Goal: Information Seeking & Learning: Learn about a topic

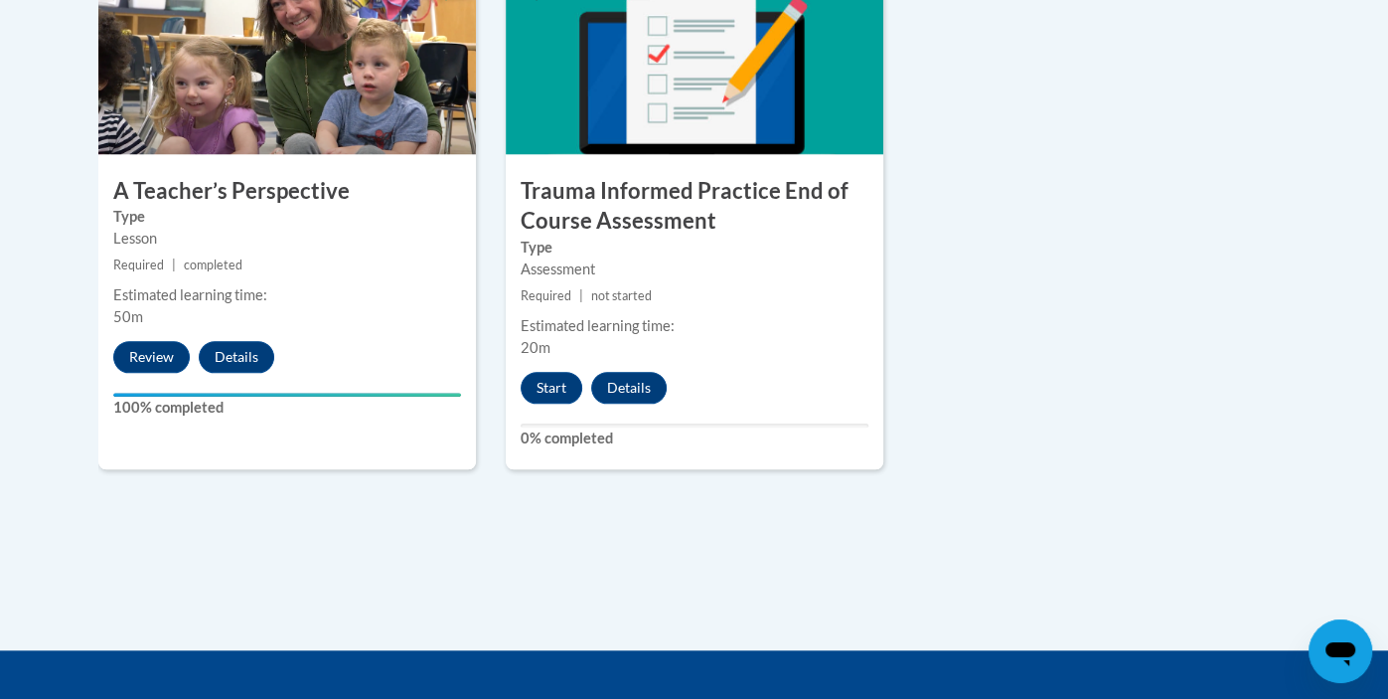
scroll to position [1255, 0]
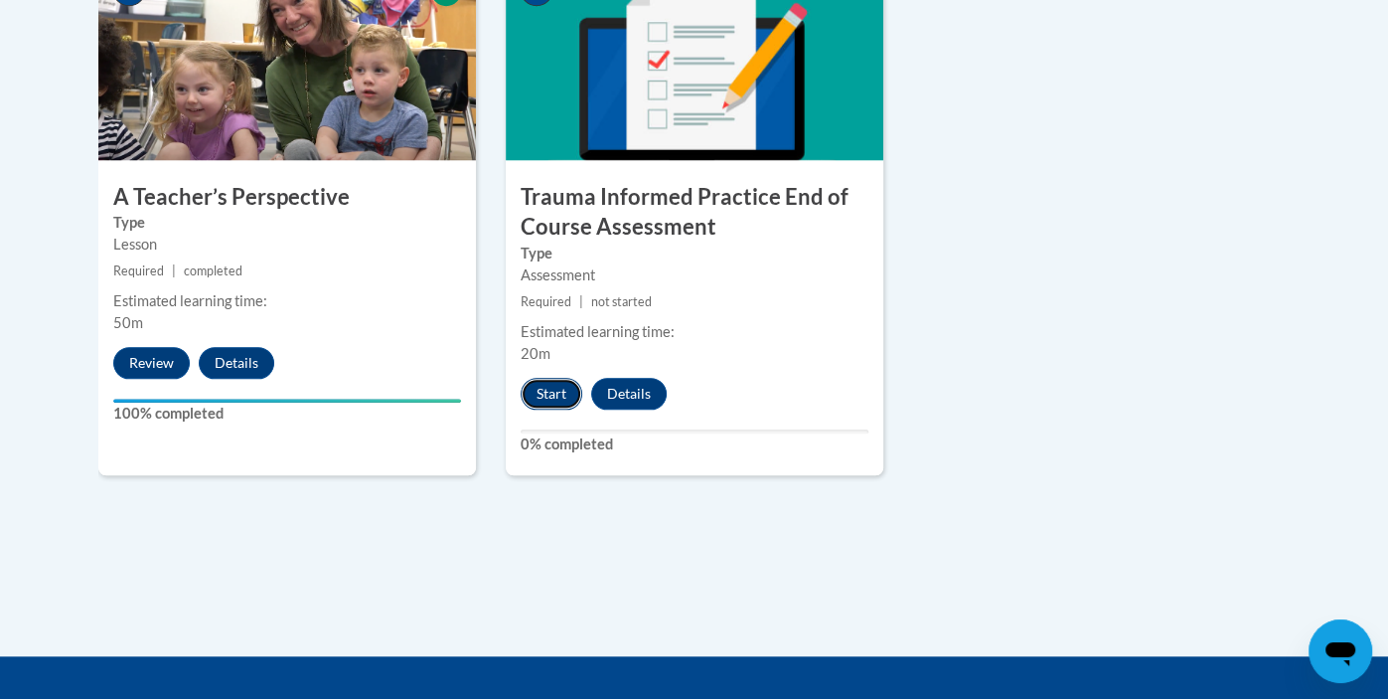
click at [545, 394] on button "Start" at bounding box center [552, 394] width 62 height 32
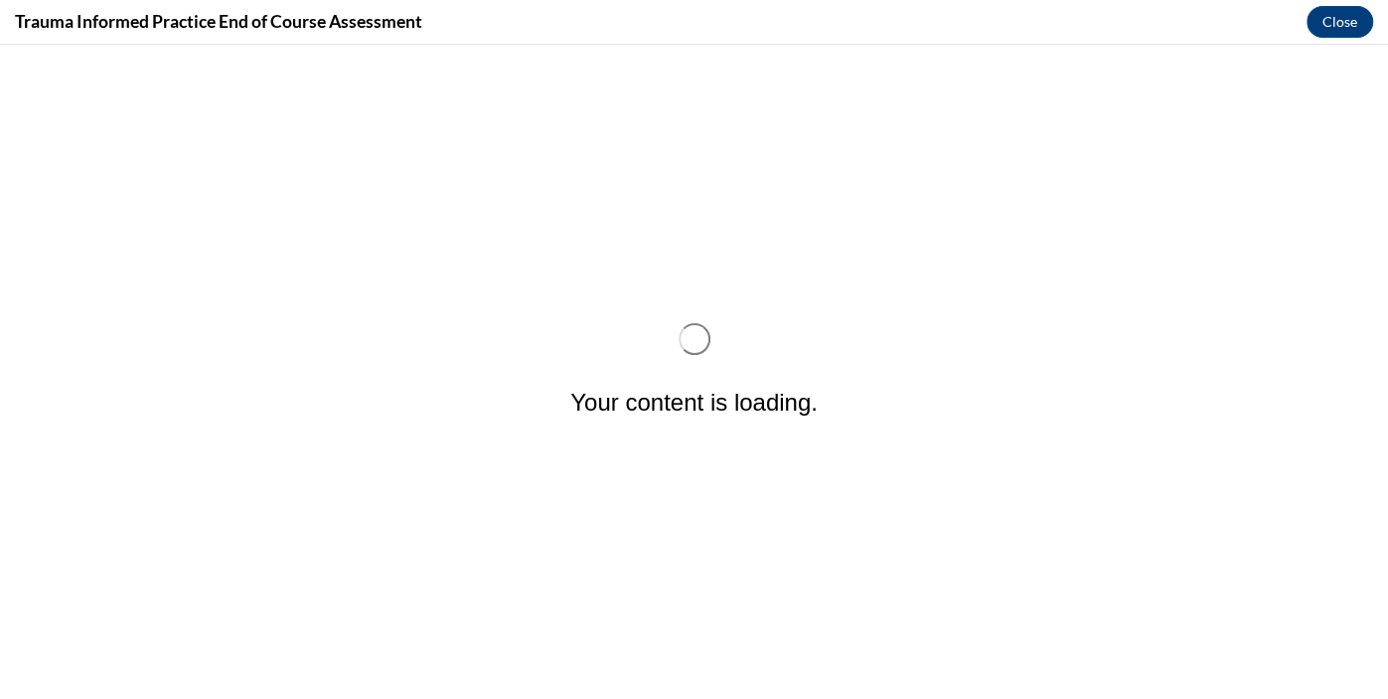
scroll to position [0, 0]
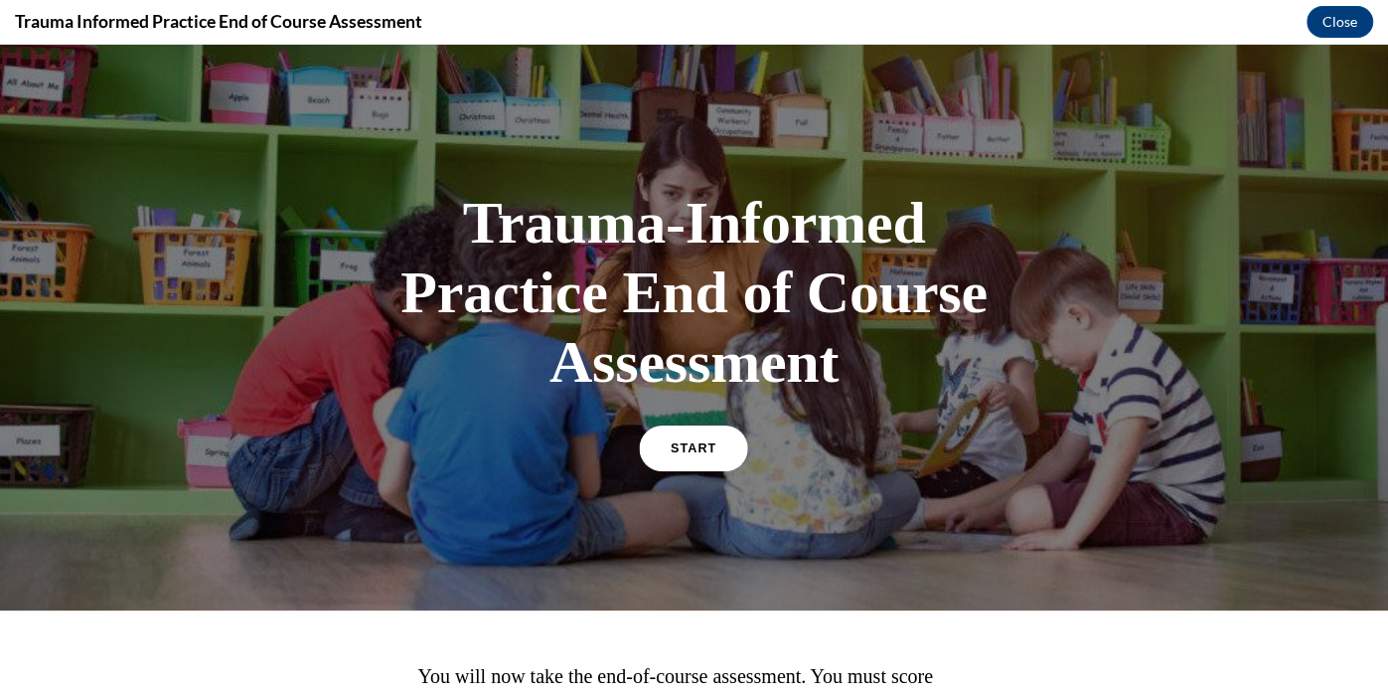
click at [699, 439] on link "START" at bounding box center [694, 448] width 108 height 46
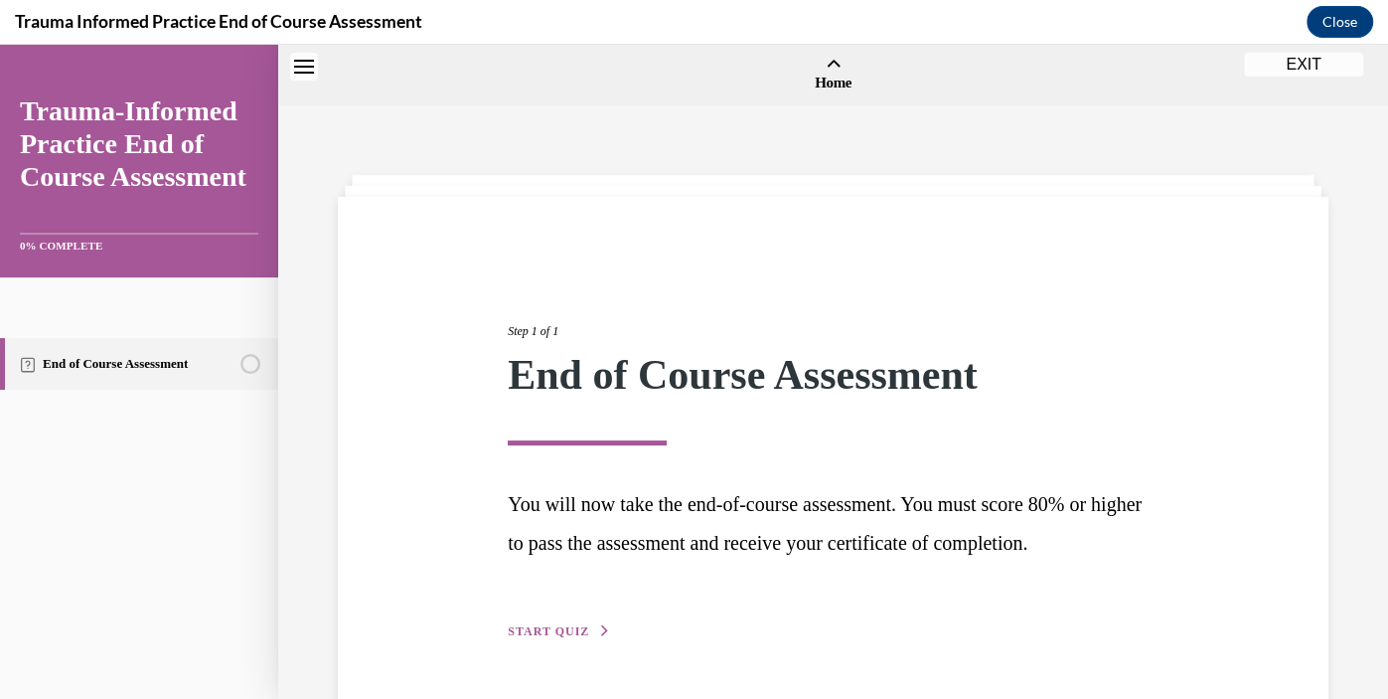
scroll to position [61, 0]
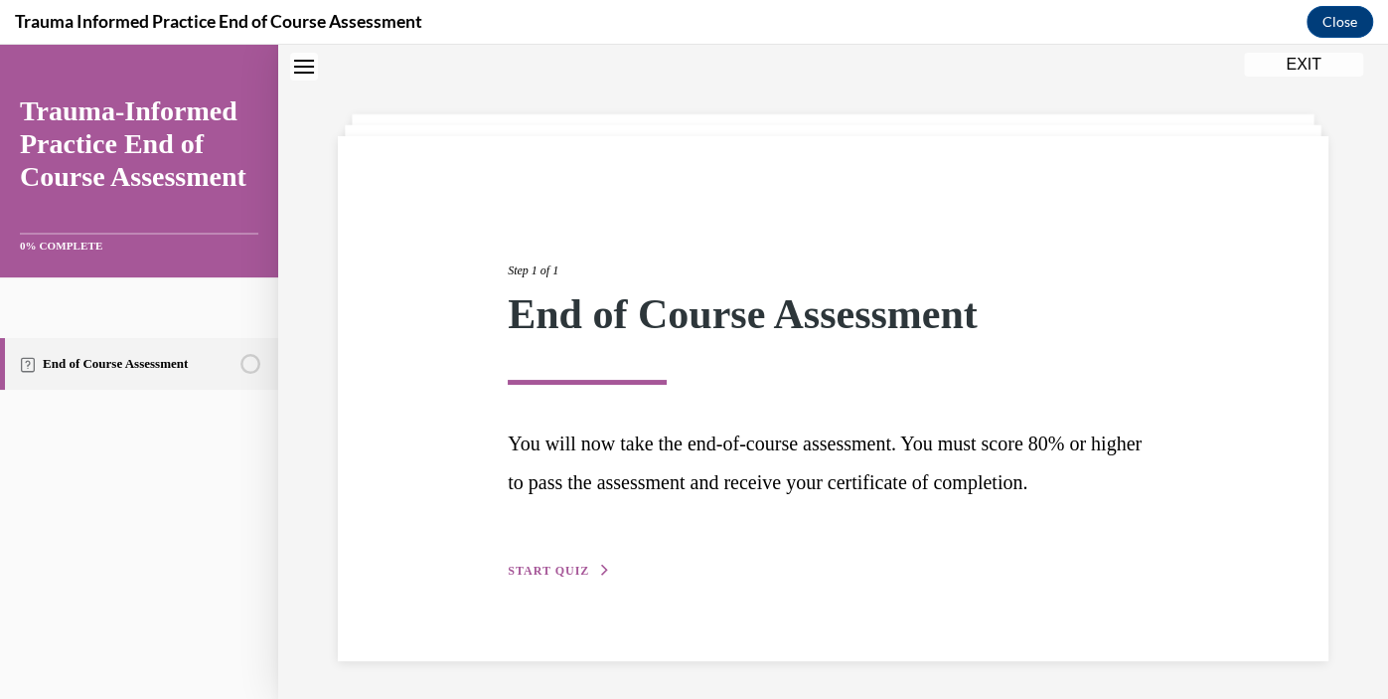
click at [574, 566] on span "START QUIZ" at bounding box center [548, 570] width 81 height 14
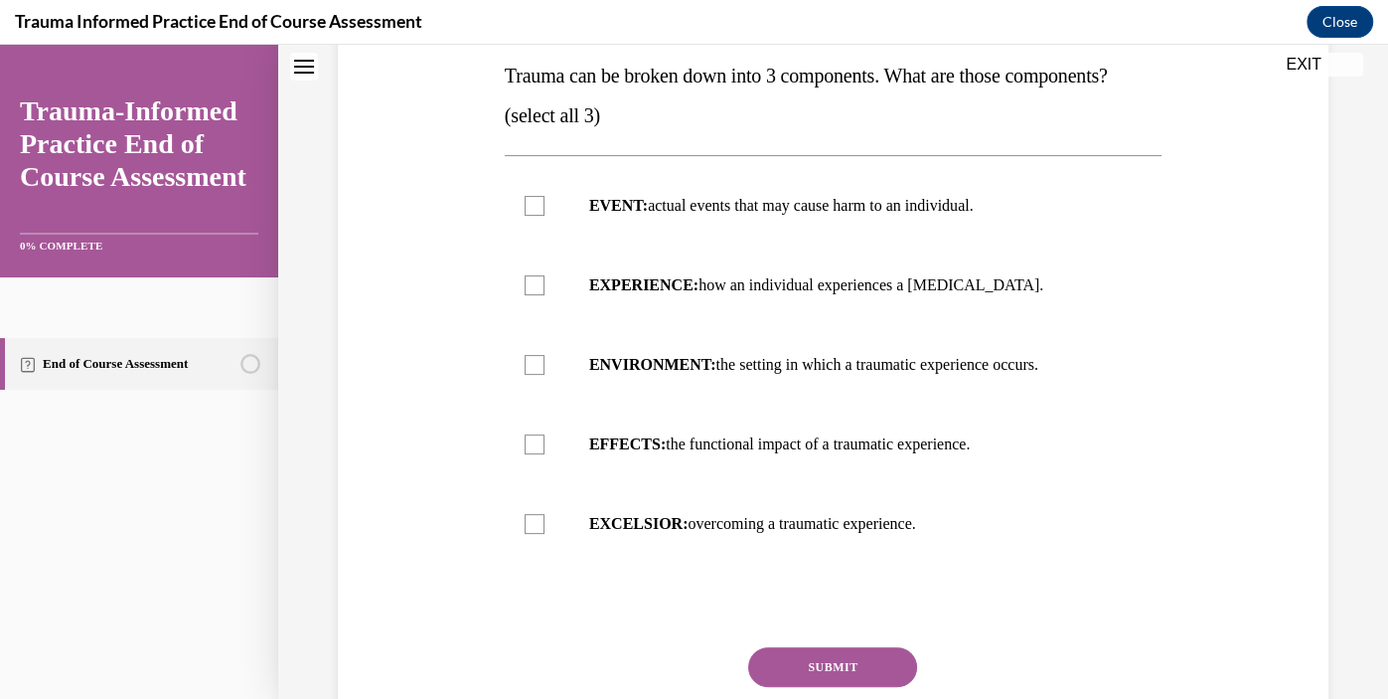
scroll to position [324, 0]
click at [528, 215] on div at bounding box center [535, 205] width 20 height 20
click at [528, 215] on input "EVENT: actual events that may cause harm to an individual." at bounding box center [535, 205] width 20 height 20
checkbox input "true"
click at [538, 294] on div at bounding box center [535, 284] width 20 height 20
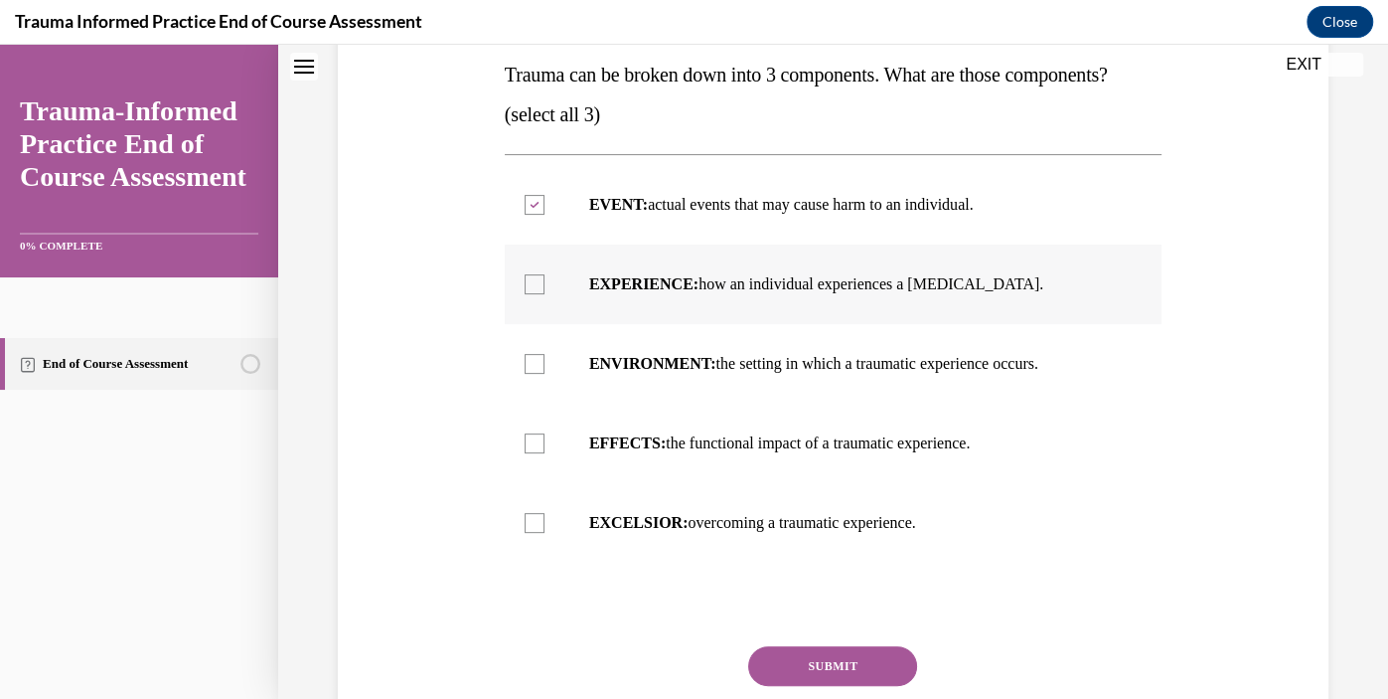
click at [538, 294] on input "EXPERIENCE: how an individual experiences a stressor." at bounding box center [535, 284] width 20 height 20
checkbox input "true"
click at [542, 453] on div at bounding box center [535, 443] width 20 height 20
click at [542, 453] on input "EFFECTS: the functional impact of a traumatic experience." at bounding box center [535, 443] width 20 height 20
checkbox input "true"
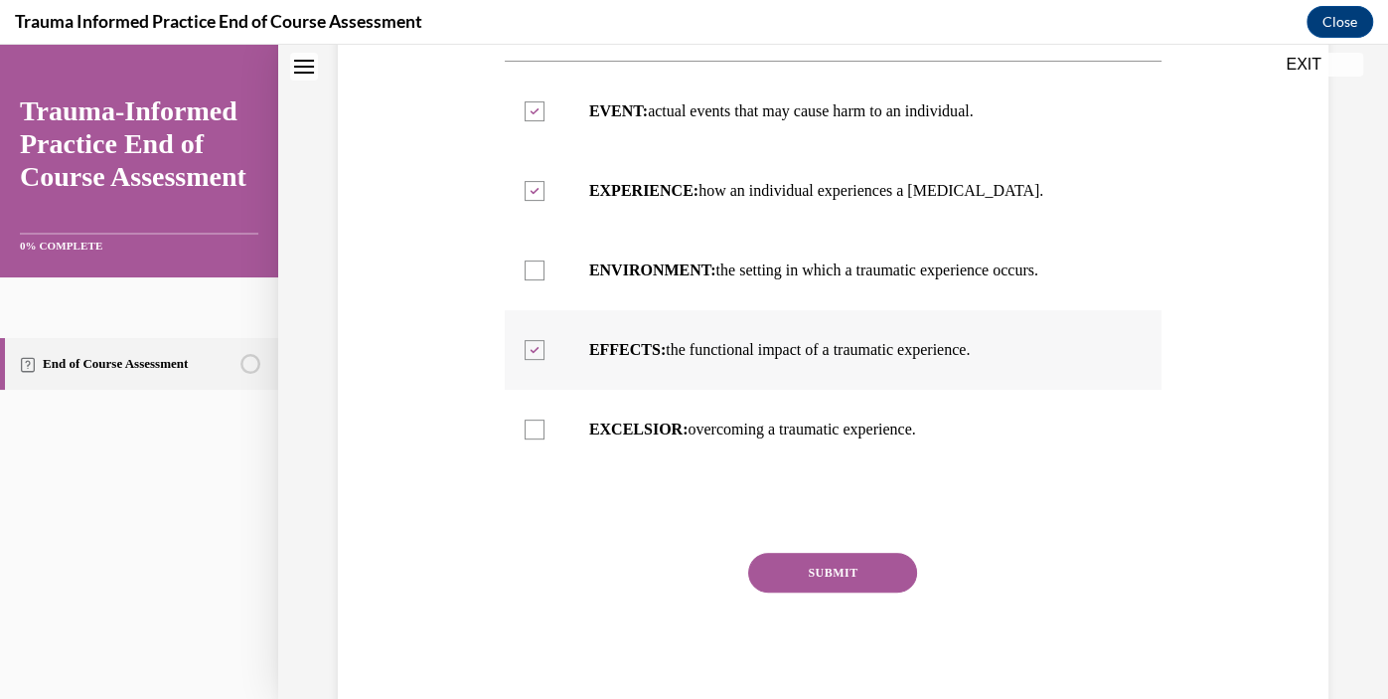
scroll to position [513, 0]
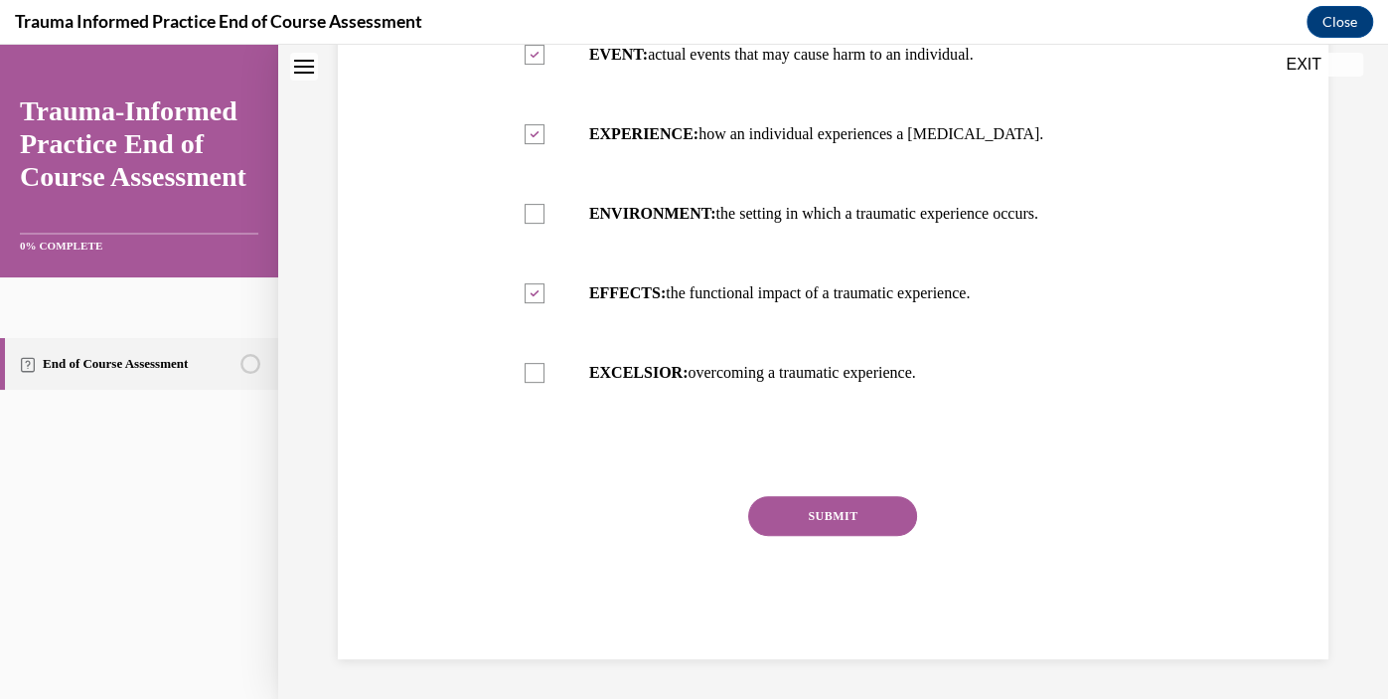
click at [866, 523] on button "SUBMIT" at bounding box center [832, 516] width 169 height 40
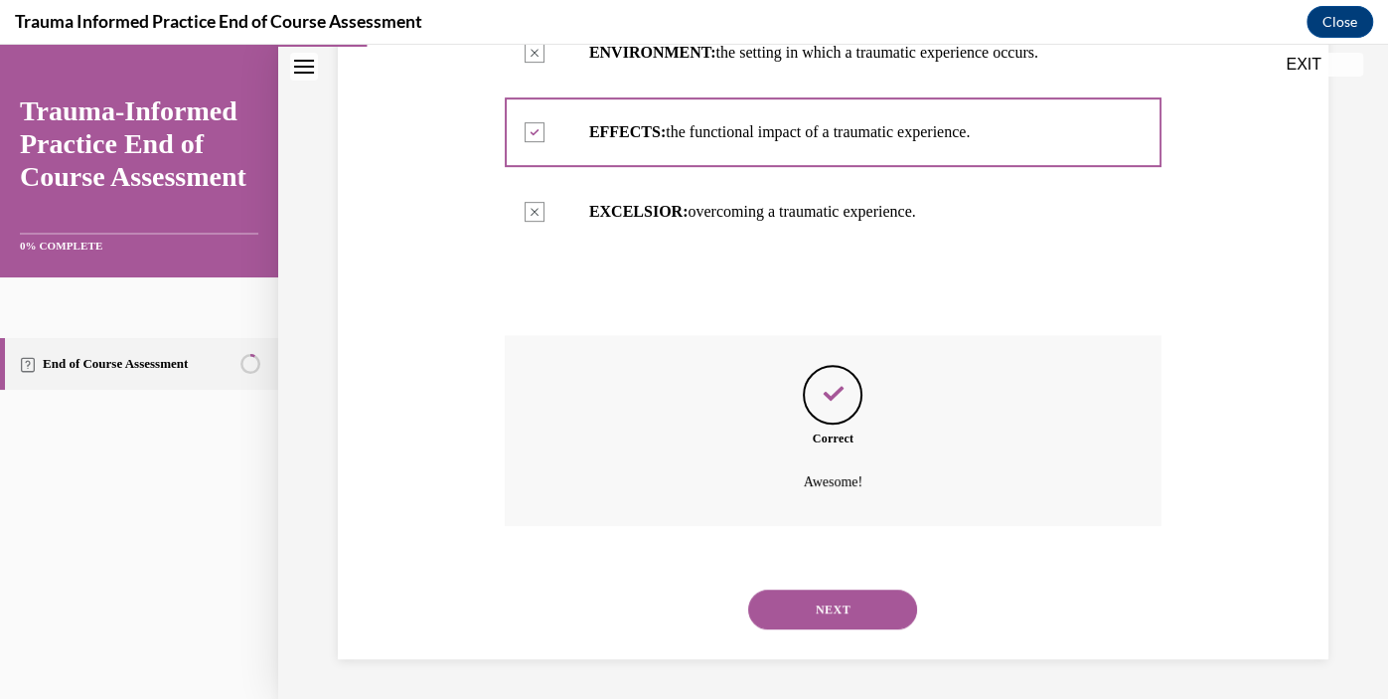
scroll to position [674, 0]
click at [888, 608] on button "NEXT" at bounding box center [832, 609] width 169 height 40
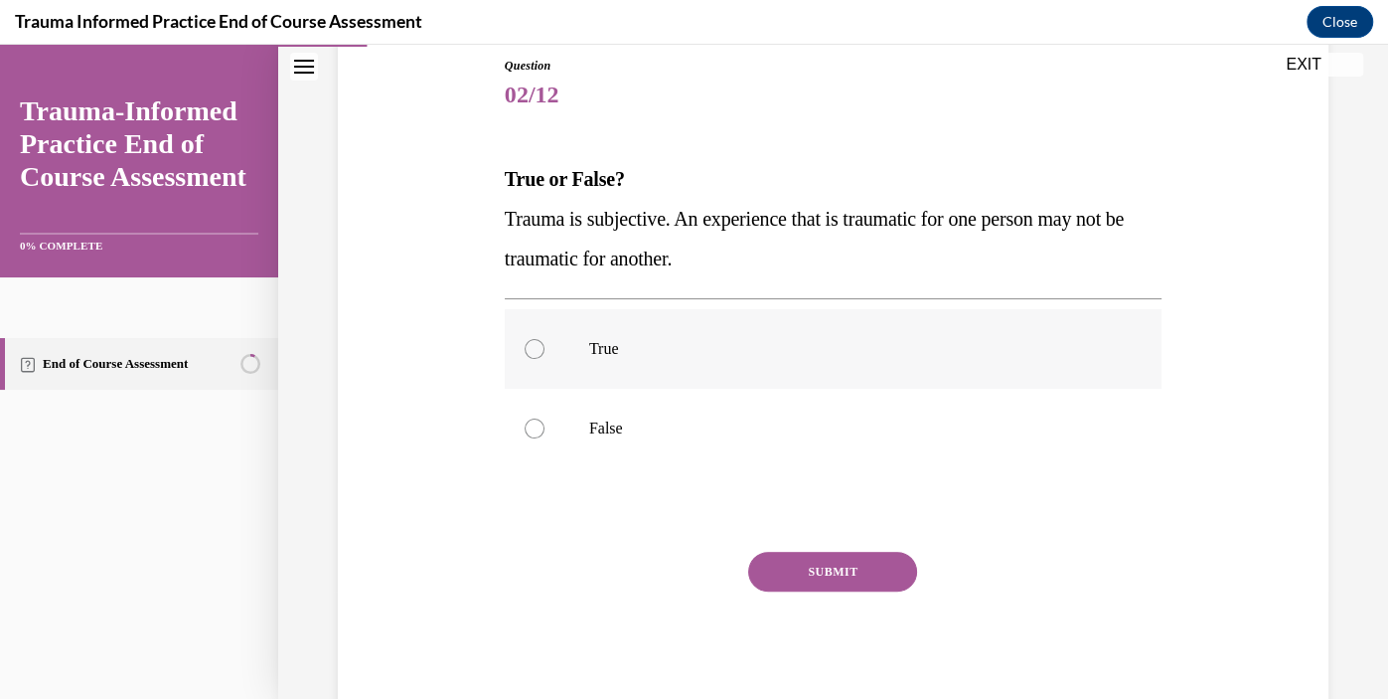
click at [537, 344] on div at bounding box center [535, 349] width 20 height 20
click at [537, 344] on input "True" at bounding box center [535, 349] width 20 height 20
radio input "true"
click at [777, 563] on button "SUBMIT" at bounding box center [832, 572] width 169 height 40
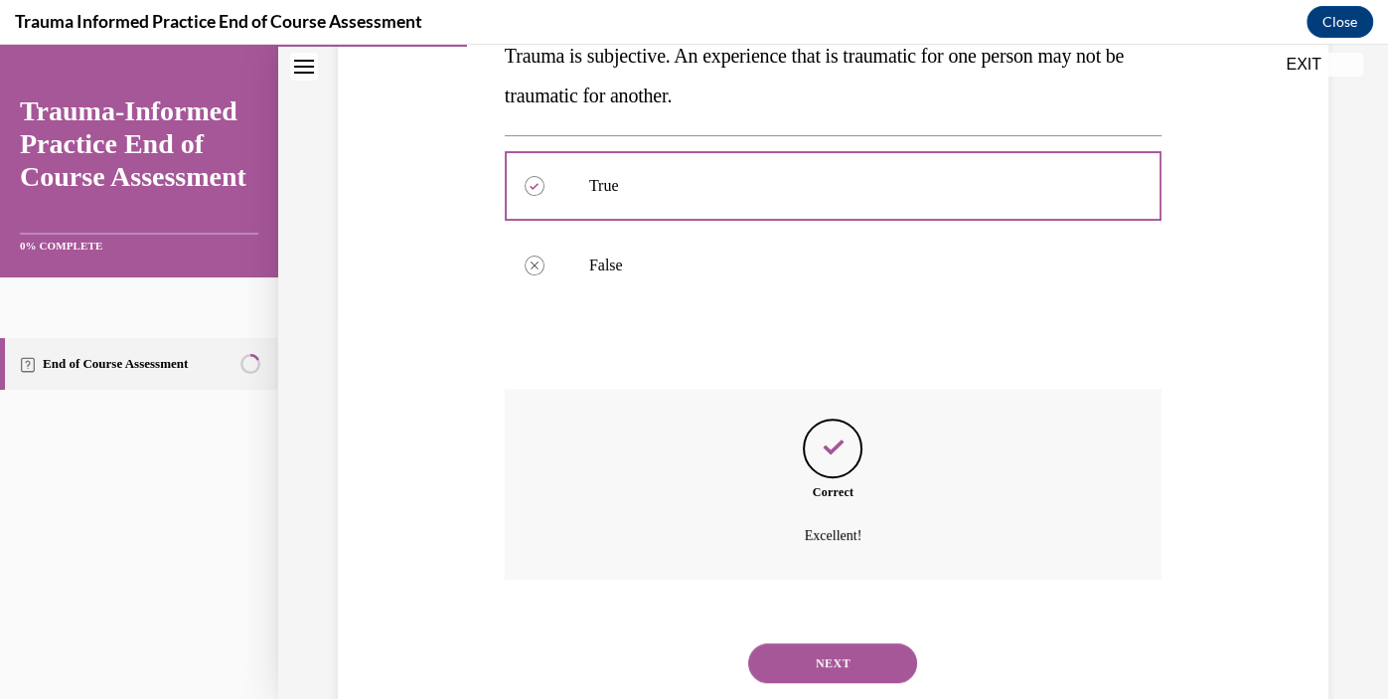
scroll to position [435, 0]
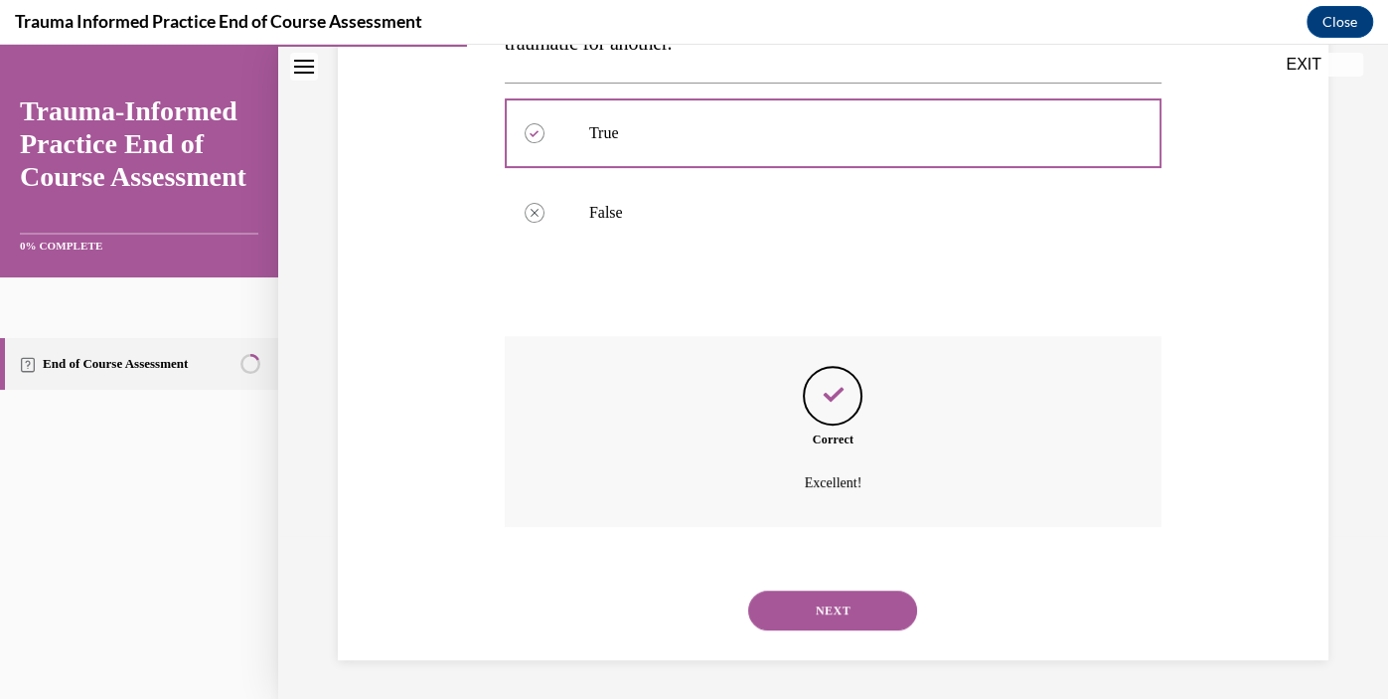
click at [803, 611] on button "NEXT" at bounding box center [832, 610] width 169 height 40
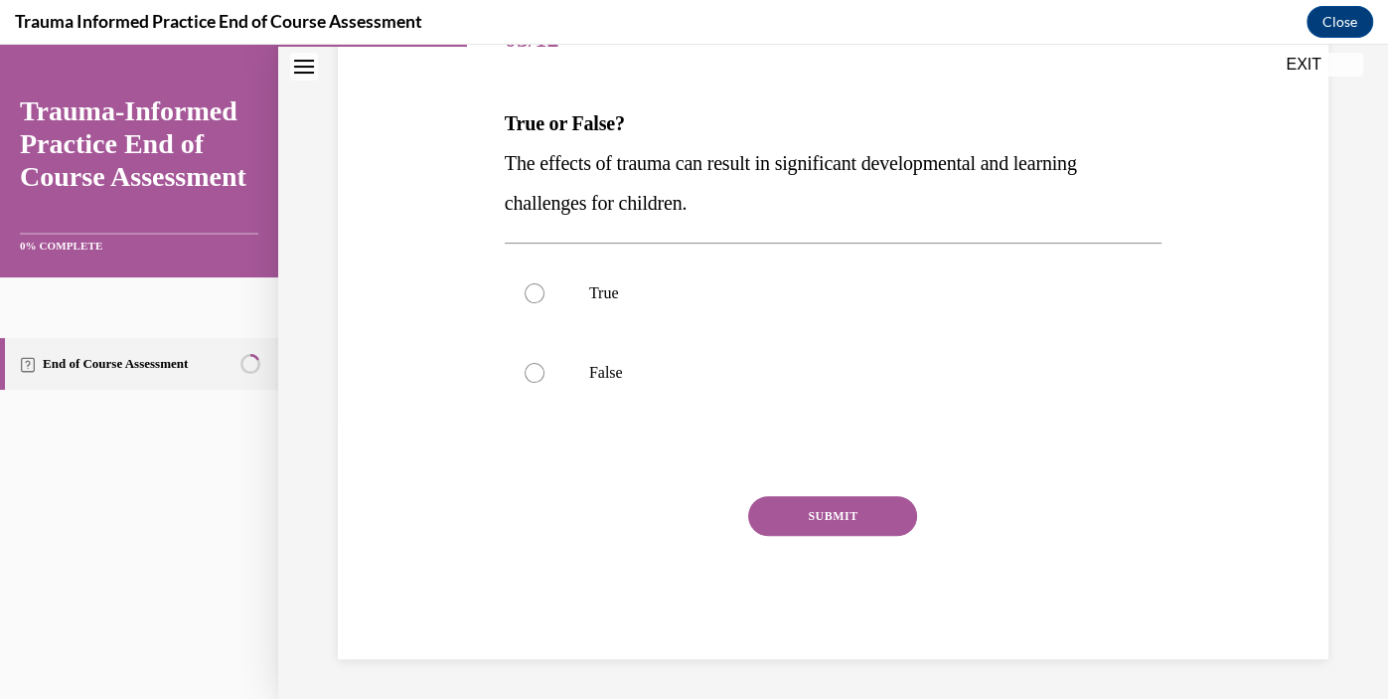
scroll to position [220, 0]
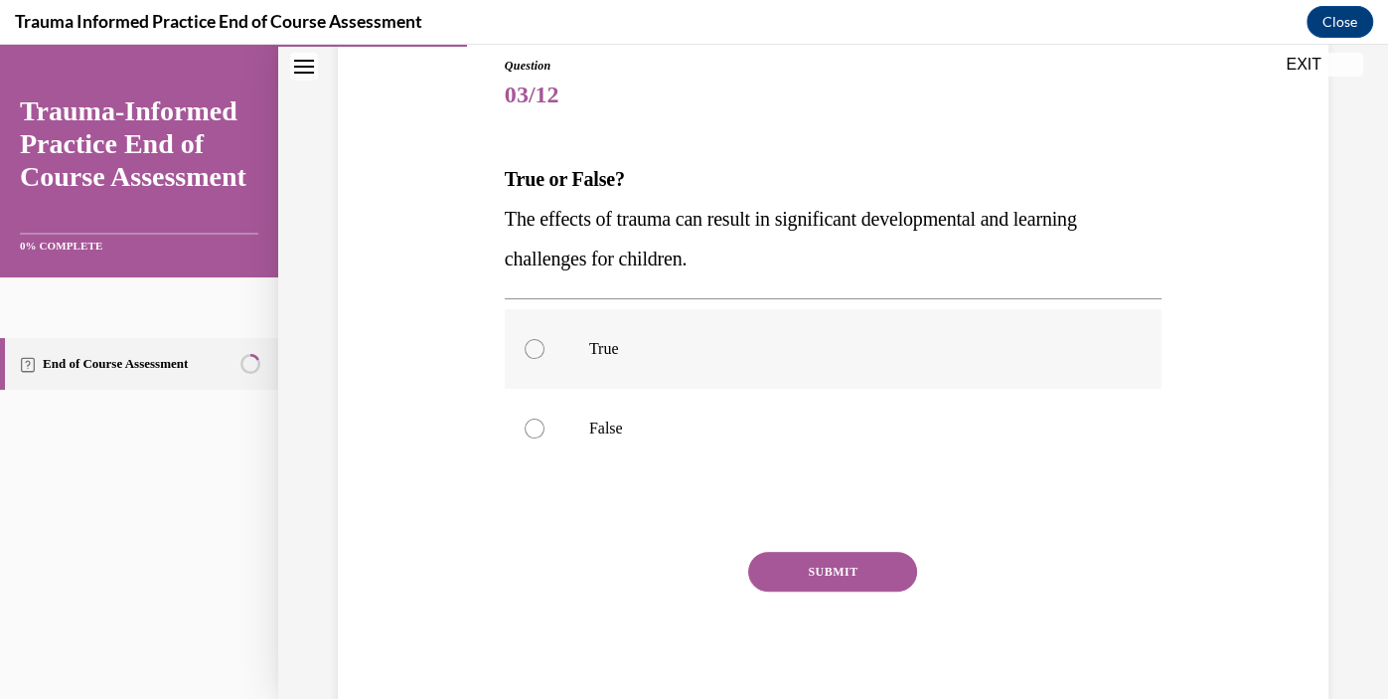
click at [545, 344] on label "True" at bounding box center [833, 349] width 657 height 80
click at [545, 344] on input "True" at bounding box center [535, 349] width 20 height 20
radio input "true"
click at [822, 566] on button "SUBMIT" at bounding box center [832, 572] width 169 height 40
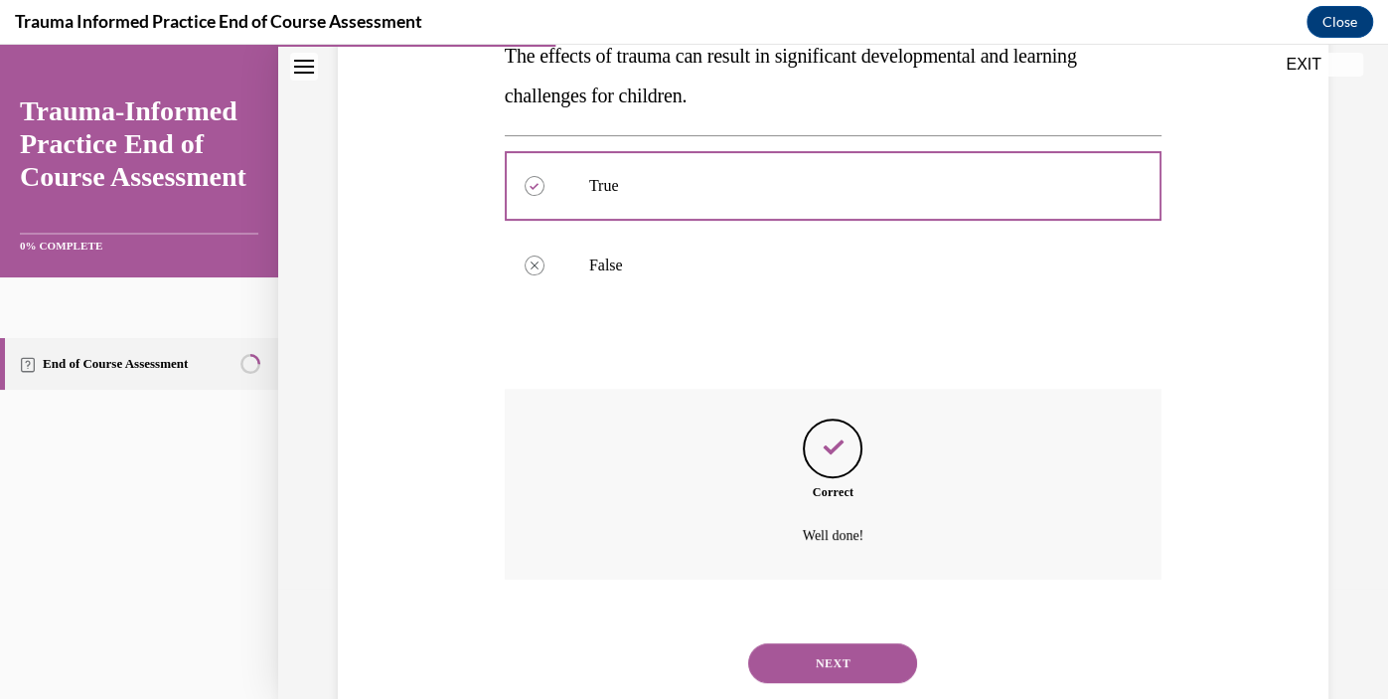
scroll to position [435, 0]
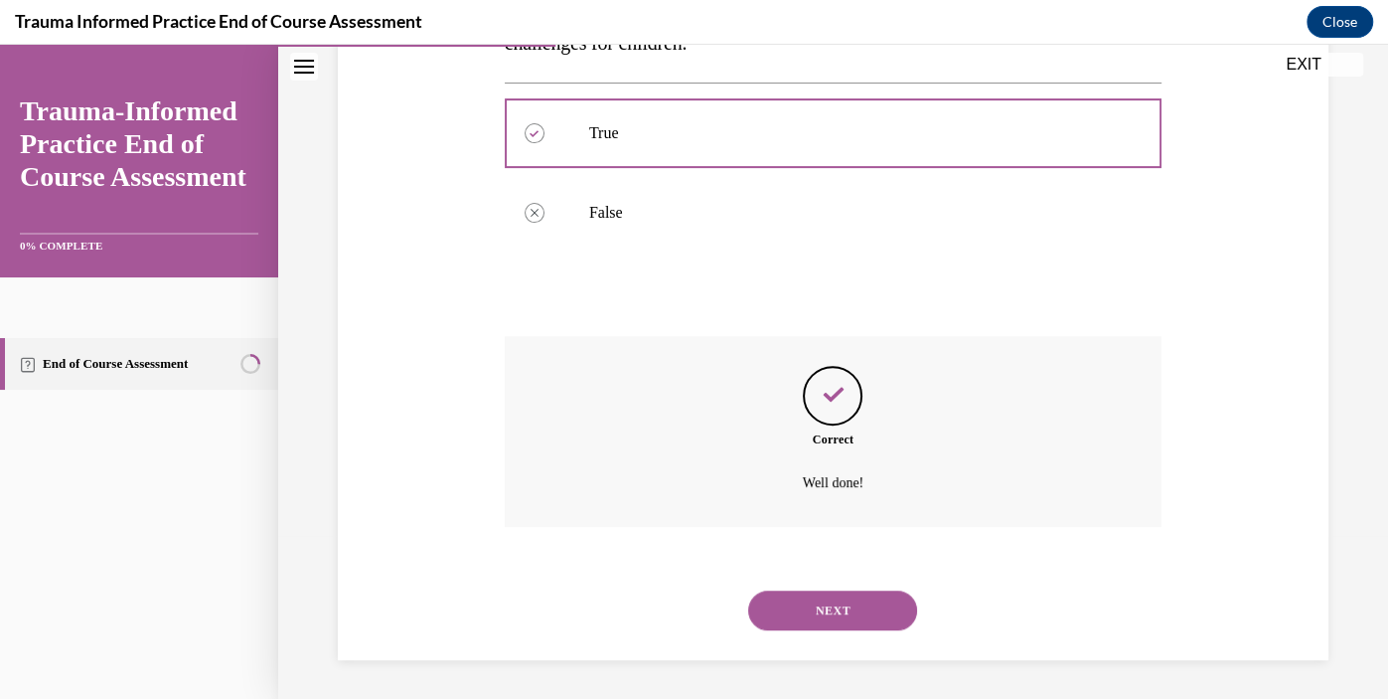
click at [830, 606] on button "NEXT" at bounding box center [832, 610] width 169 height 40
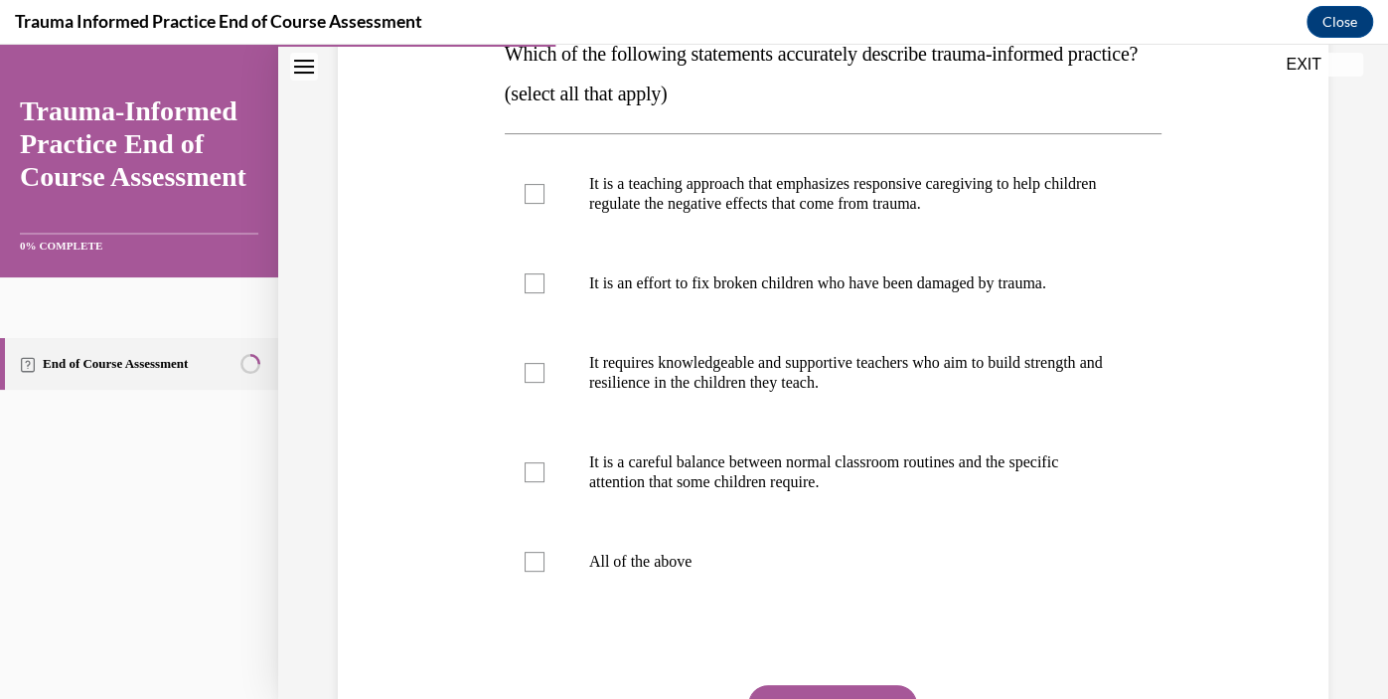
scroll to position [342, 0]
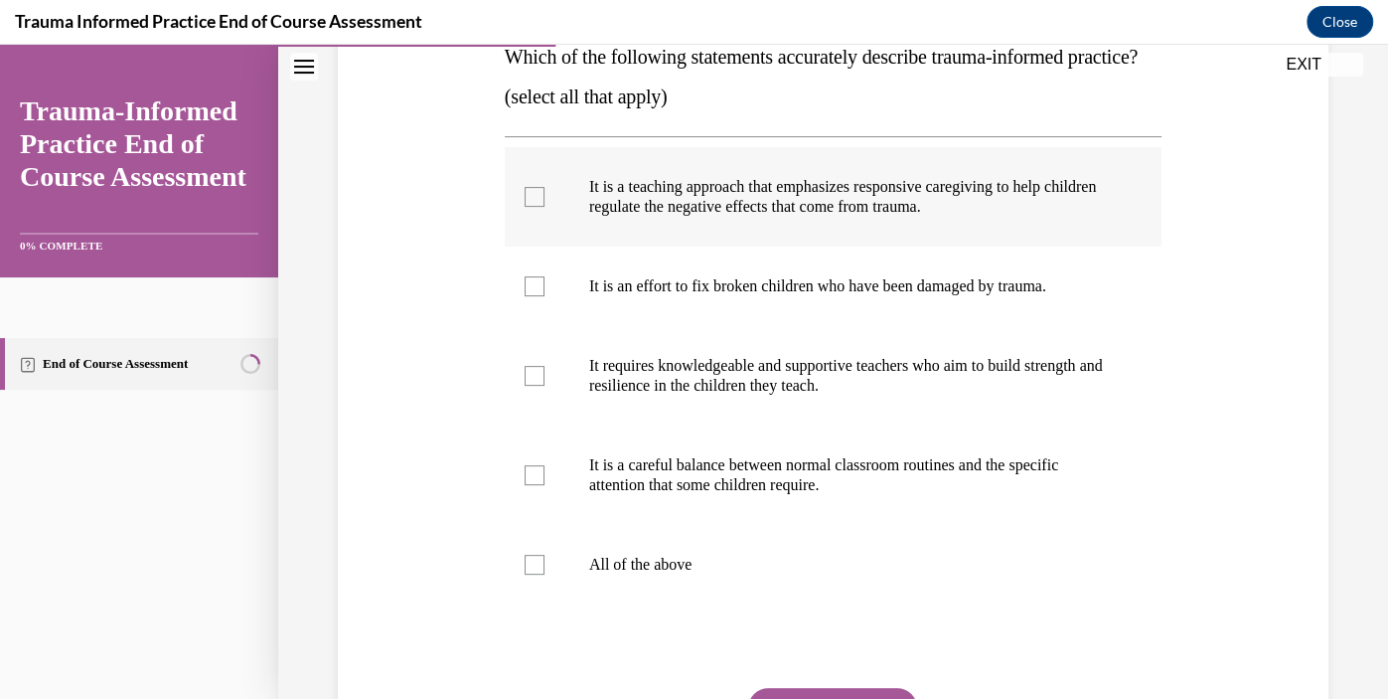
click at [531, 207] on div at bounding box center [535, 197] width 20 height 20
click at [531, 207] on input "It is a teaching approach that emphasizes responsive caregiving to help childre…" at bounding box center [535, 197] width 20 height 20
checkbox input "true"
click at [540, 386] on div at bounding box center [535, 376] width 20 height 20
click at [540, 386] on input "It requires knowledgeable and supportive teachers who aim to build strength and…" at bounding box center [535, 376] width 20 height 20
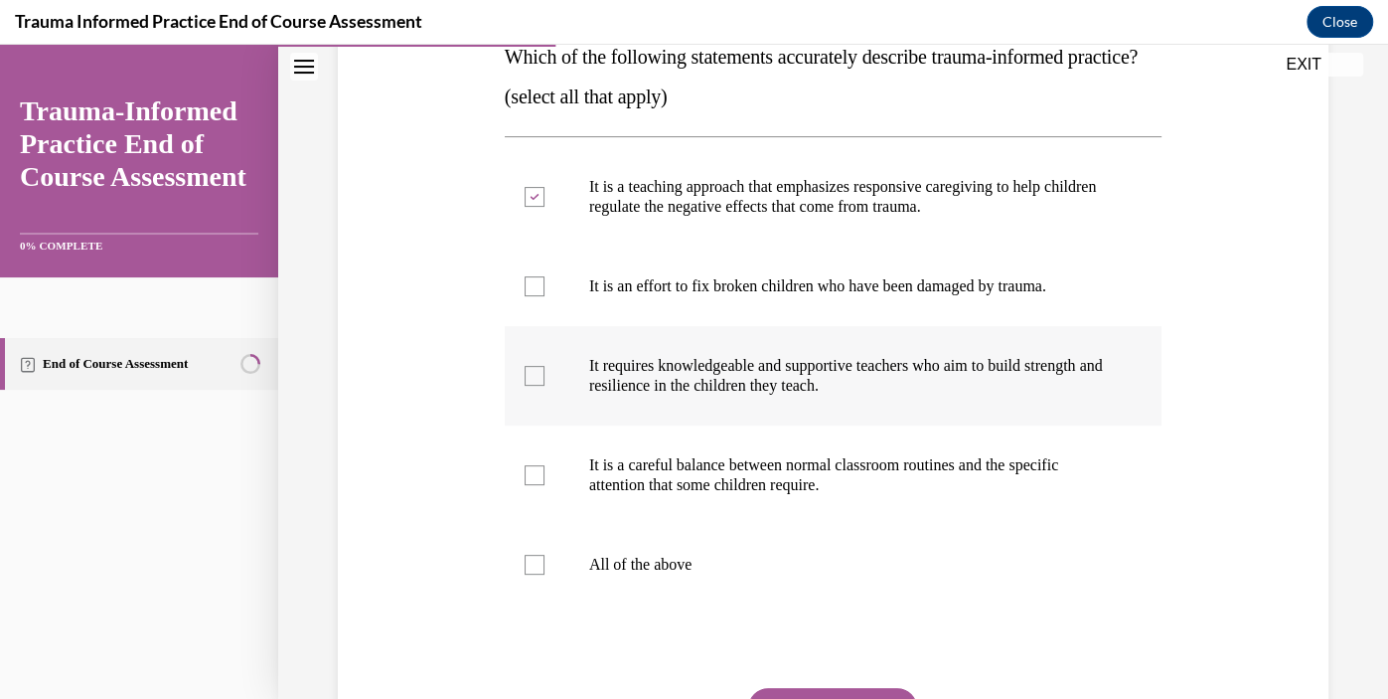
checkbox input "true"
click at [537, 485] on div at bounding box center [535, 475] width 20 height 20
click at [537, 485] on input "It is a careful balance between normal classroom routines and the specific atte…" at bounding box center [535, 475] width 20 height 20
checkbox input "true"
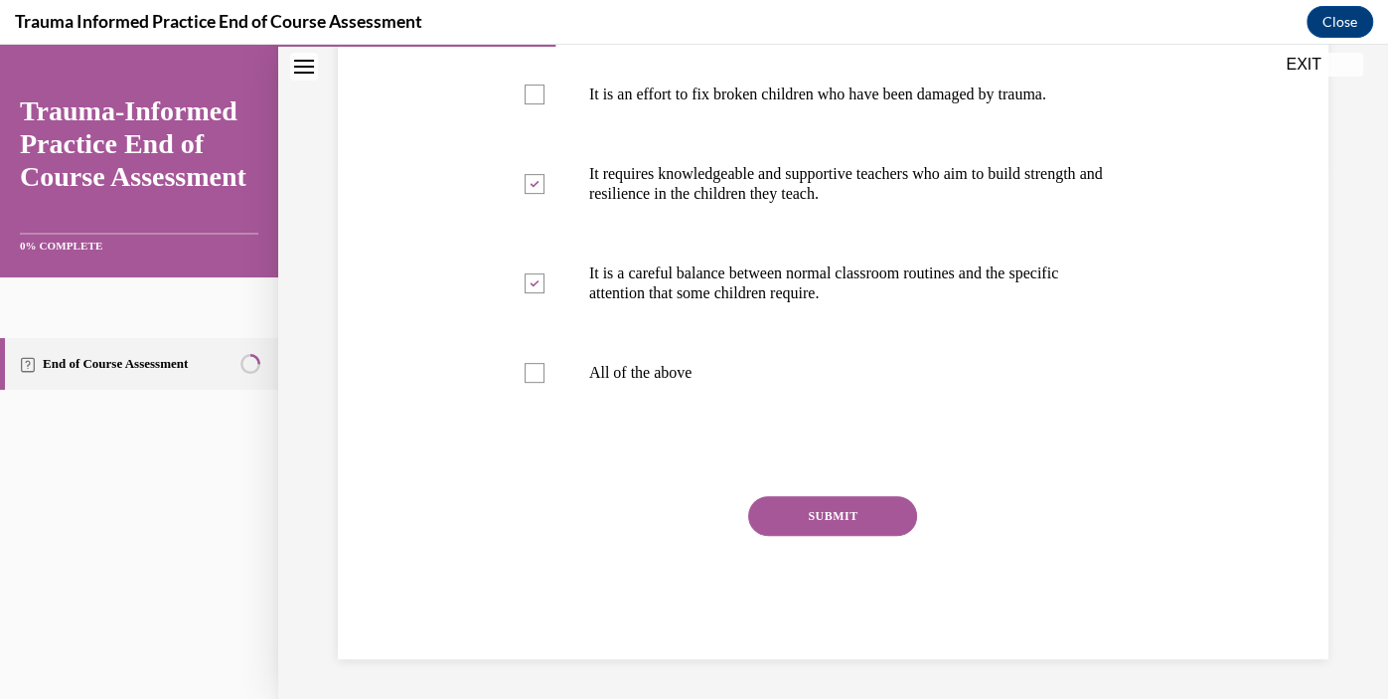
click at [871, 524] on button "SUBMIT" at bounding box center [832, 516] width 169 height 40
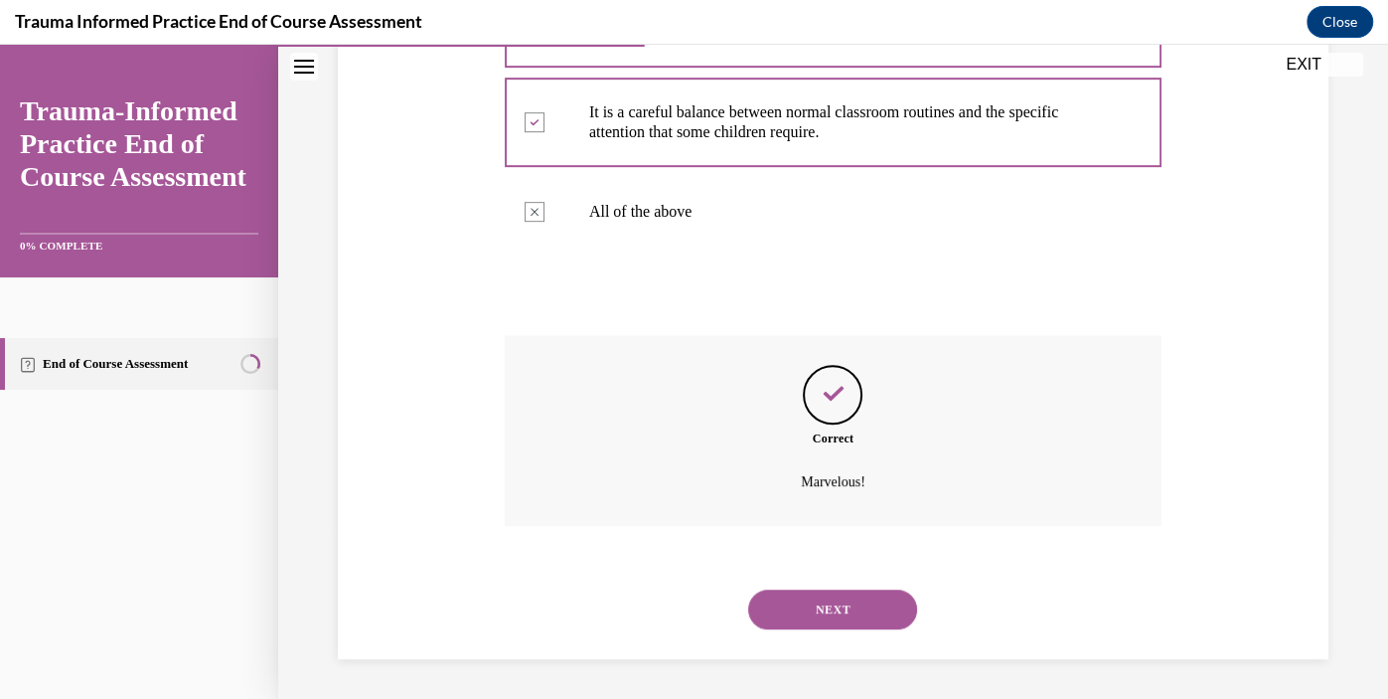
scroll to position [732, 0]
click at [874, 613] on button "NEXT" at bounding box center [832, 609] width 169 height 40
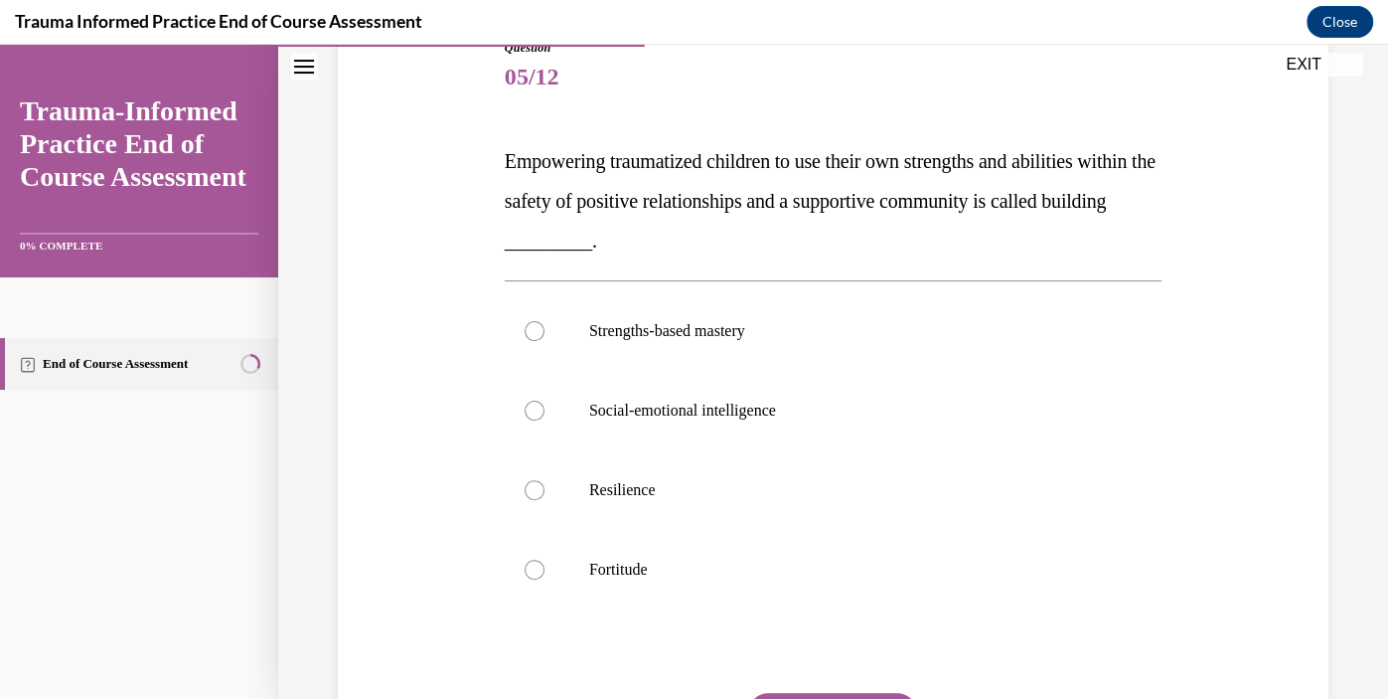
scroll to position [241, 0]
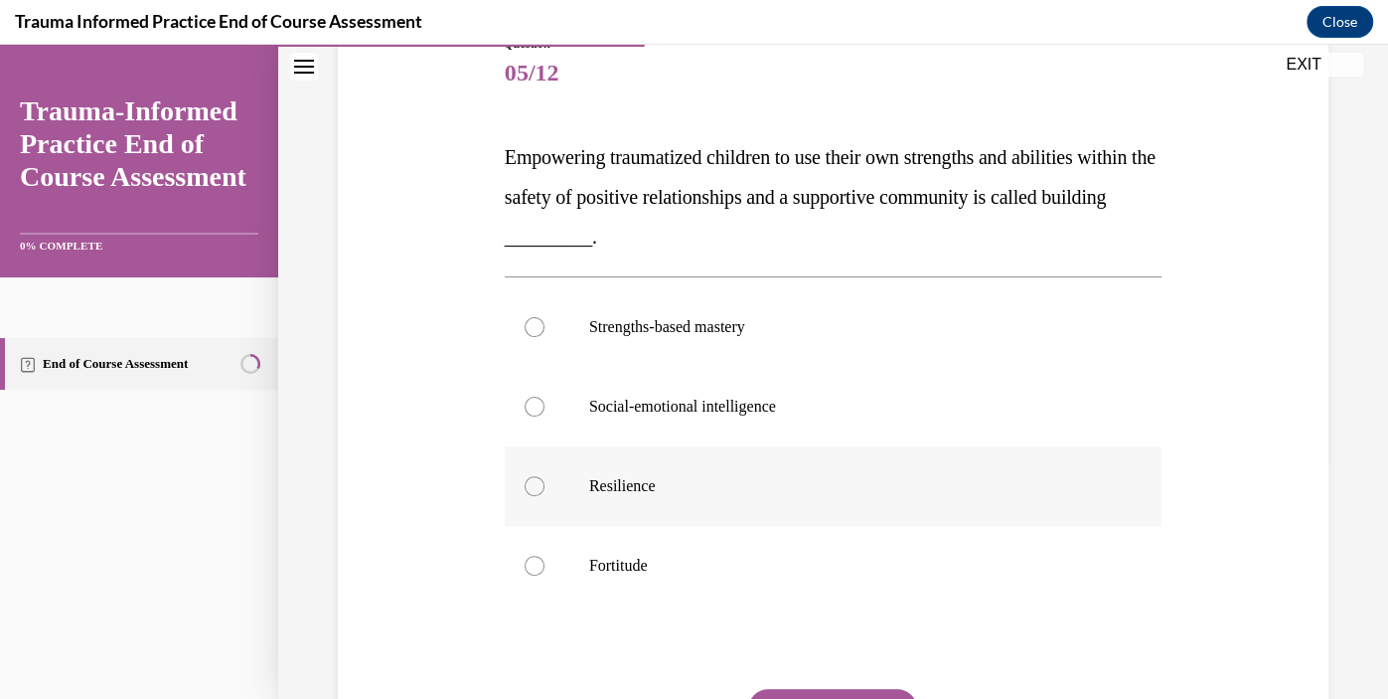
click at [618, 468] on label "Resilience" at bounding box center [833, 486] width 657 height 80
click at [545, 476] on input "Resilience" at bounding box center [535, 486] width 20 height 20
radio input "true"
click at [781, 697] on button "SUBMIT" at bounding box center [832, 709] width 169 height 40
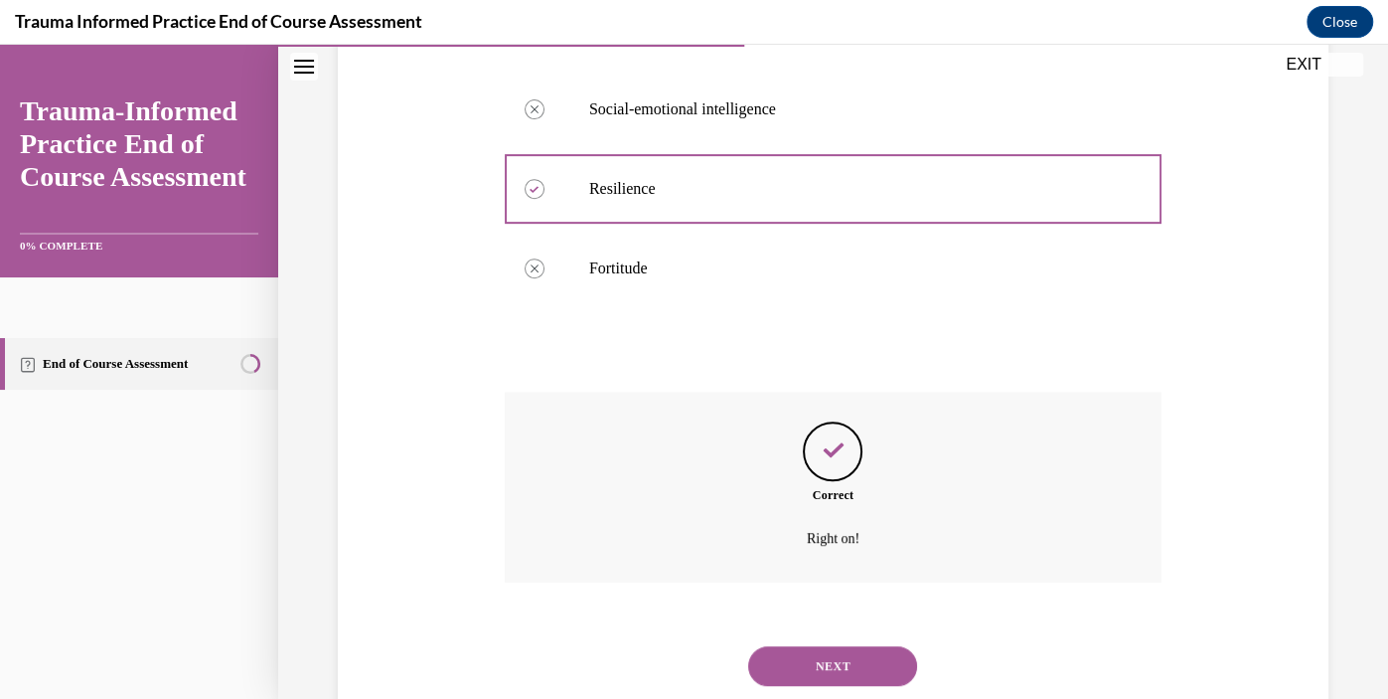
scroll to position [594, 0]
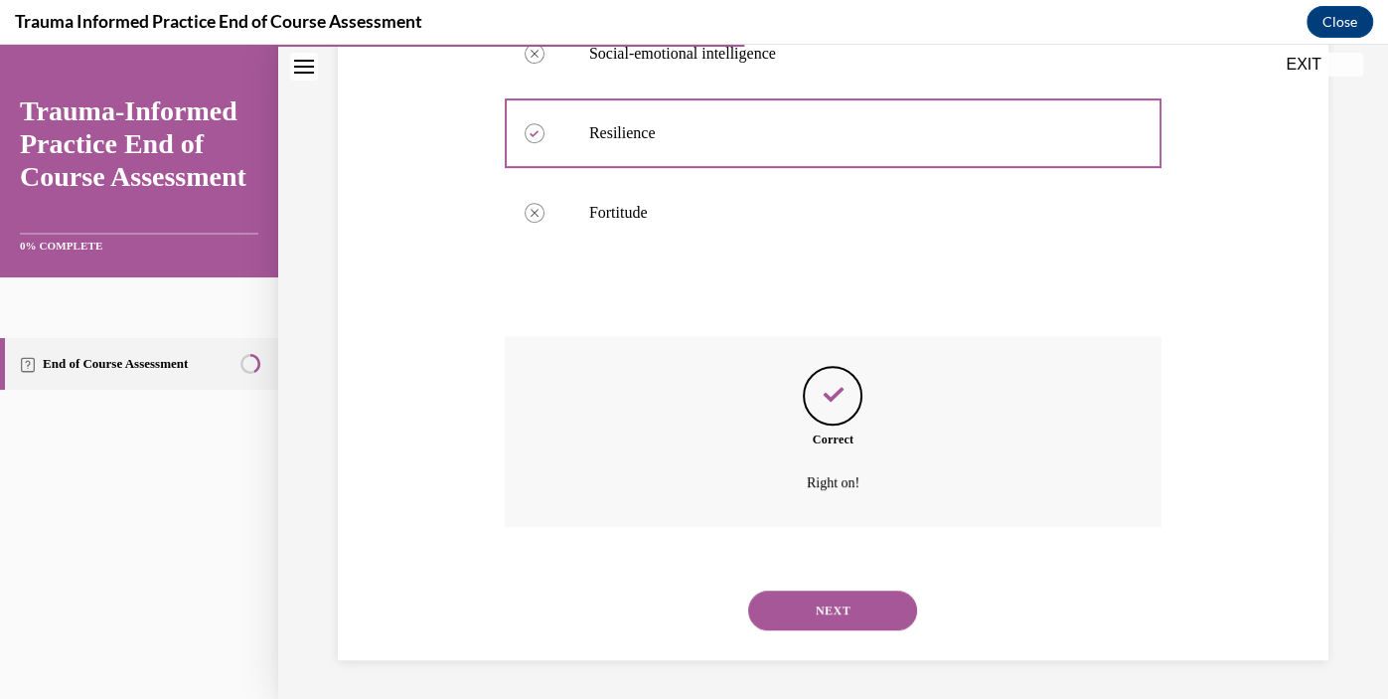
click at [796, 622] on button "NEXT" at bounding box center [832, 610] width 169 height 40
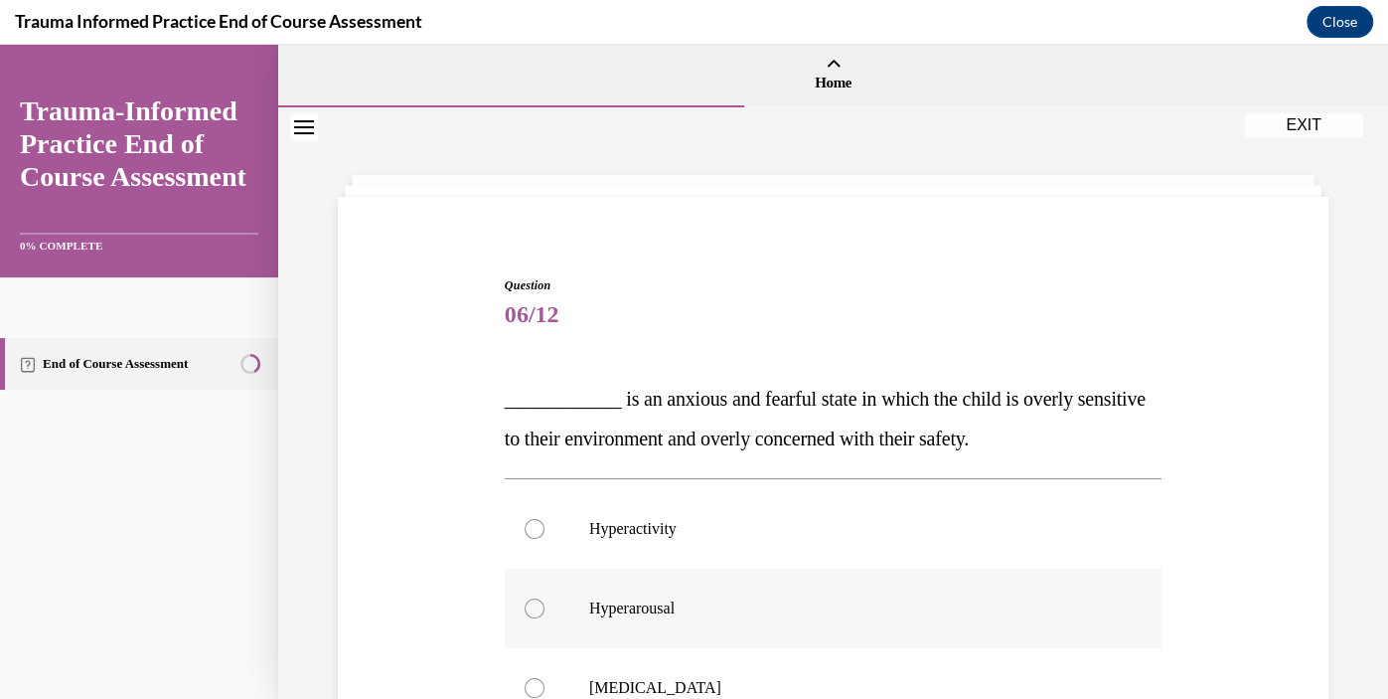
click at [553, 611] on label "Hyperarousal" at bounding box center [833, 608] width 657 height 80
click at [545, 611] on input "Hyperarousal" at bounding box center [535, 608] width 20 height 20
radio input "true"
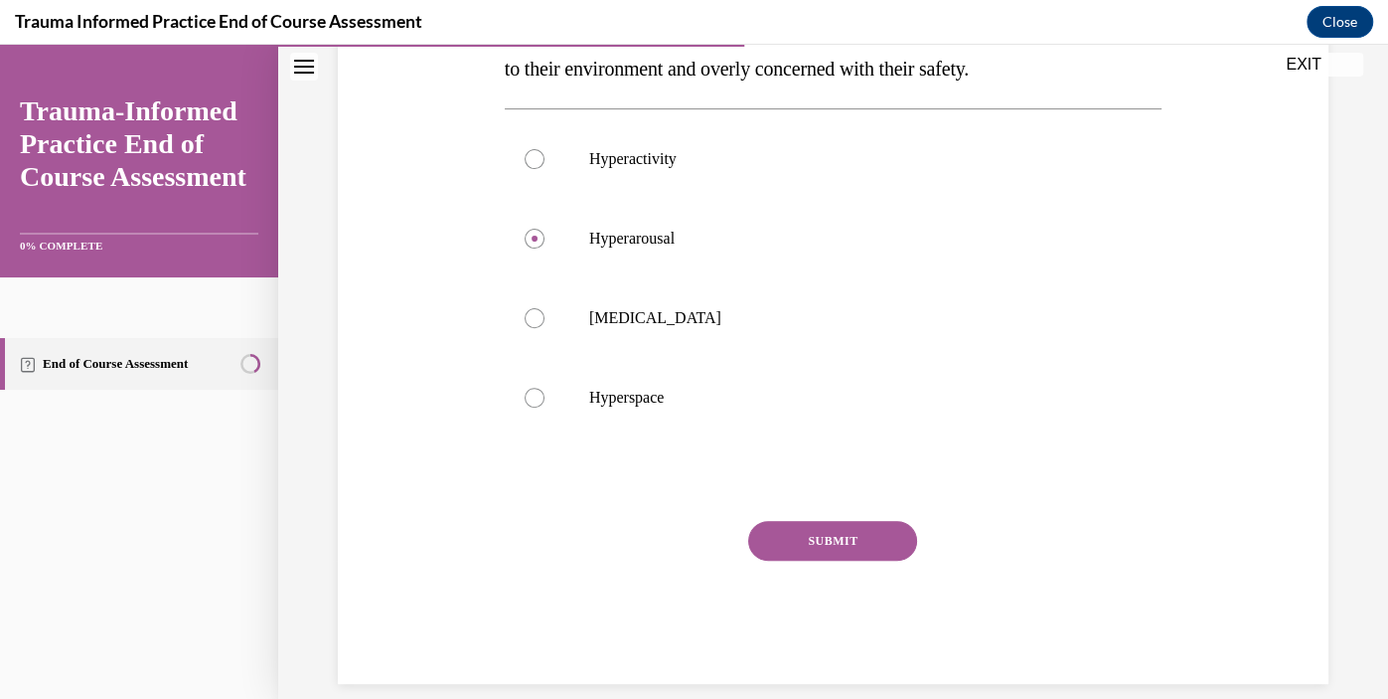
click at [866, 548] on button "SUBMIT" at bounding box center [832, 541] width 169 height 40
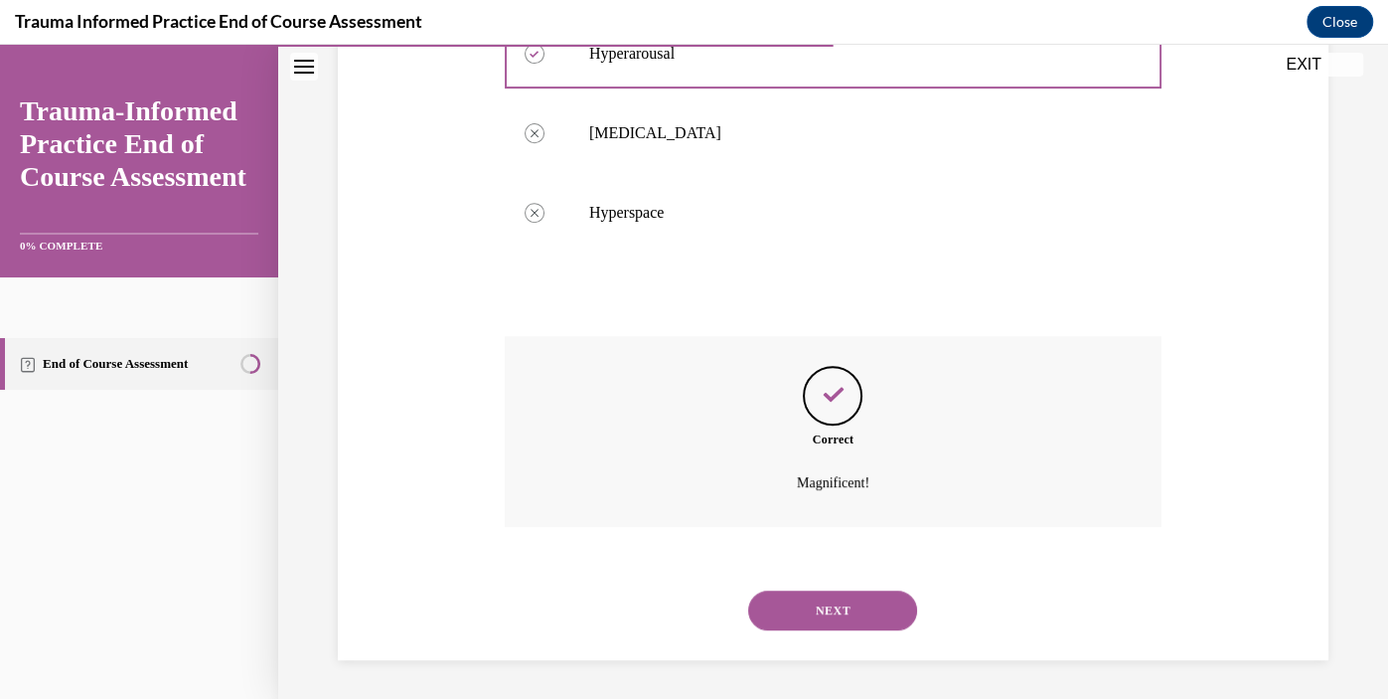
click at [874, 623] on button "NEXT" at bounding box center [832, 610] width 169 height 40
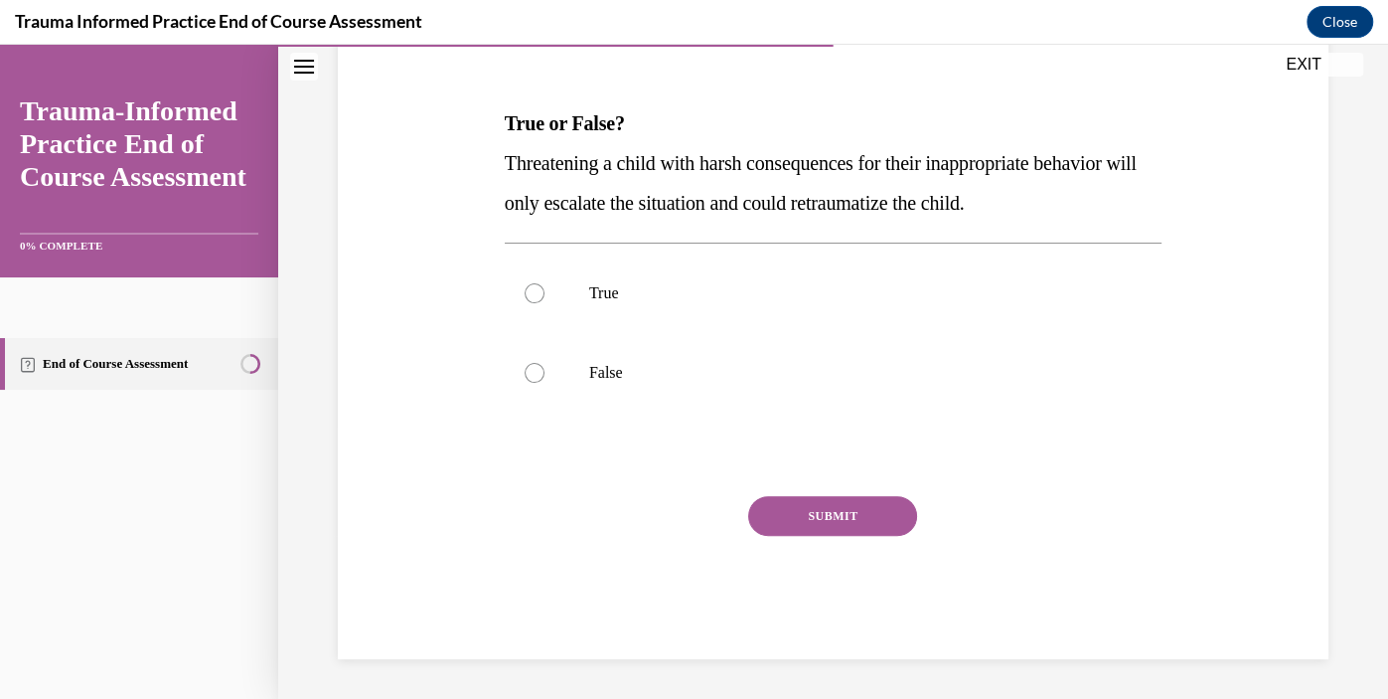
scroll to position [220, 0]
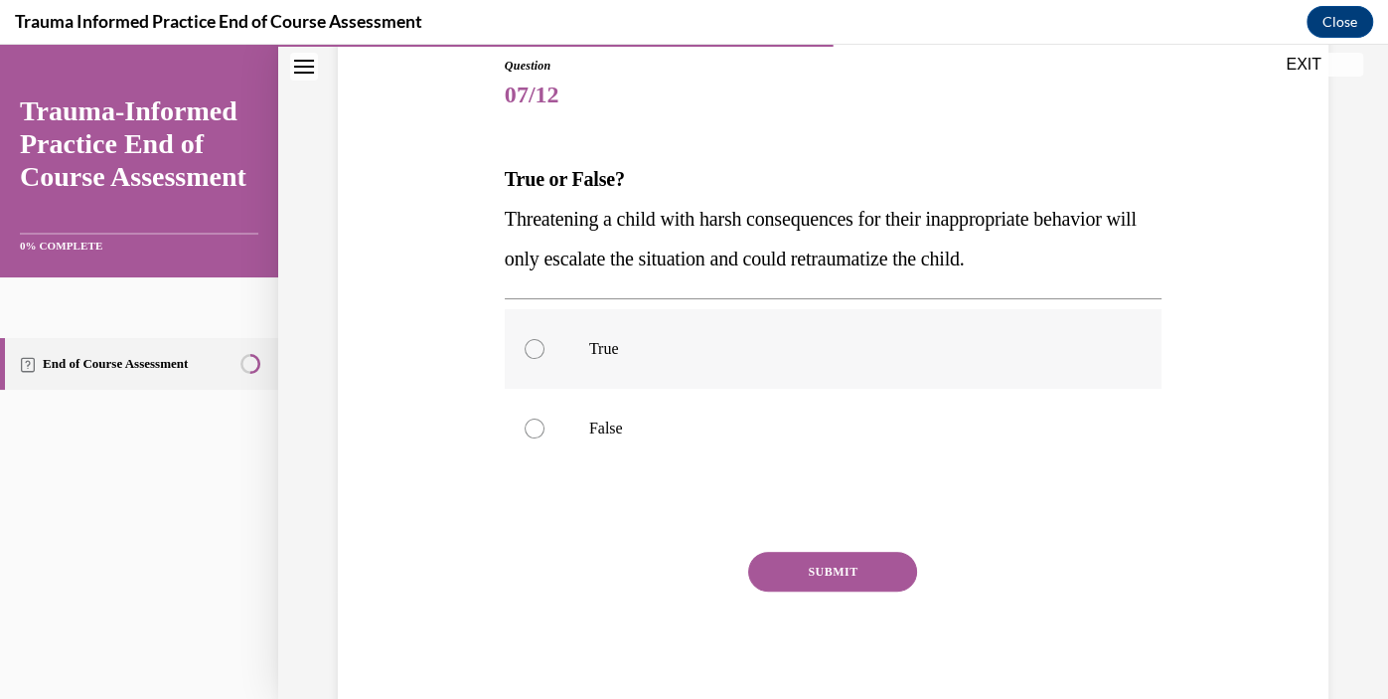
click at [543, 352] on div at bounding box center [535, 349] width 20 height 20
click at [543, 352] on input "True" at bounding box center [535, 349] width 20 height 20
radio input "true"
click at [885, 580] on button "SUBMIT" at bounding box center [832, 572] width 169 height 40
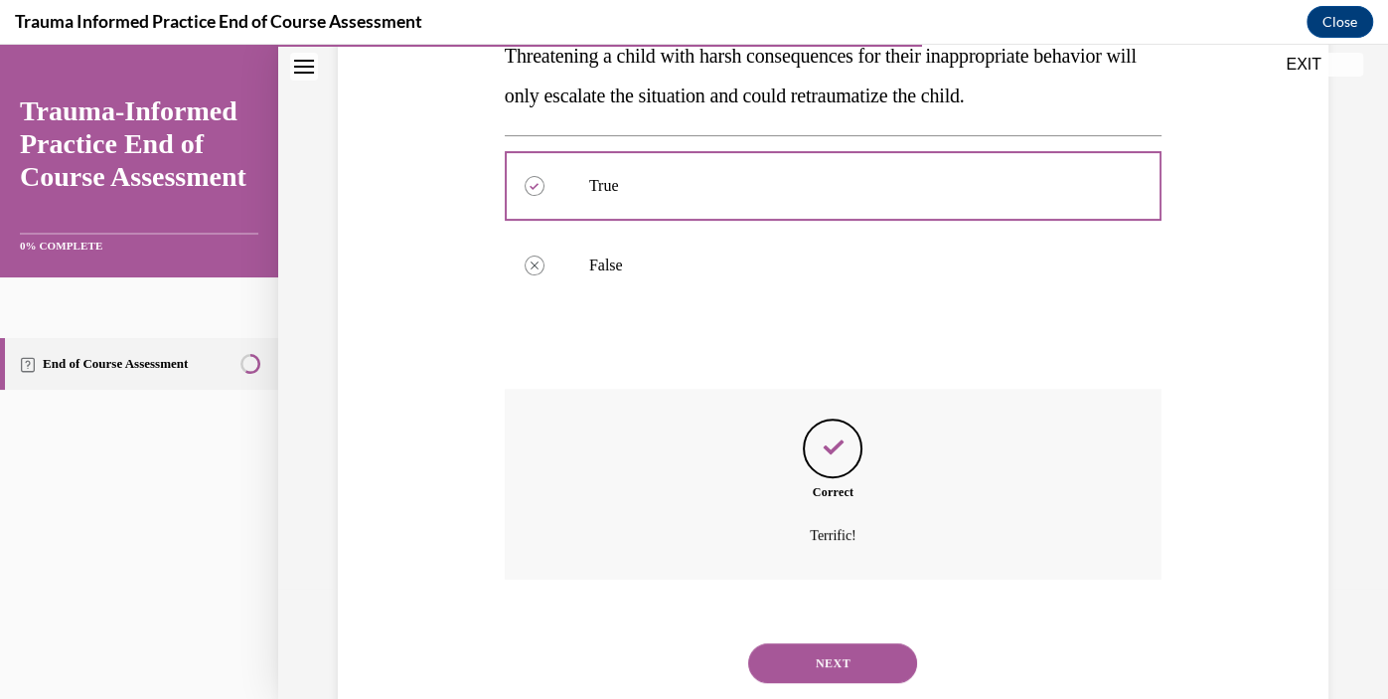
scroll to position [435, 0]
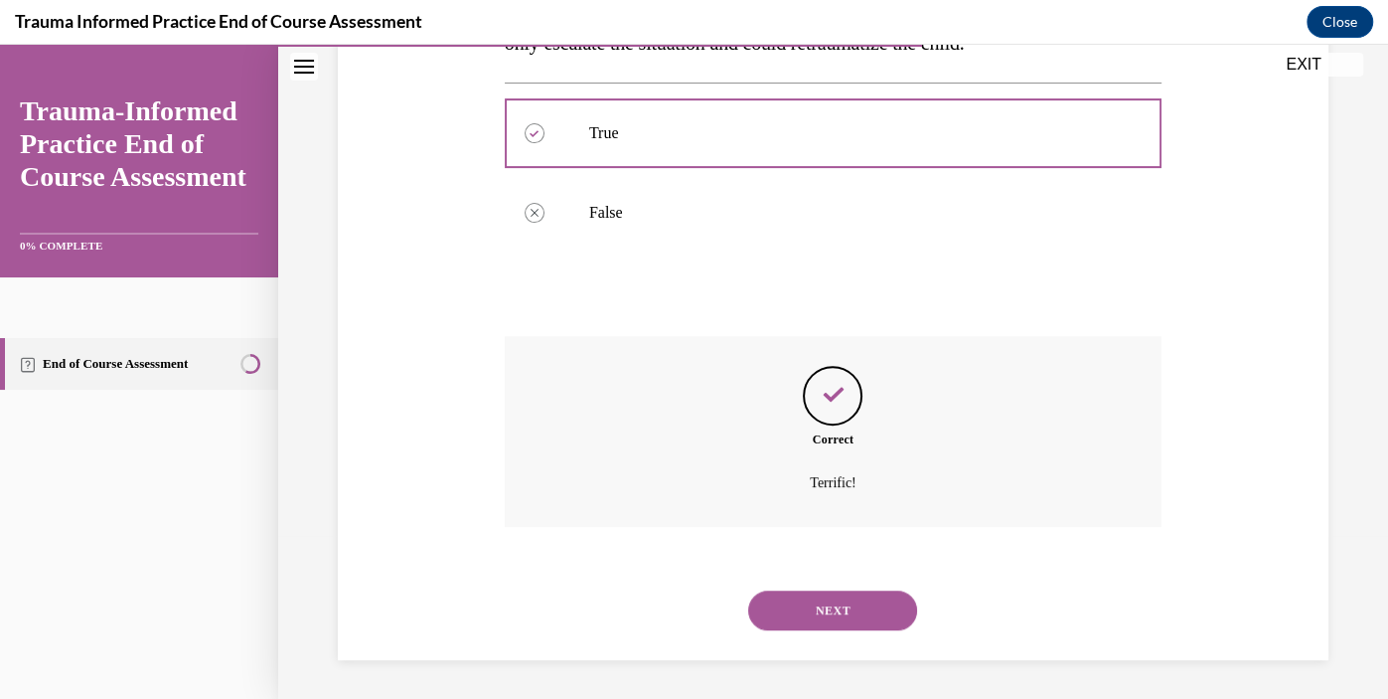
click at [866, 619] on button "NEXT" at bounding box center [832, 610] width 169 height 40
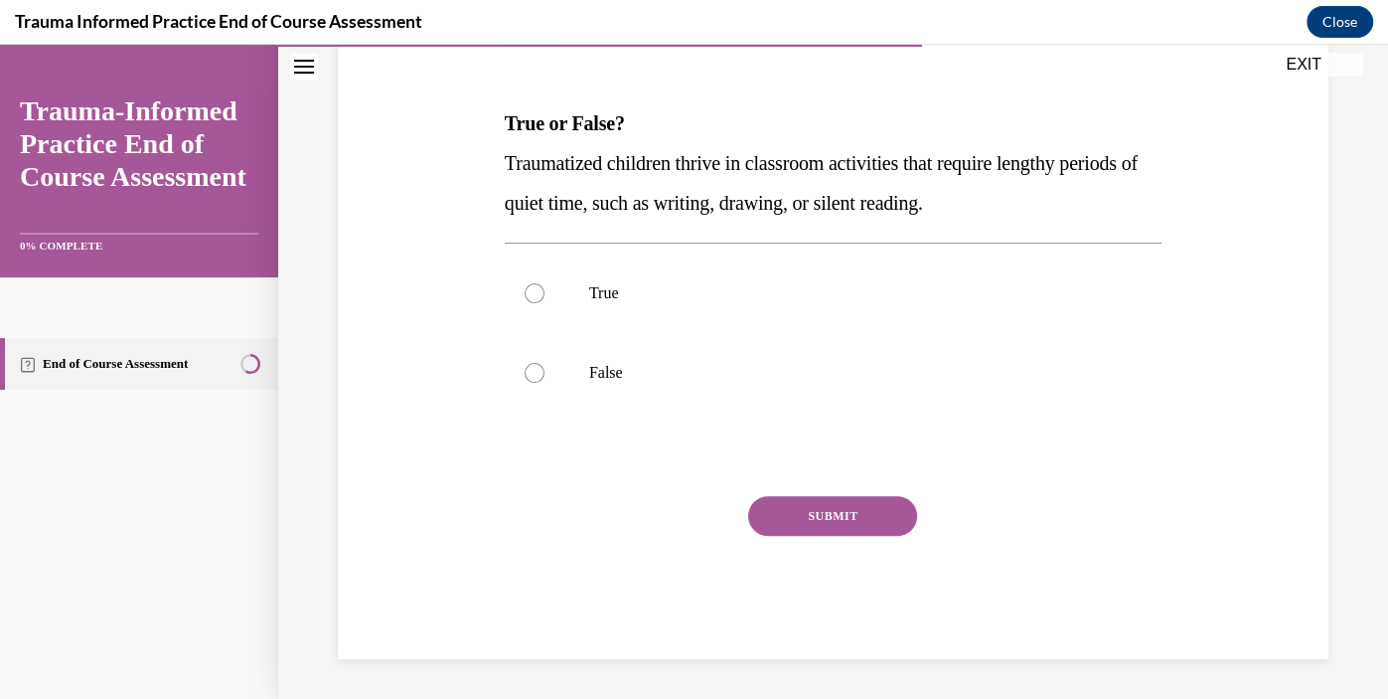
scroll to position [220, 0]
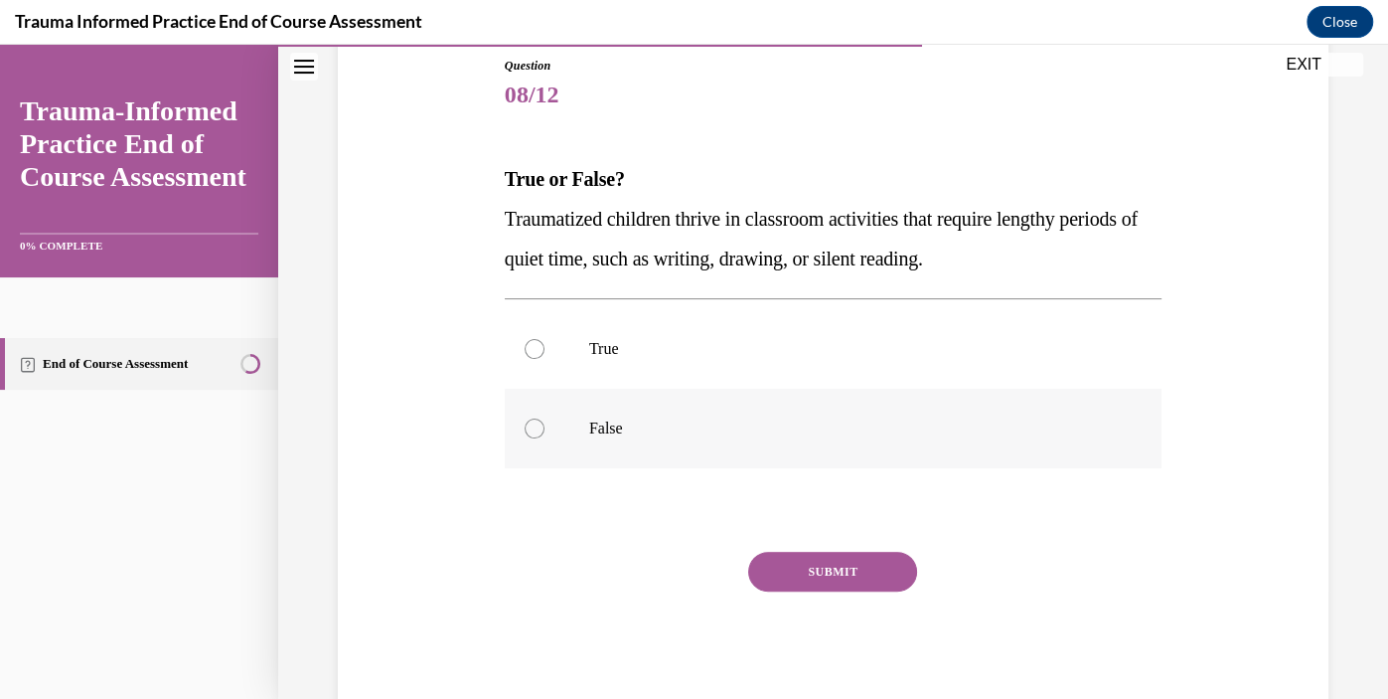
click at [556, 422] on label "False" at bounding box center [833, 429] width 657 height 80
click at [545, 422] on input "False" at bounding box center [535, 428] width 20 height 20
radio input "true"
click at [873, 579] on button "SUBMIT" at bounding box center [832, 572] width 169 height 40
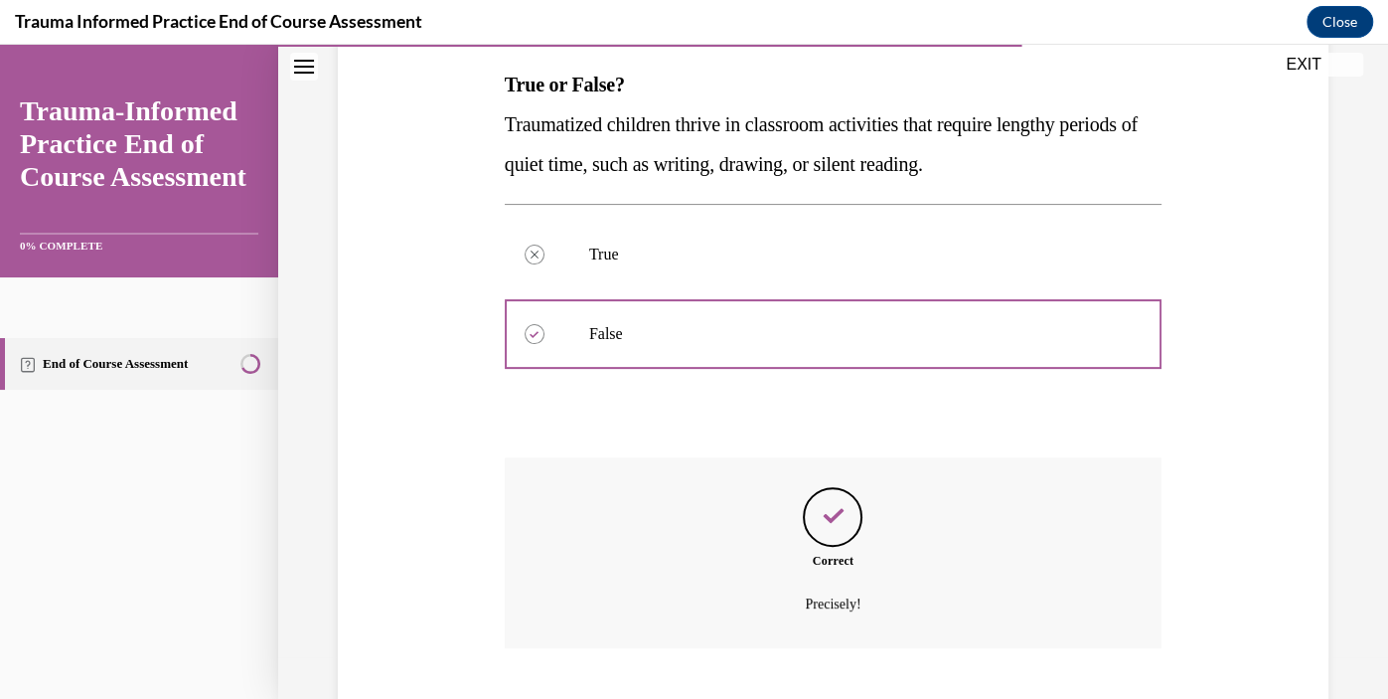
scroll to position [435, 0]
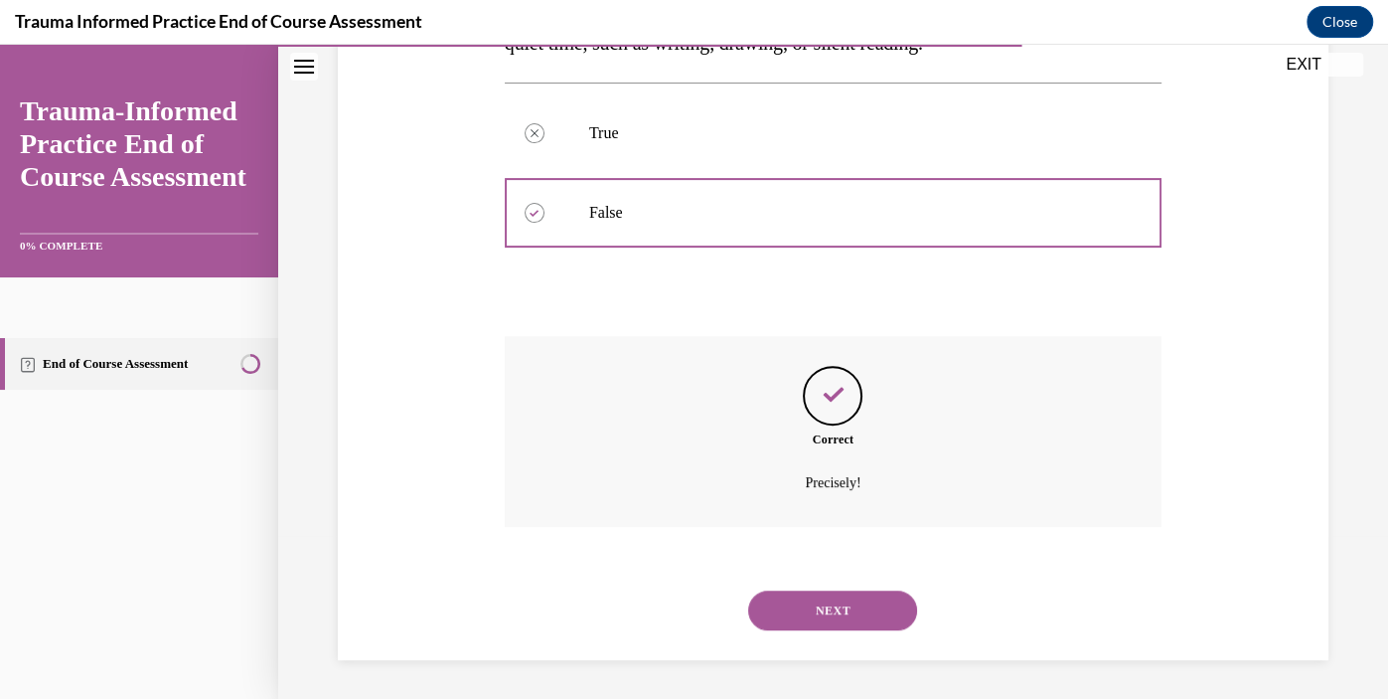
click at [877, 615] on button "NEXT" at bounding box center [832, 610] width 169 height 40
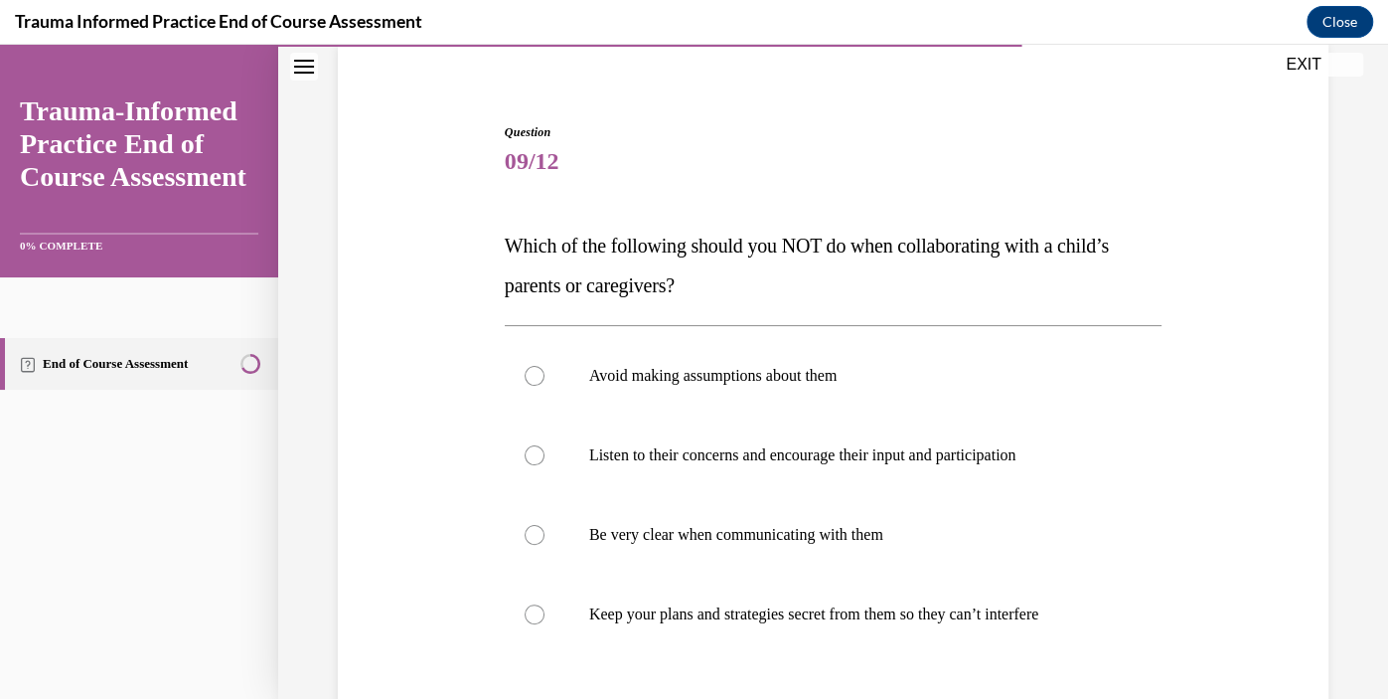
scroll to position [154, 0]
click at [544, 614] on div at bounding box center [535, 613] width 20 height 20
click at [544, 614] on input "Keep your plans and strategies secret from them so they can’t interfere" at bounding box center [535, 613] width 20 height 20
radio input "true"
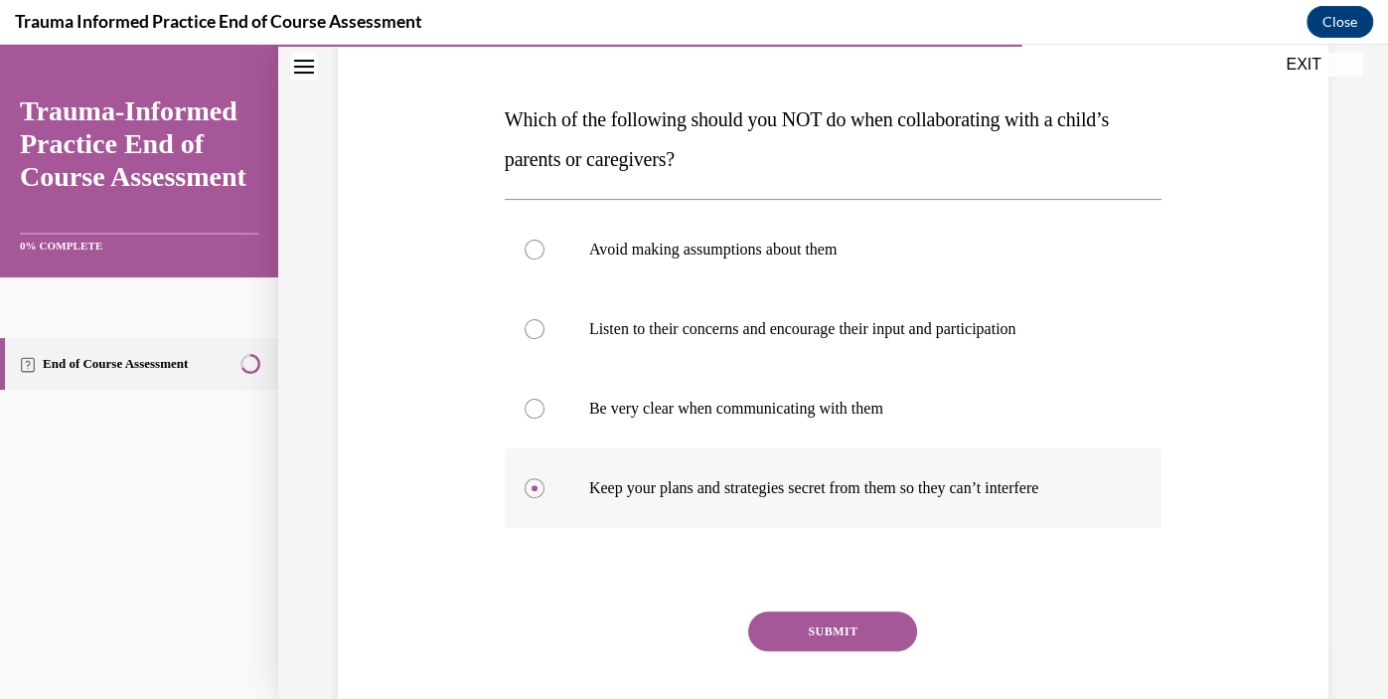
scroll to position [286, 0]
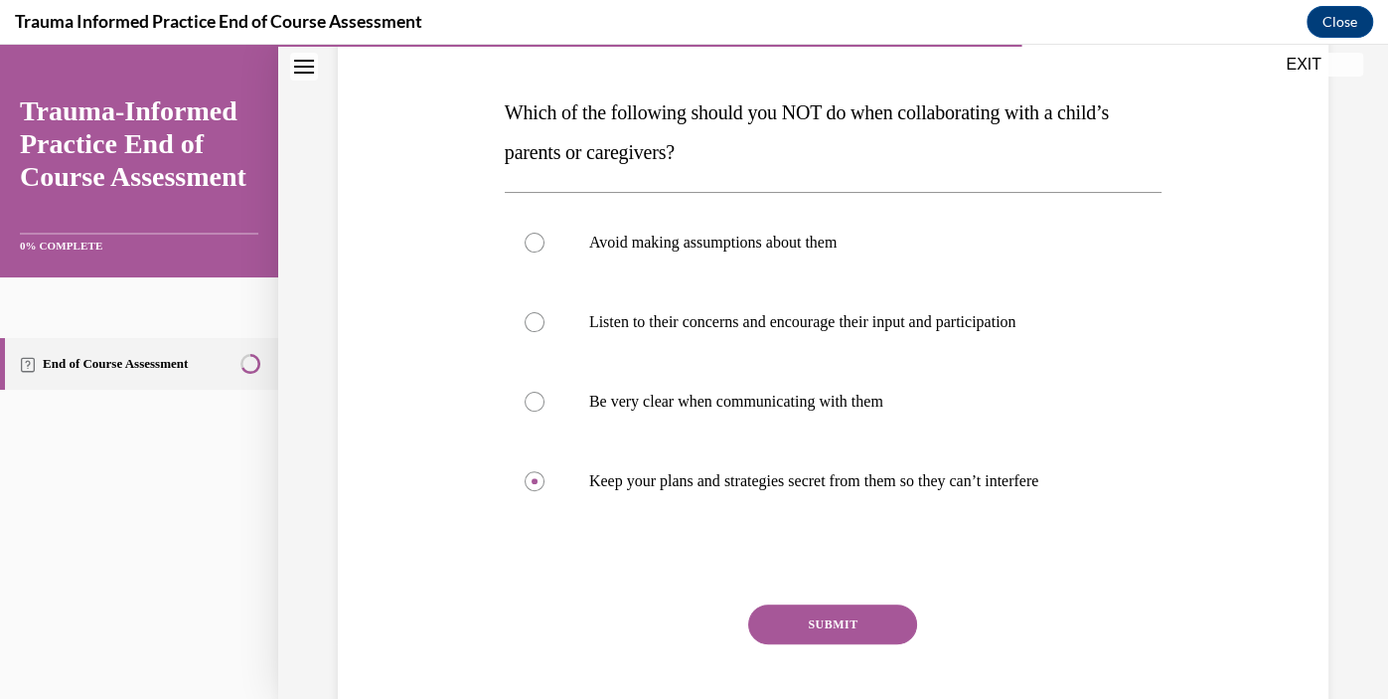
click at [869, 626] on button "SUBMIT" at bounding box center [832, 624] width 169 height 40
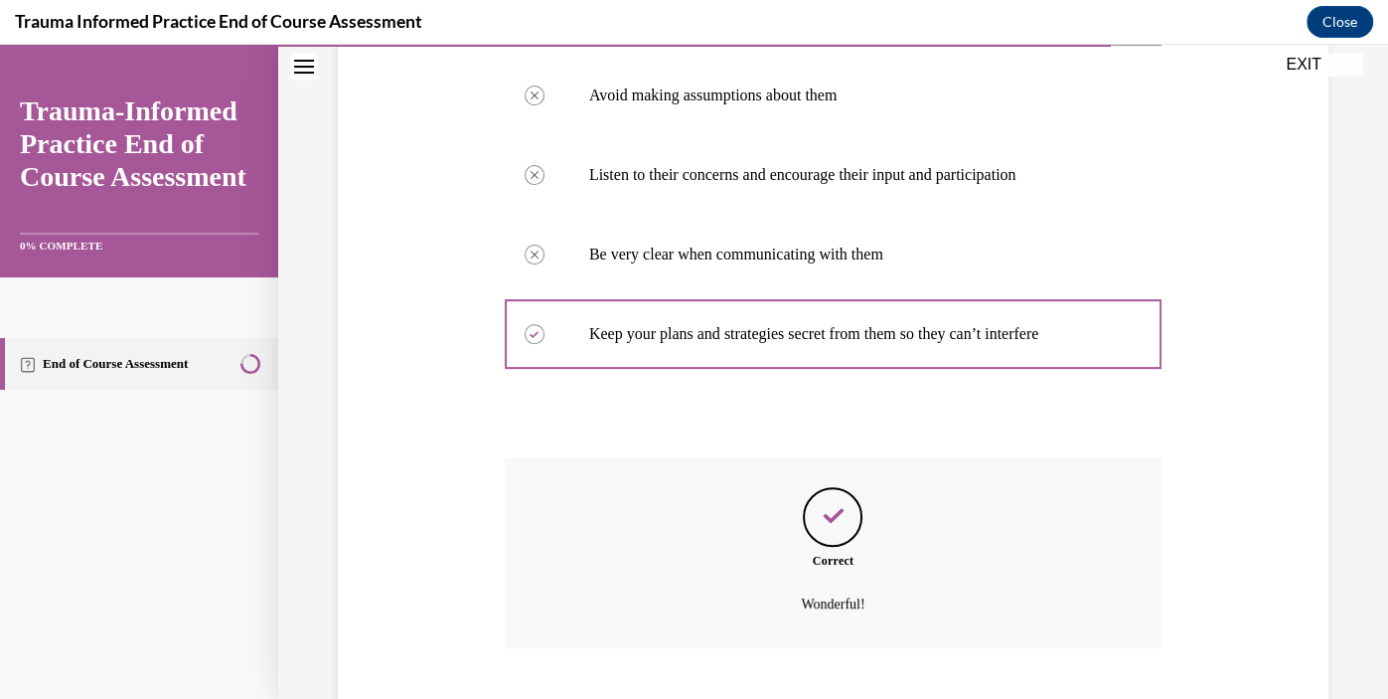
scroll to position [555, 0]
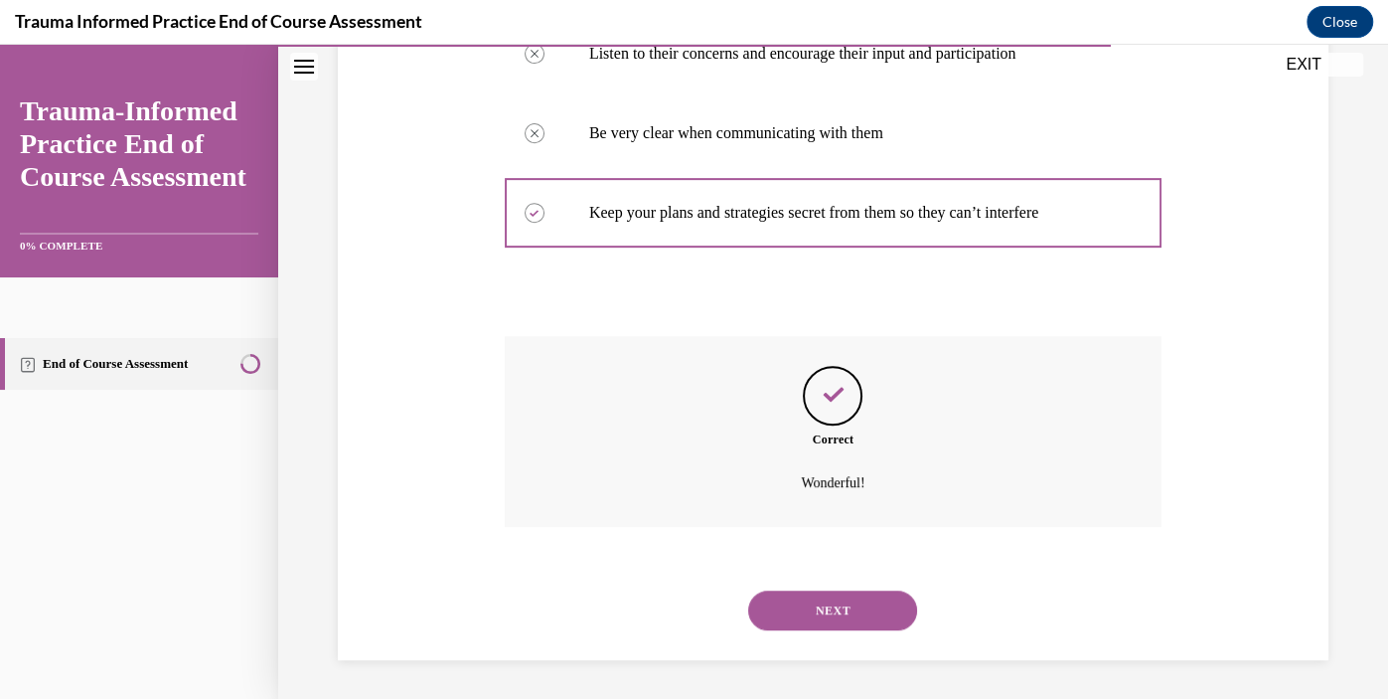
click at [874, 627] on button "NEXT" at bounding box center [832, 610] width 169 height 40
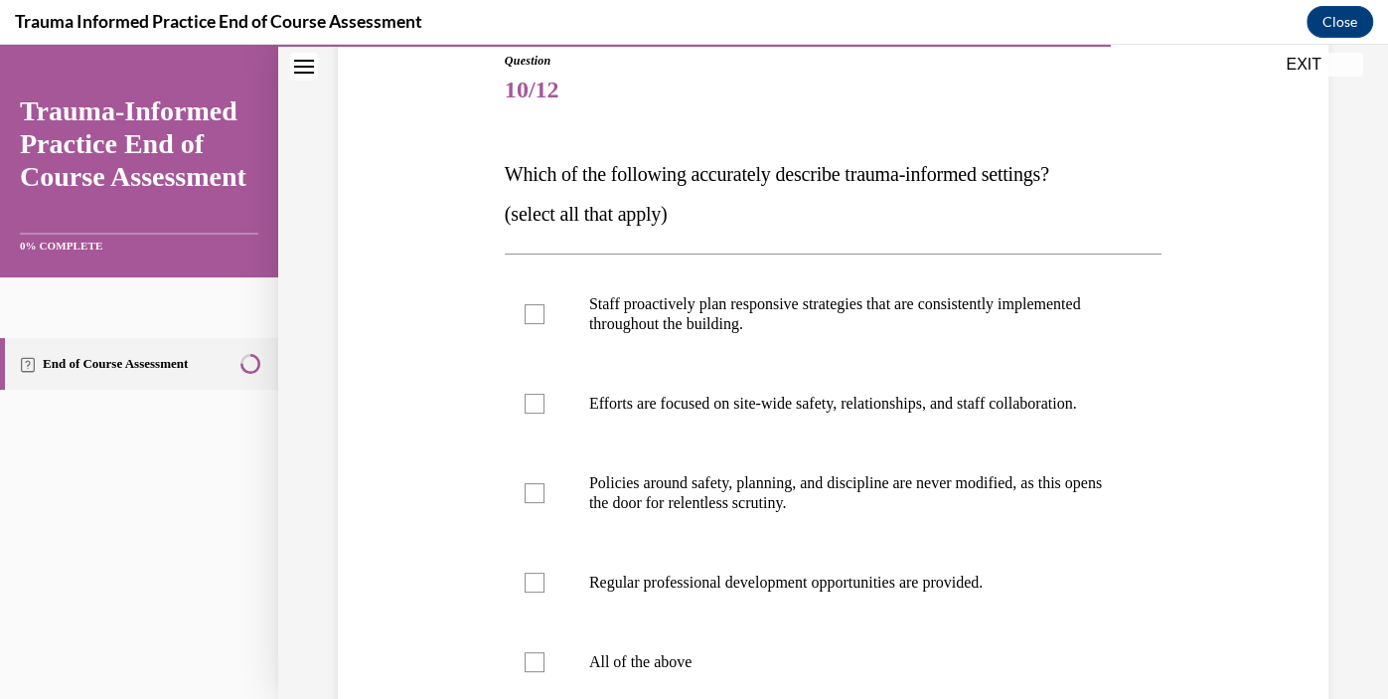
scroll to position [228, 0]
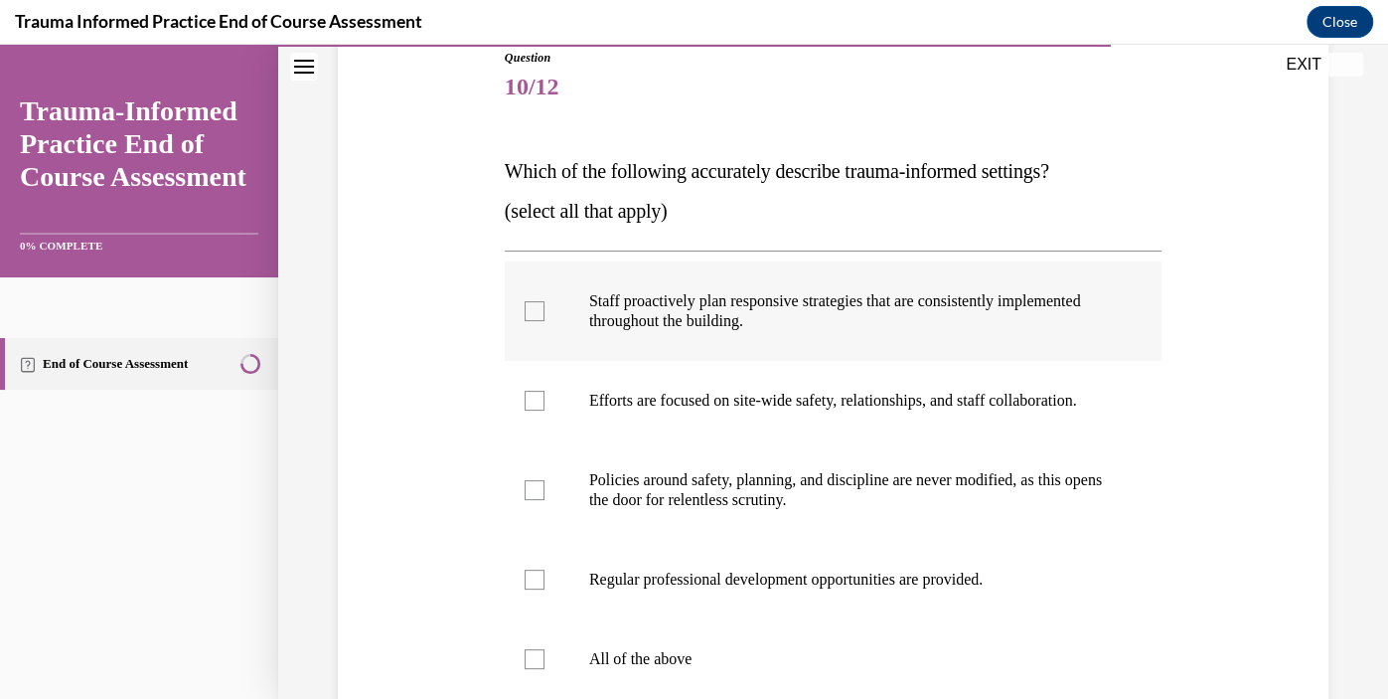
click at [553, 335] on label "Staff proactively plan responsive strategies that are consistently implemented …" at bounding box center [833, 310] width 657 height 99
click at [545, 321] on input "Staff proactively plan responsive strategies that are consistently implemented …" at bounding box center [535, 311] width 20 height 20
checkbox input "true"
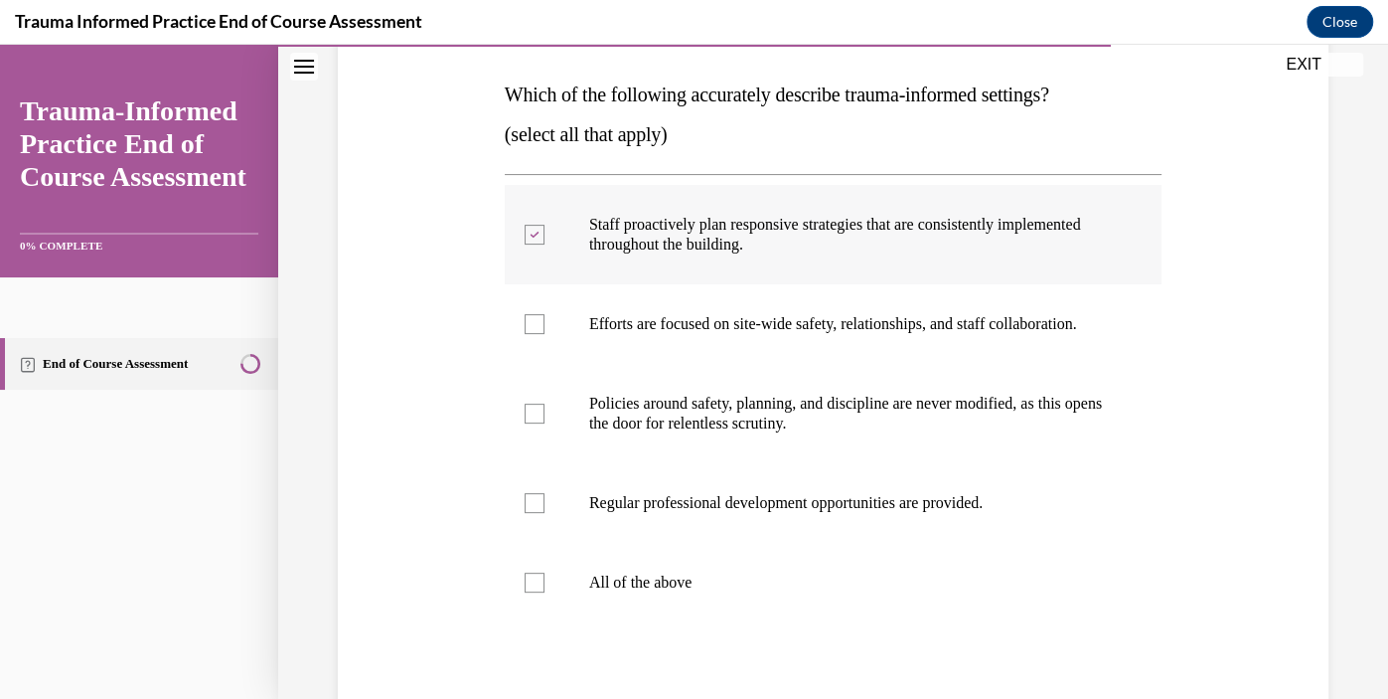
scroll to position [323, 0]
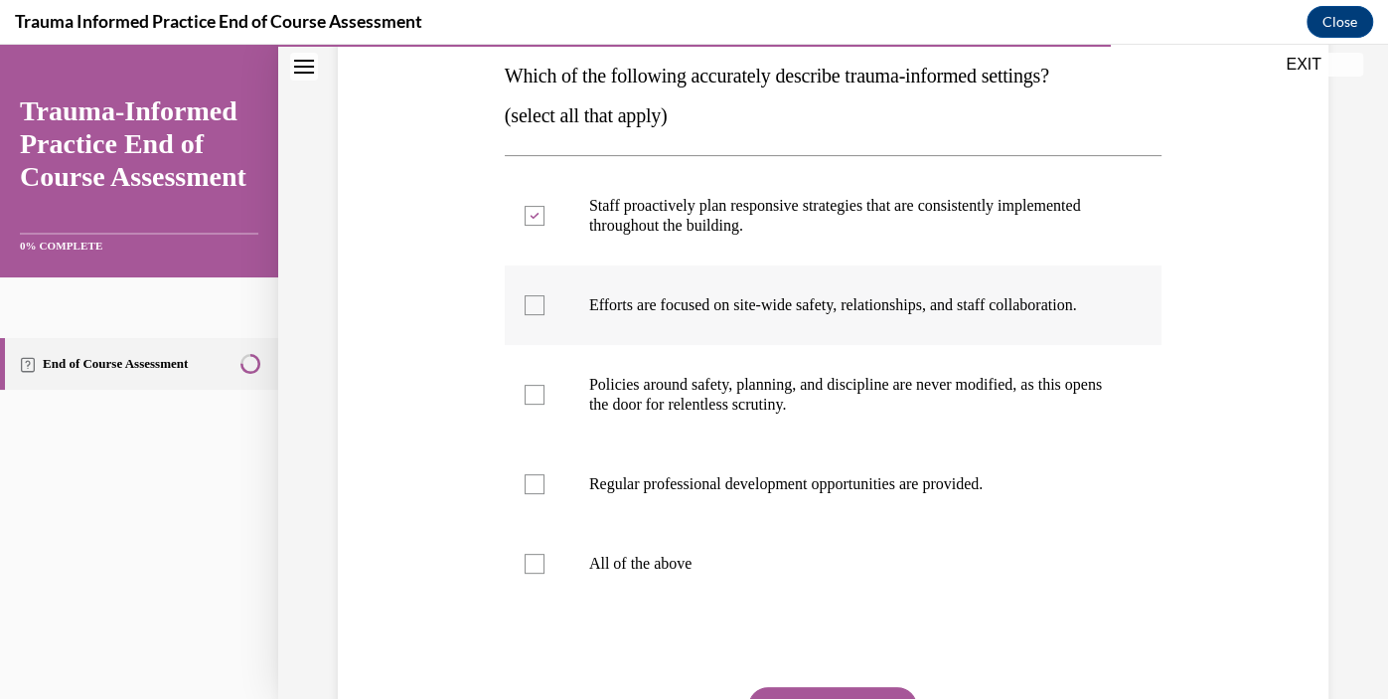
click at [545, 317] on label "Efforts are focused on site-wide safety, relationships, and staff collaboration." at bounding box center [833, 305] width 657 height 80
click at [545, 315] on input "Efforts are focused on site-wide safety, relationships, and staff collaboration." at bounding box center [535, 305] width 20 height 20
checkbox input "true"
click at [546, 504] on label "Regular professional development opportunities are provided." at bounding box center [833, 484] width 657 height 80
click at [545, 494] on input "Regular professional development opportunities are provided." at bounding box center [535, 484] width 20 height 20
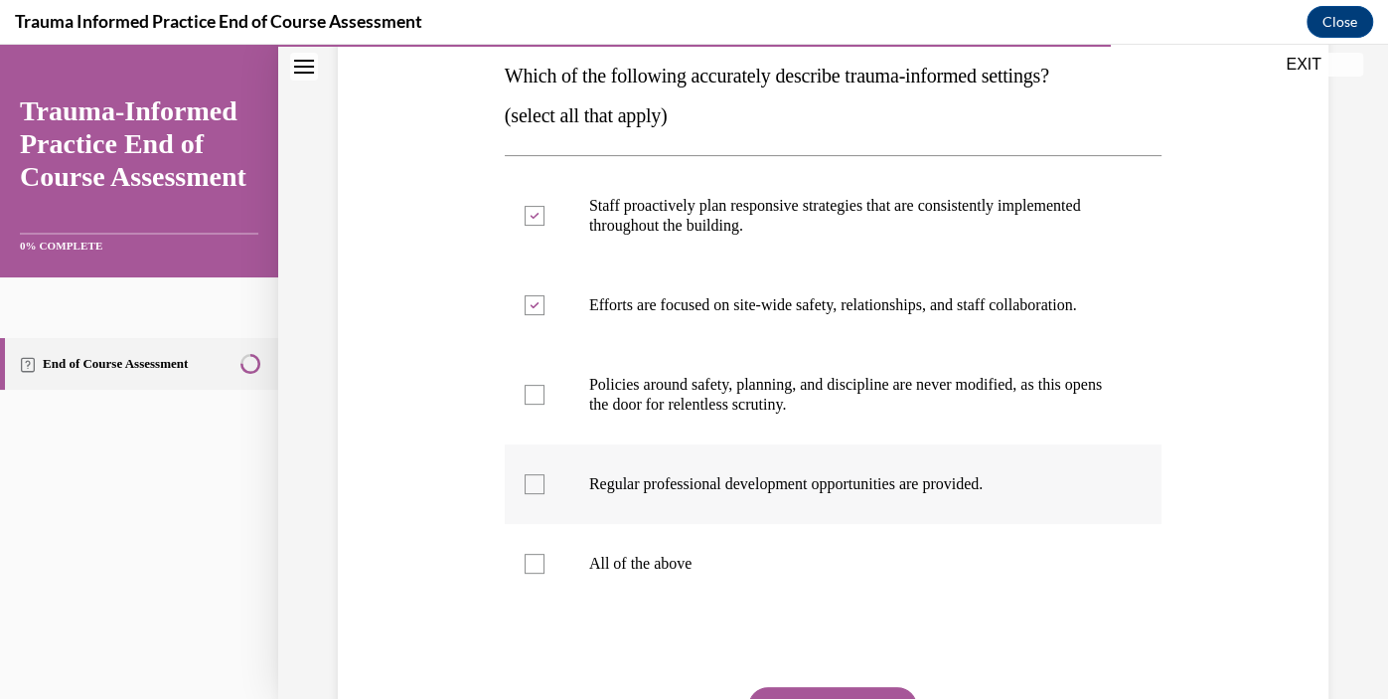
checkbox input "true"
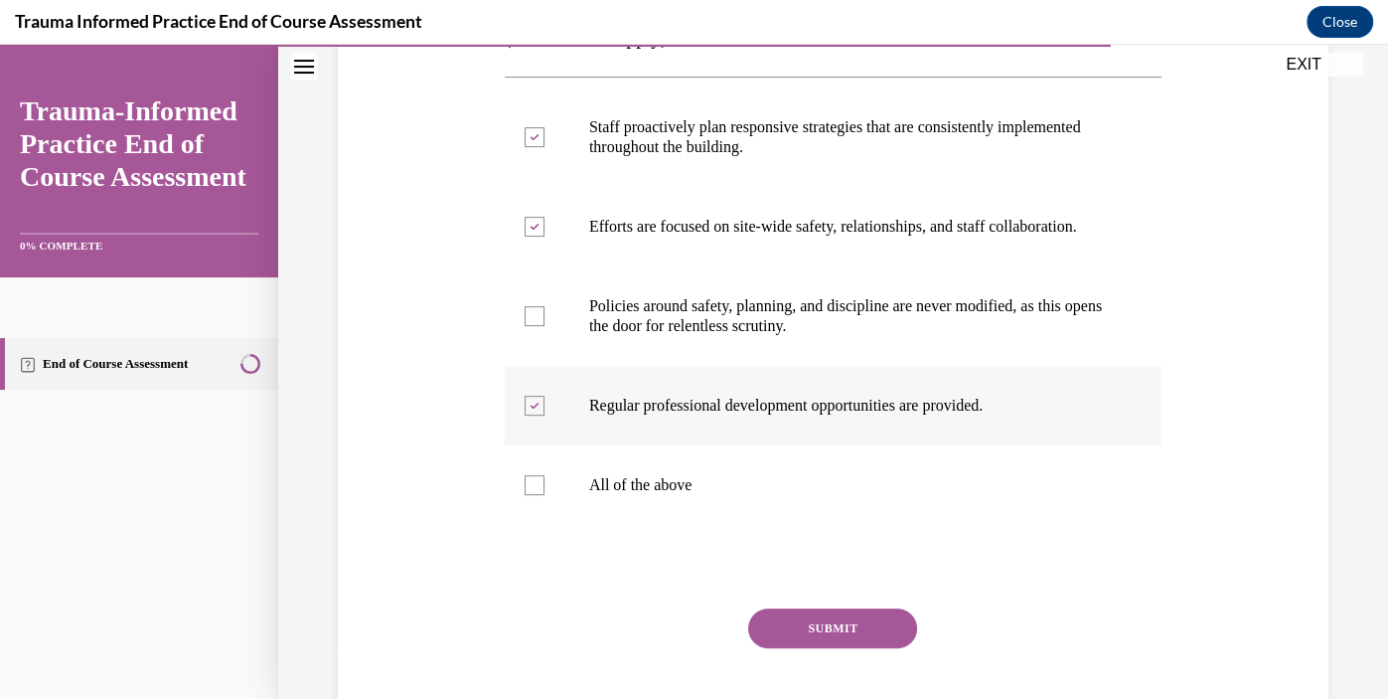
scroll to position [533, 0]
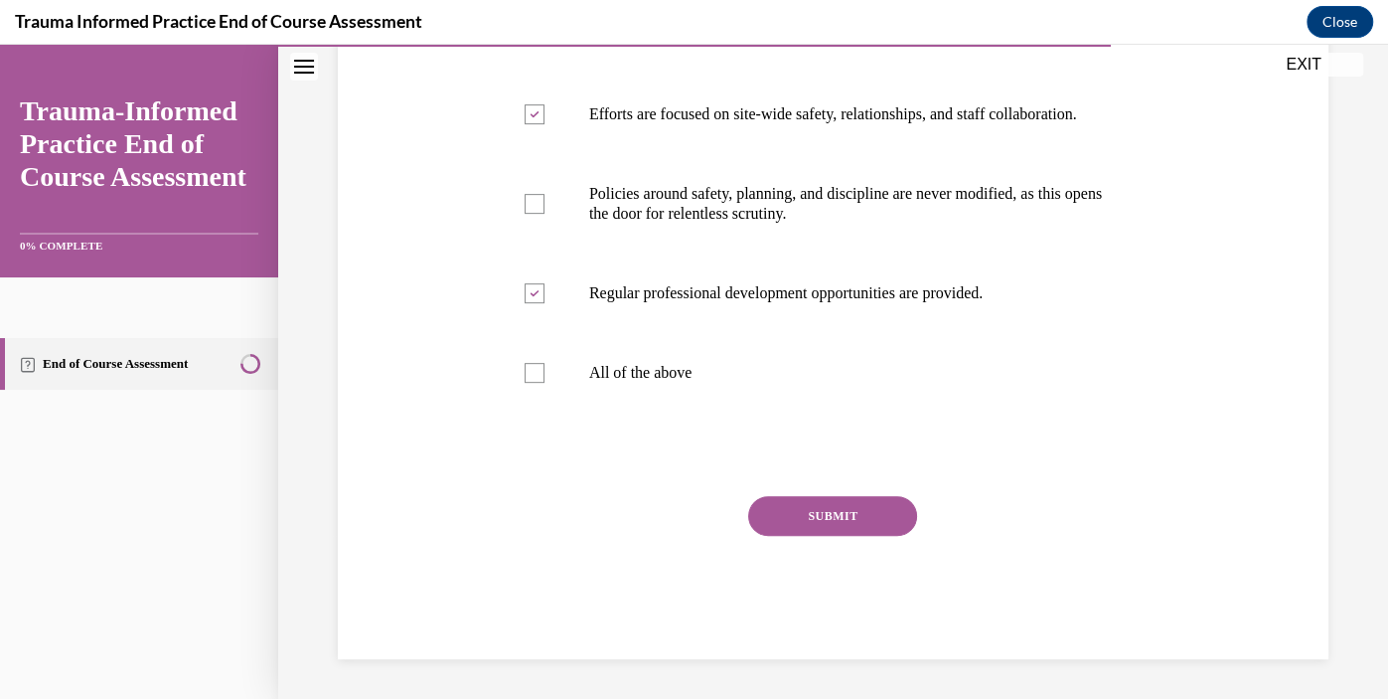
click at [852, 527] on button "SUBMIT" at bounding box center [832, 516] width 169 height 40
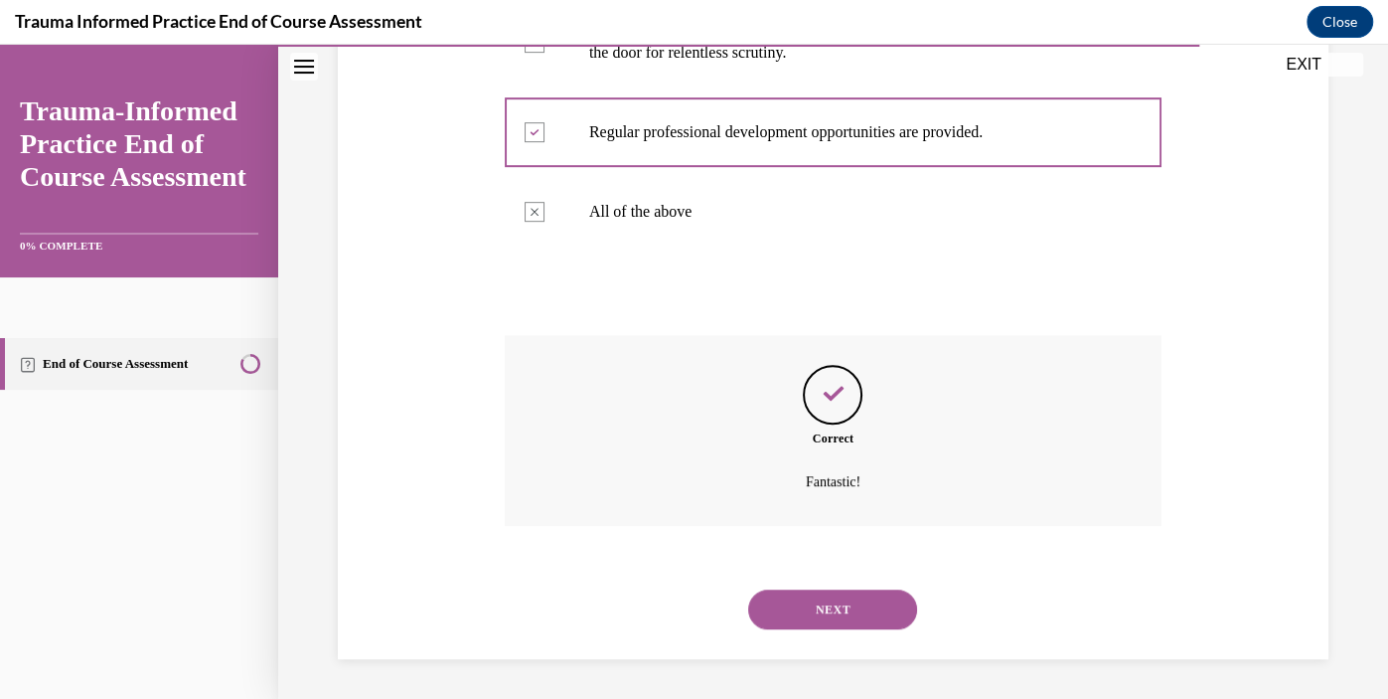
scroll to position [694, 0]
click at [855, 611] on button "NEXT" at bounding box center [832, 609] width 169 height 40
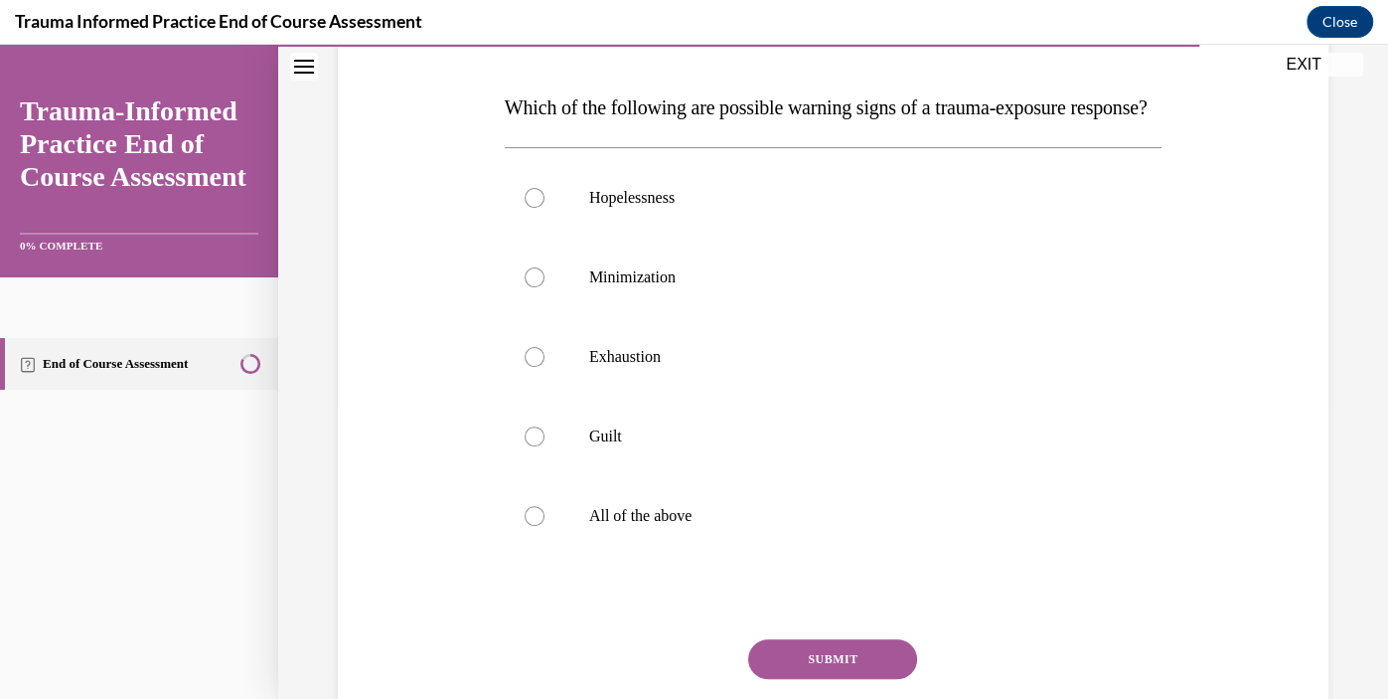
scroll to position [292, 0]
click at [545, 555] on label "All of the above" at bounding box center [833, 515] width 657 height 80
click at [545, 525] on input "All of the above" at bounding box center [535, 515] width 20 height 20
radio input "true"
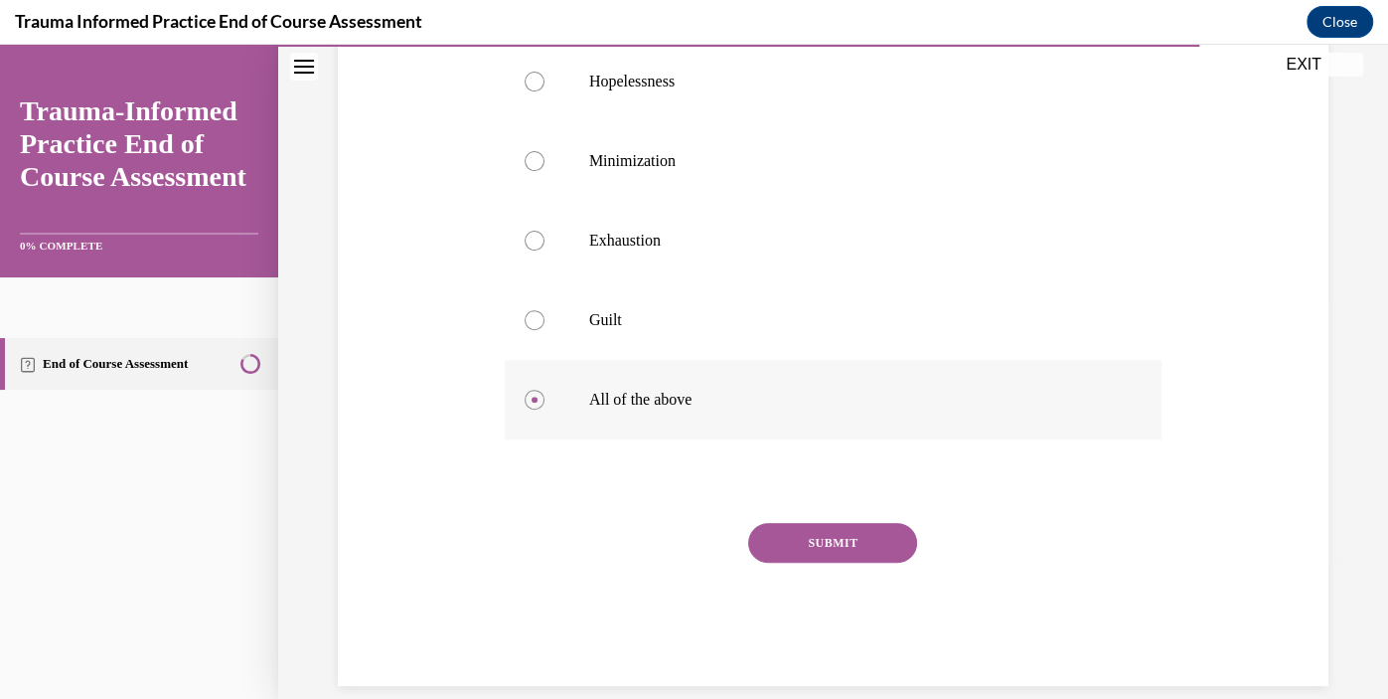
scroll to position [473, 0]
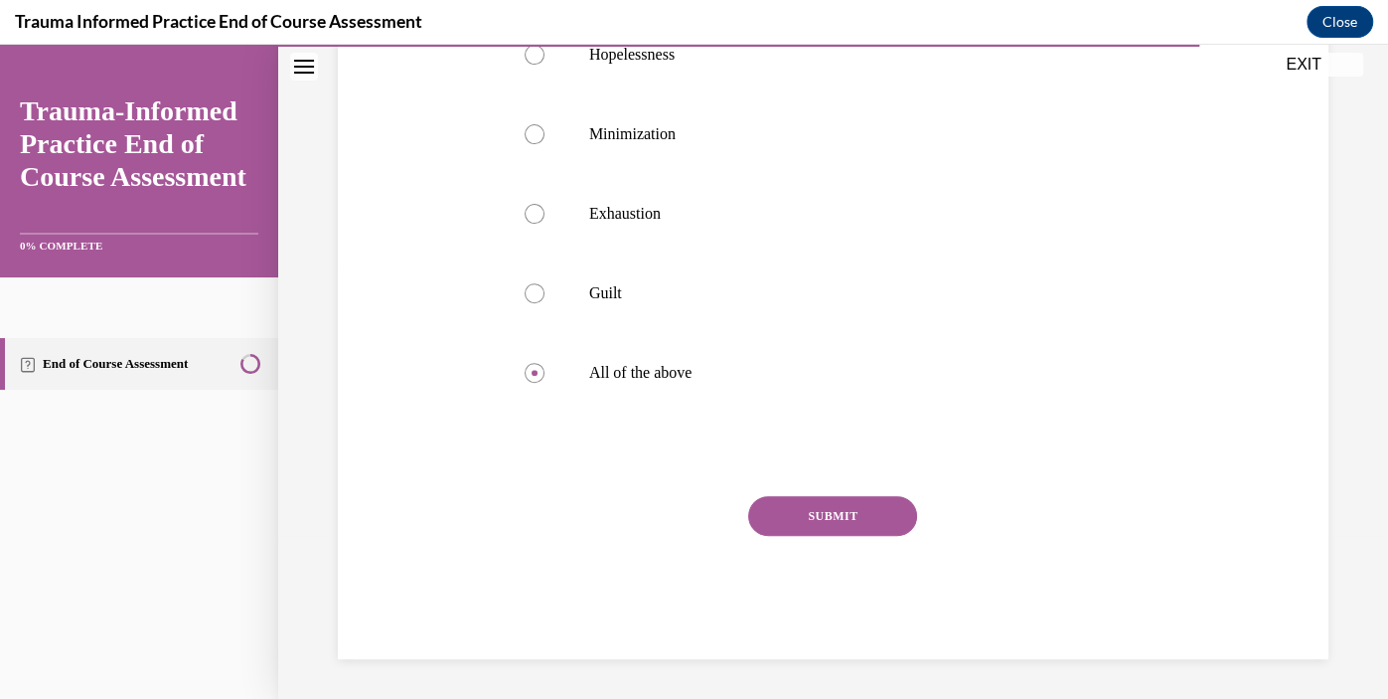
click at [836, 516] on button "SUBMIT" at bounding box center [832, 516] width 169 height 40
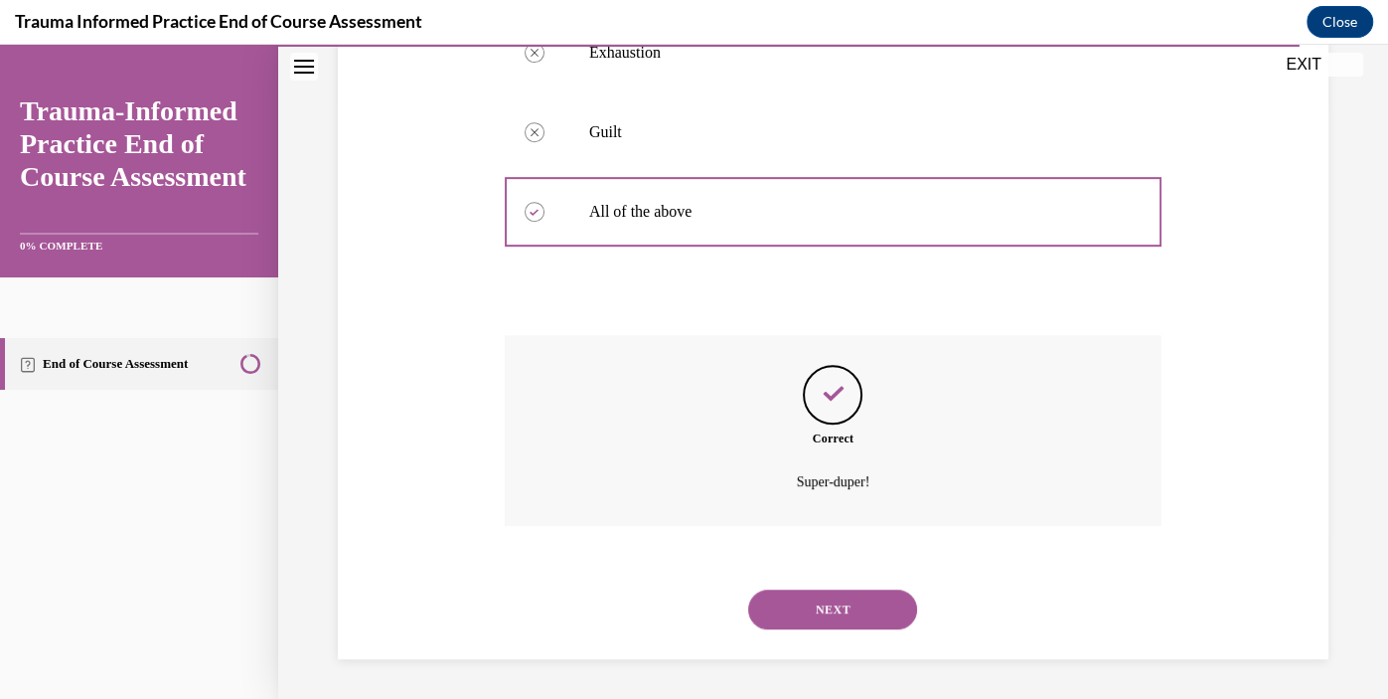
scroll to position [634, 0]
click at [866, 623] on button "NEXT" at bounding box center [832, 609] width 169 height 40
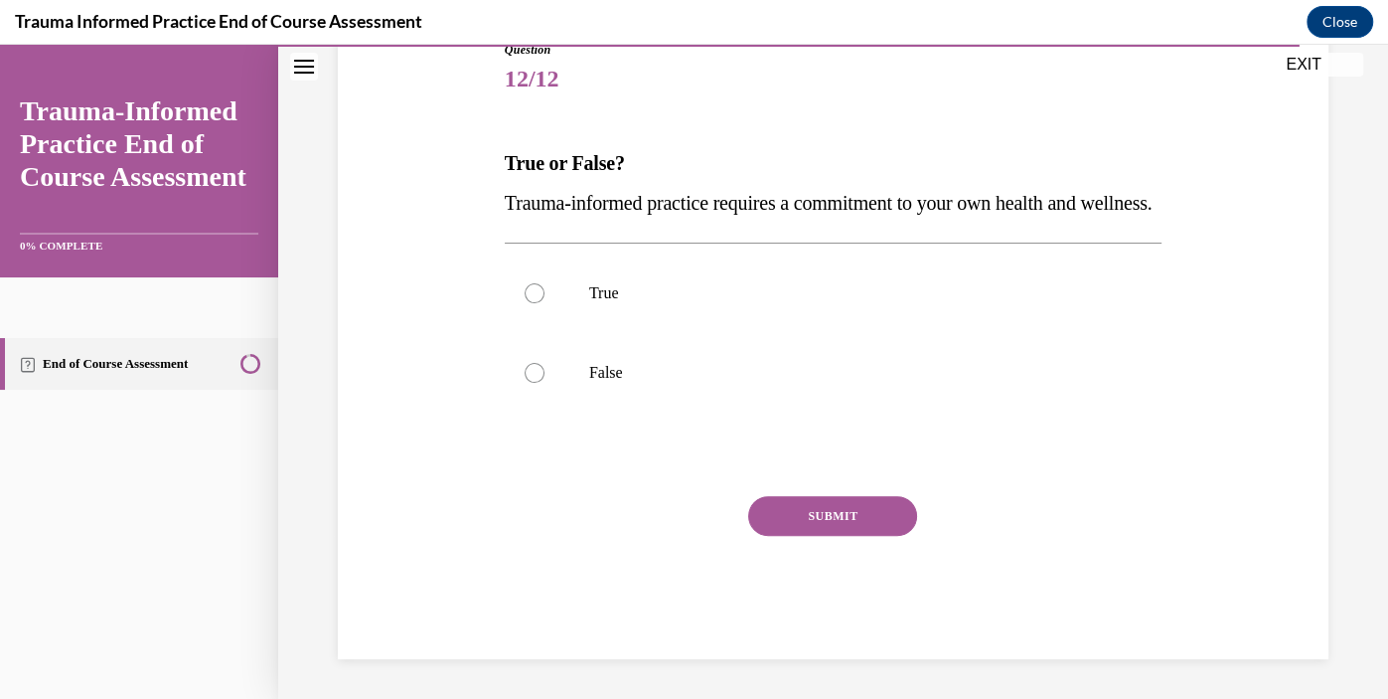
scroll to position [220, 0]
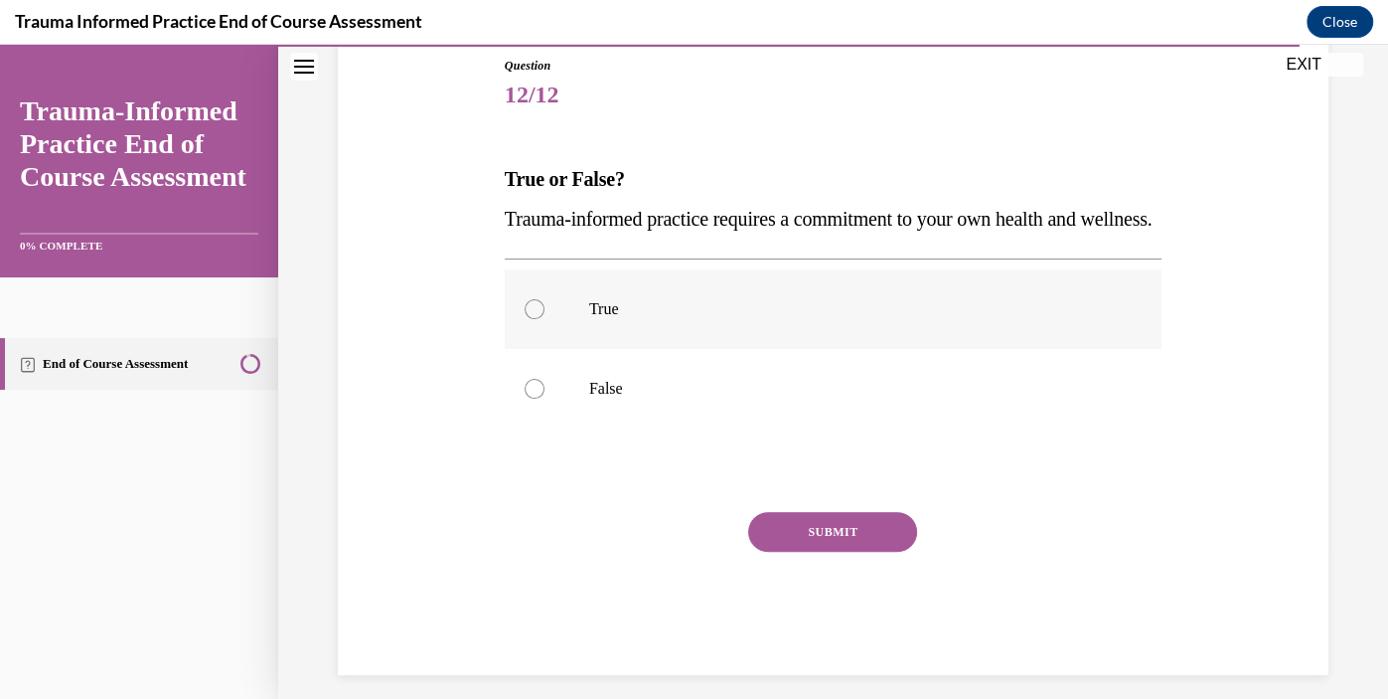
click at [540, 337] on label "True" at bounding box center [833, 309] width 657 height 80
click at [540, 319] on input "True" at bounding box center [535, 309] width 20 height 20
radio input "true"
click at [860, 552] on button "SUBMIT" at bounding box center [832, 532] width 169 height 40
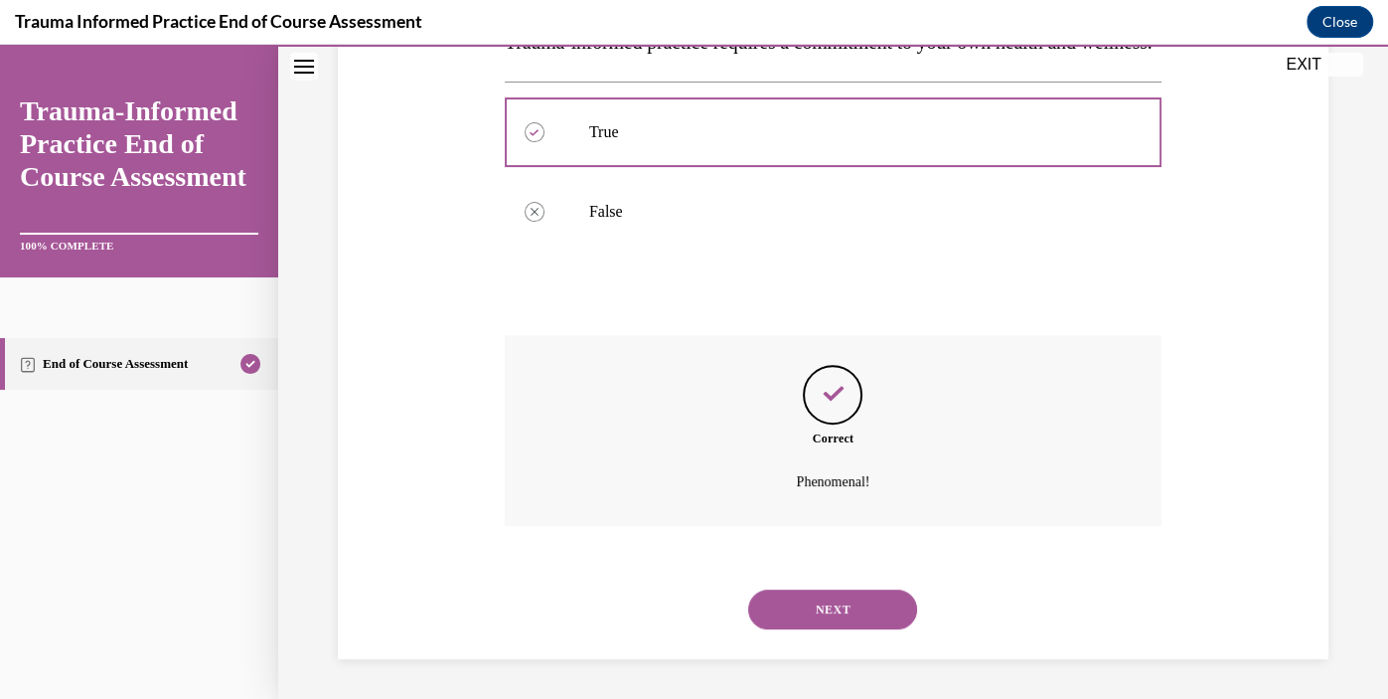
scroll to position [435, 0]
click at [867, 624] on button "NEXT" at bounding box center [832, 609] width 169 height 40
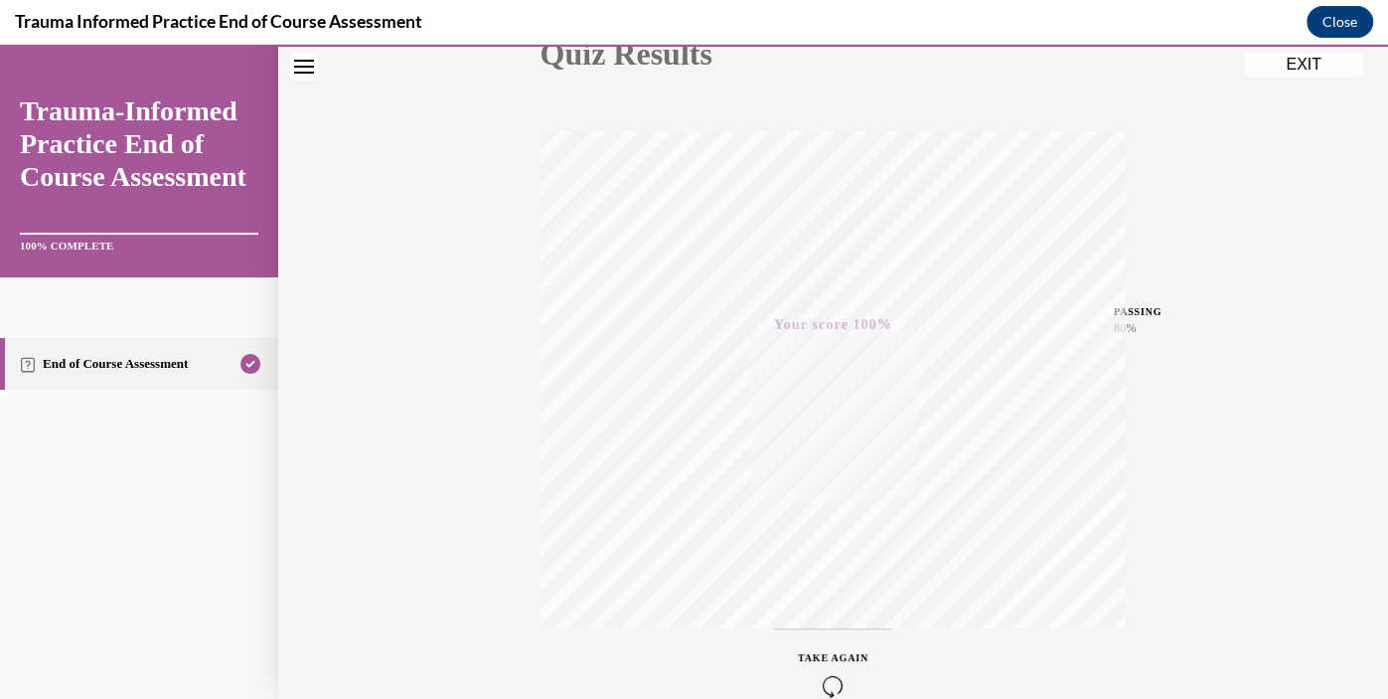
scroll to position [364, 0]
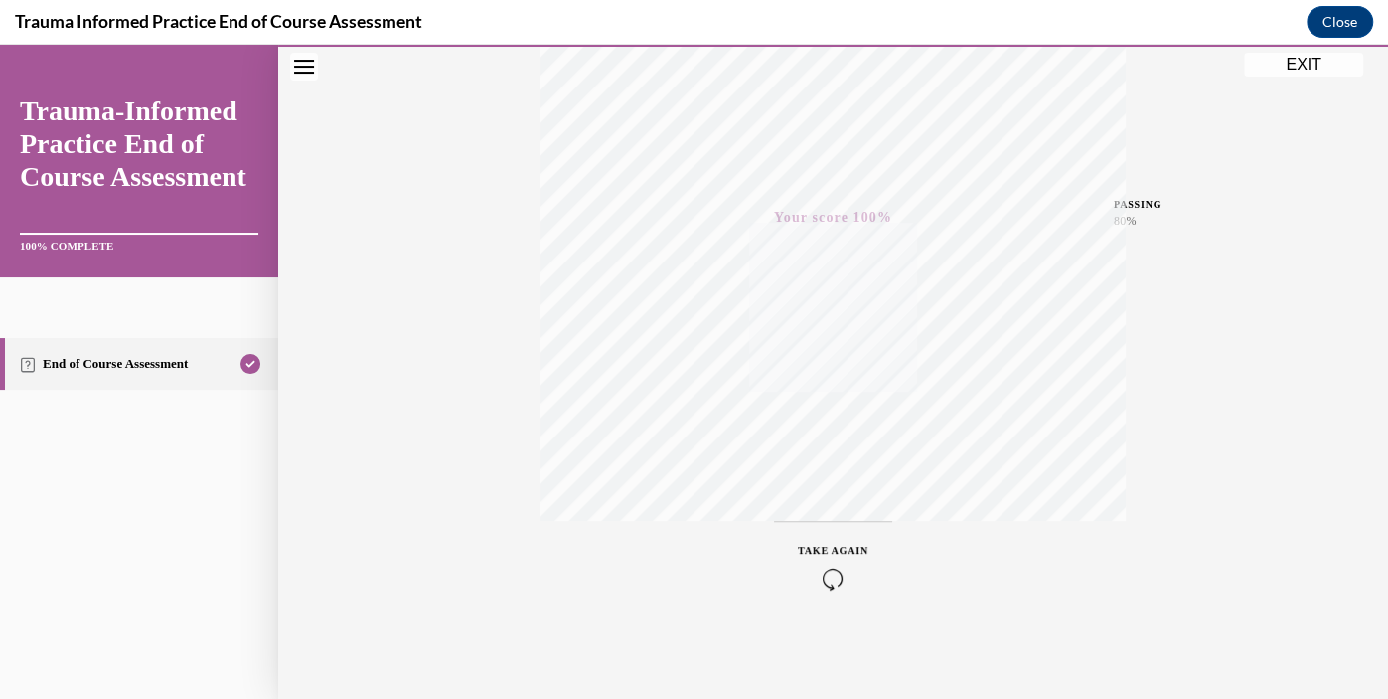
click at [1298, 66] on button "EXIT" at bounding box center [1303, 65] width 119 height 24
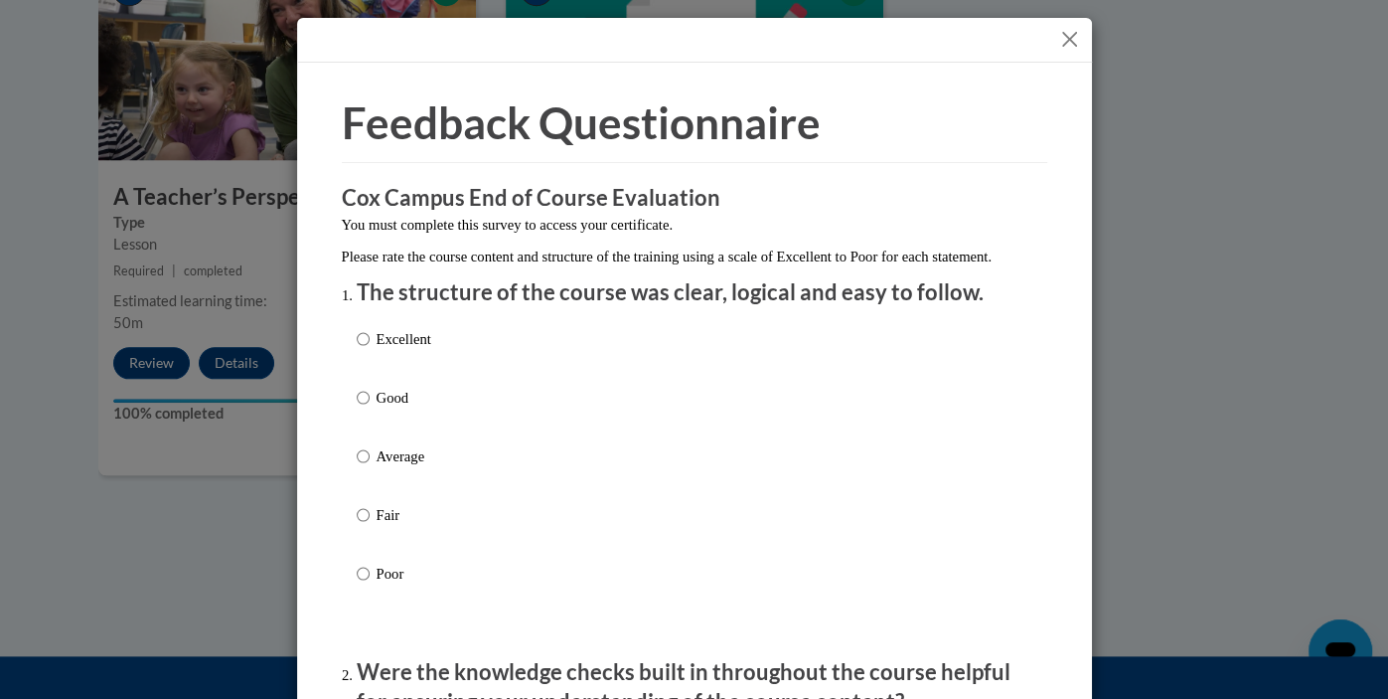
click at [377, 350] on p "Excellent" at bounding box center [404, 339] width 55 height 22
click at [370, 350] on input "Excellent" at bounding box center [363, 339] width 13 height 22
radio input "true"
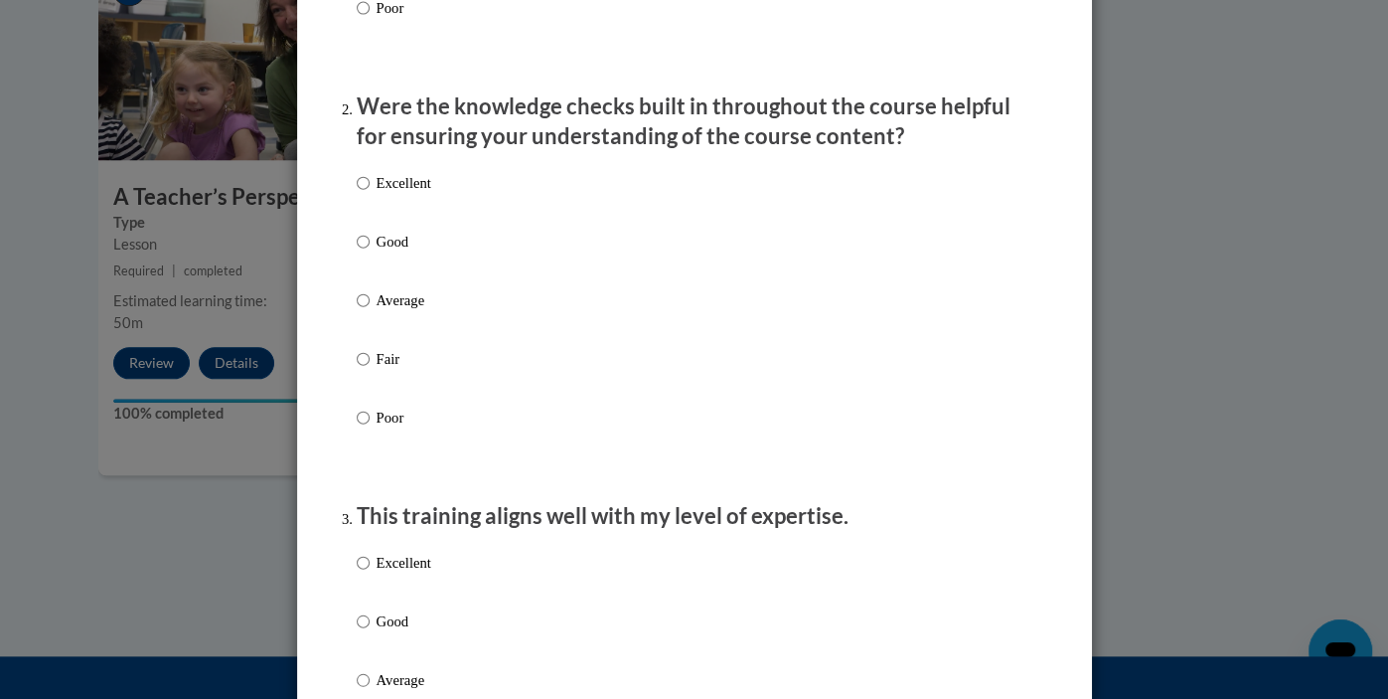
scroll to position [566, 0]
click at [368, 193] on input "Excellent" at bounding box center [363, 182] width 13 height 22
radio input "true"
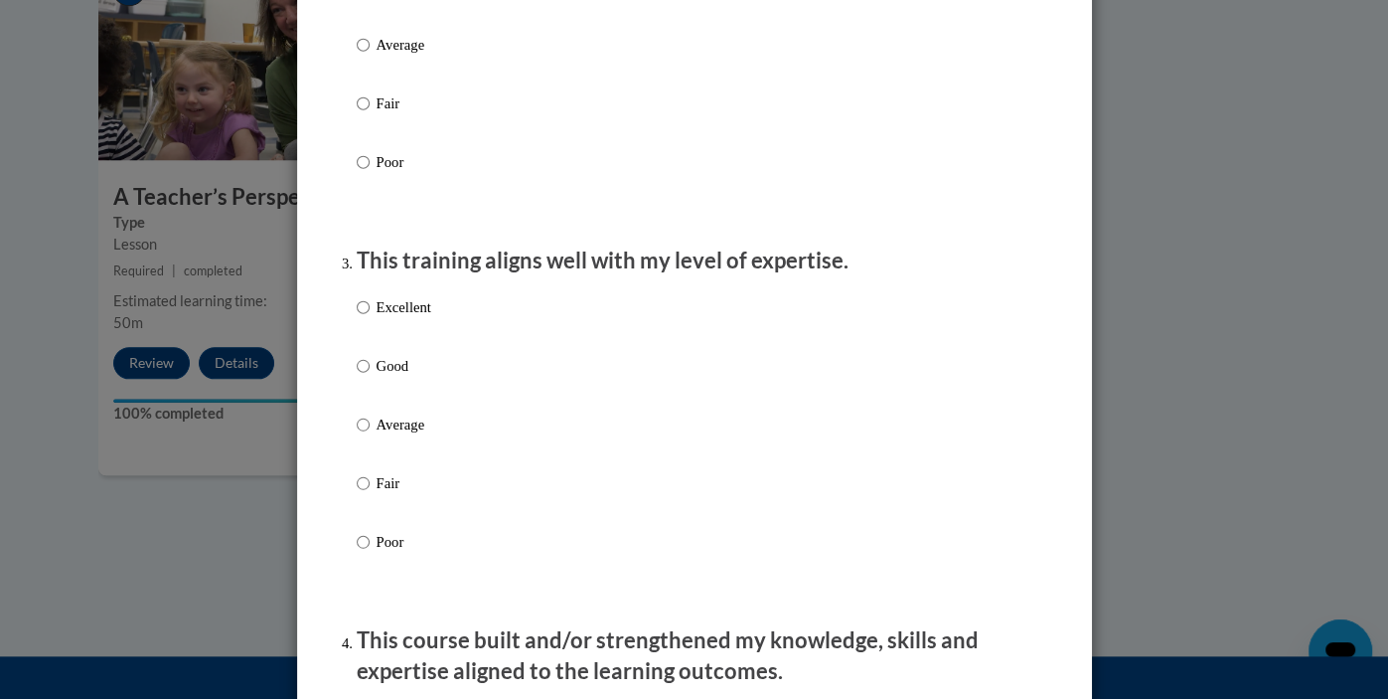
scroll to position [820, 0]
click at [362, 378] on input "Good" at bounding box center [363, 367] width 13 height 22
radio input "true"
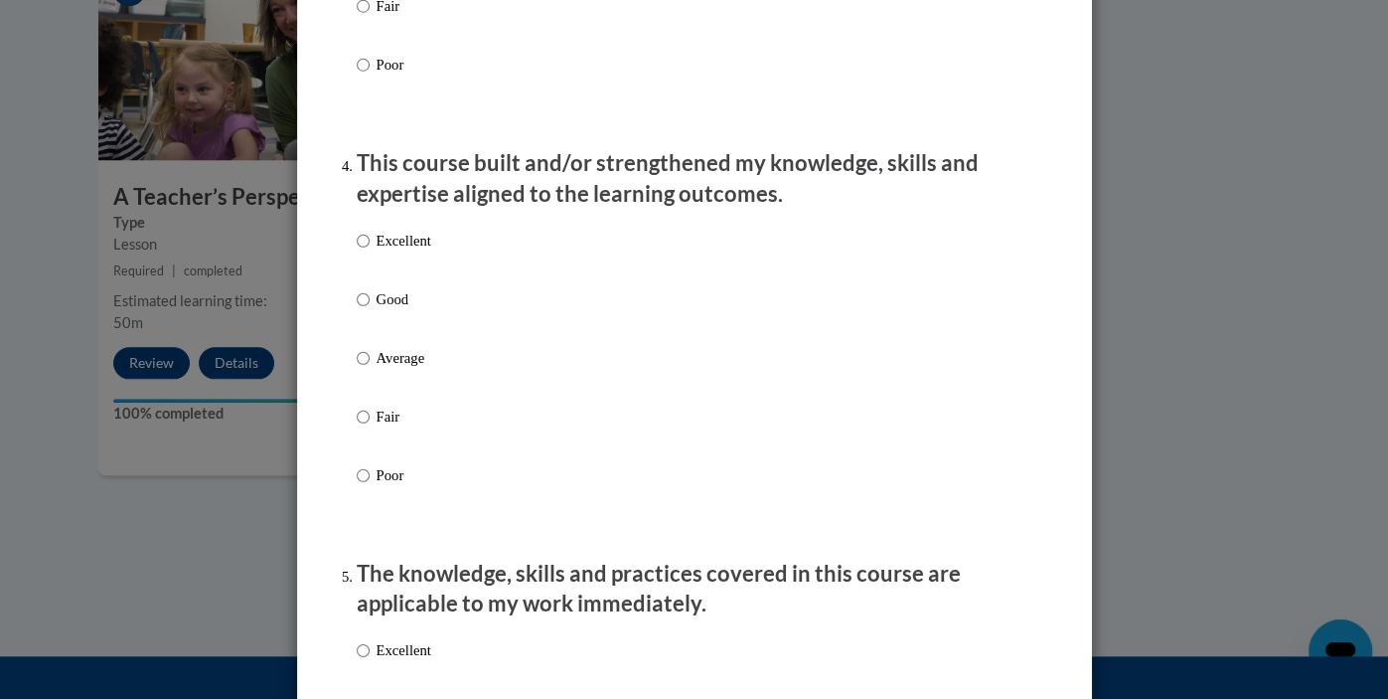
scroll to position [1301, 0]
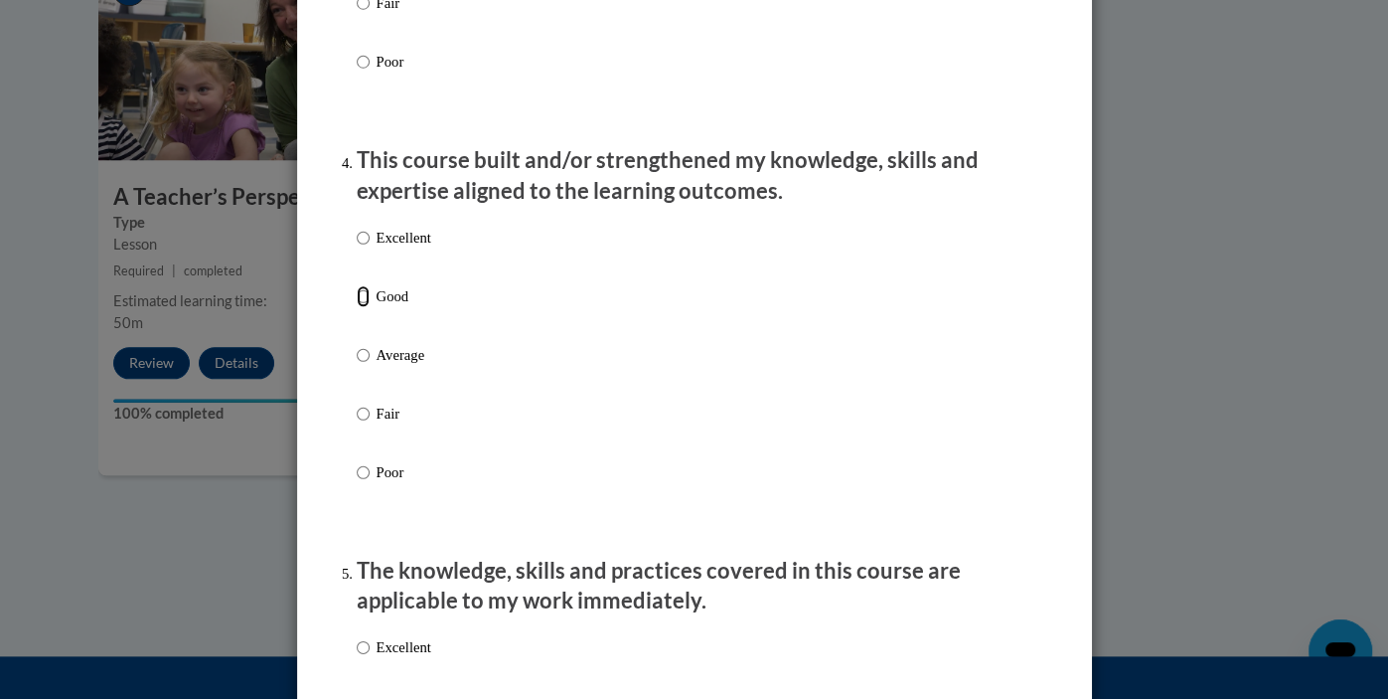
click at [368, 307] on input "Good" at bounding box center [363, 296] width 13 height 22
radio input "true"
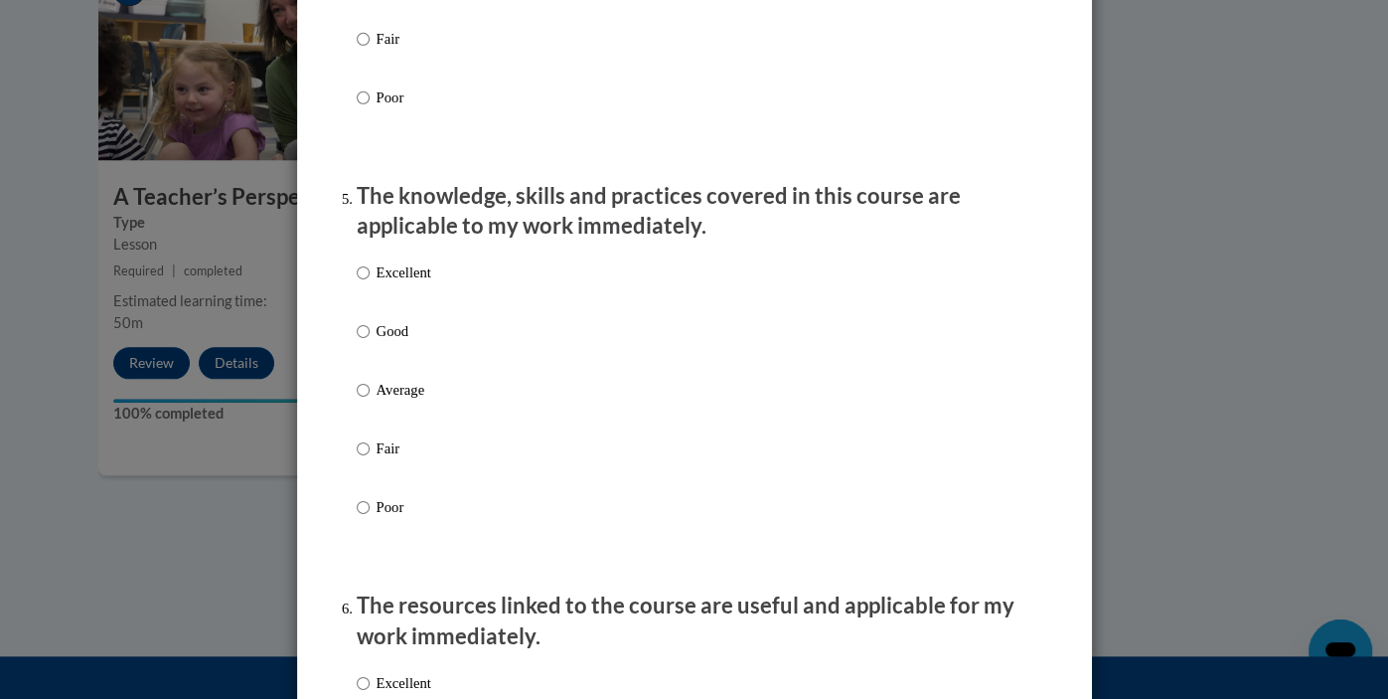
scroll to position [1676, 0]
click at [365, 341] on input "Good" at bounding box center [363, 330] width 13 height 22
radio input "true"
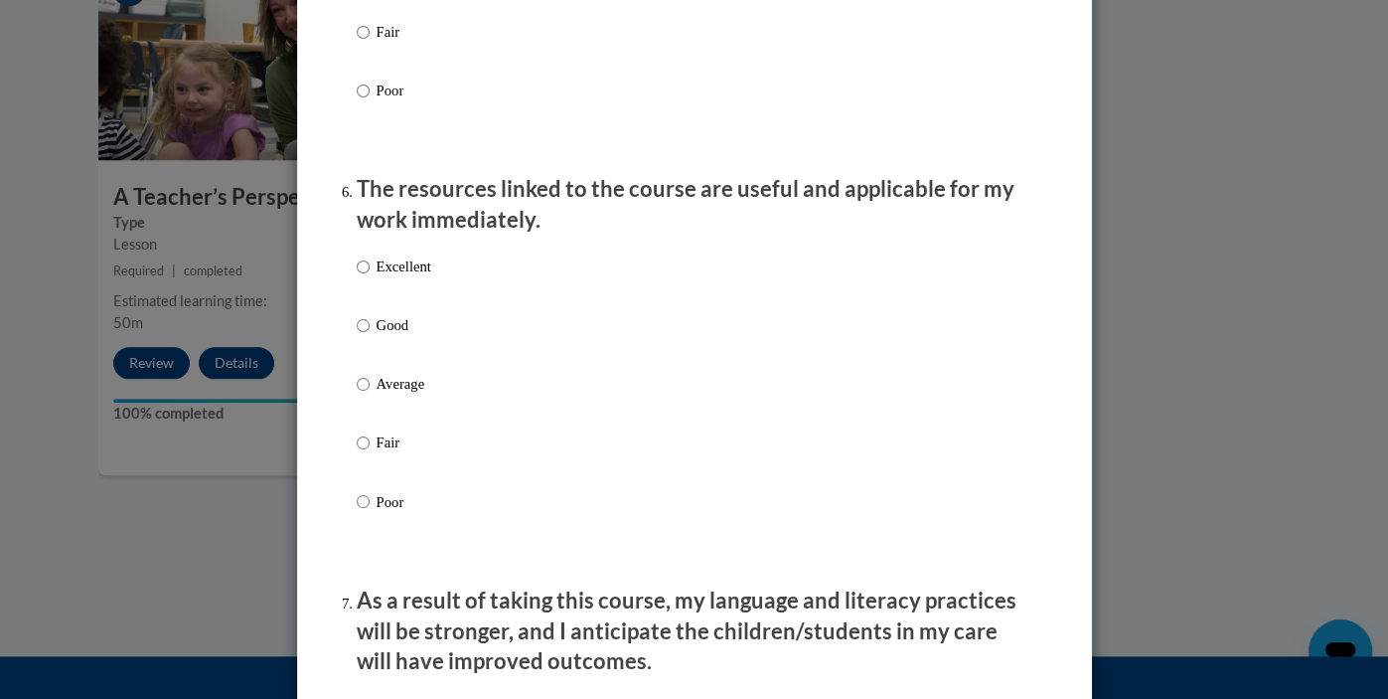
scroll to position [2093, 0]
click at [366, 335] on input "Good" at bounding box center [363, 324] width 13 height 22
radio input "true"
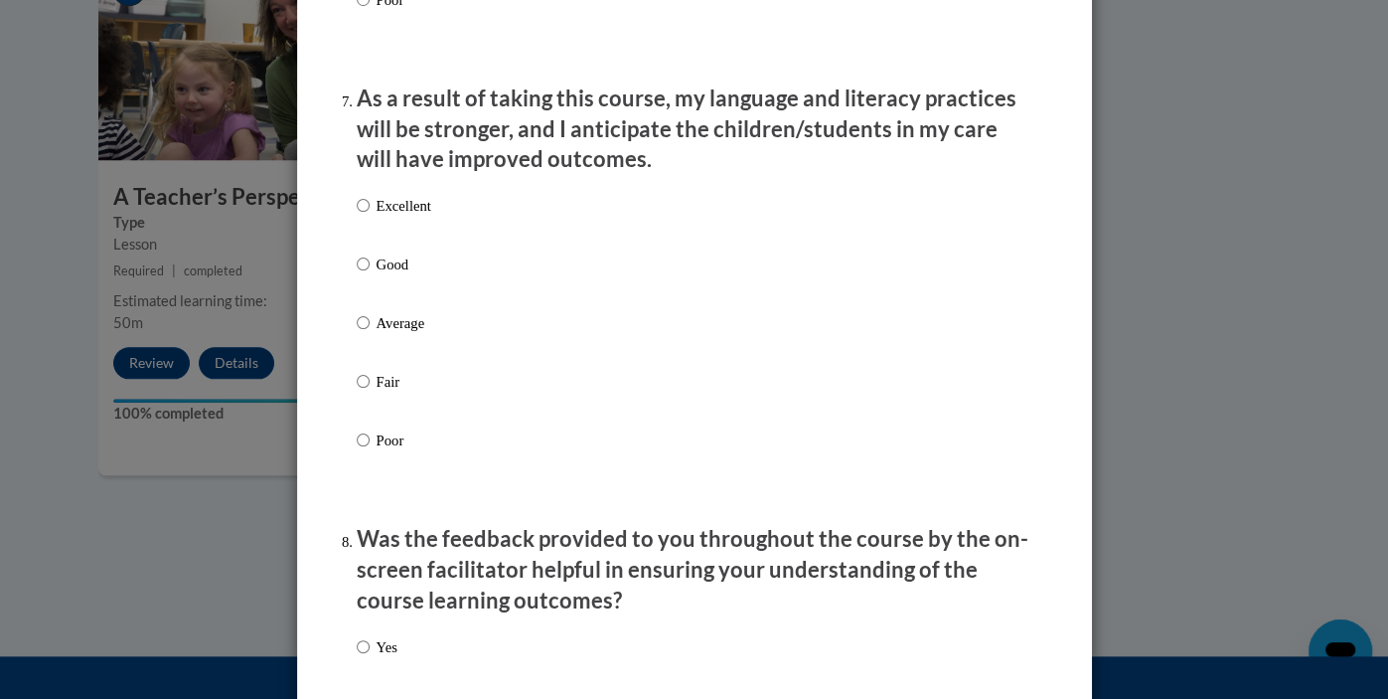
scroll to position [2596, 0]
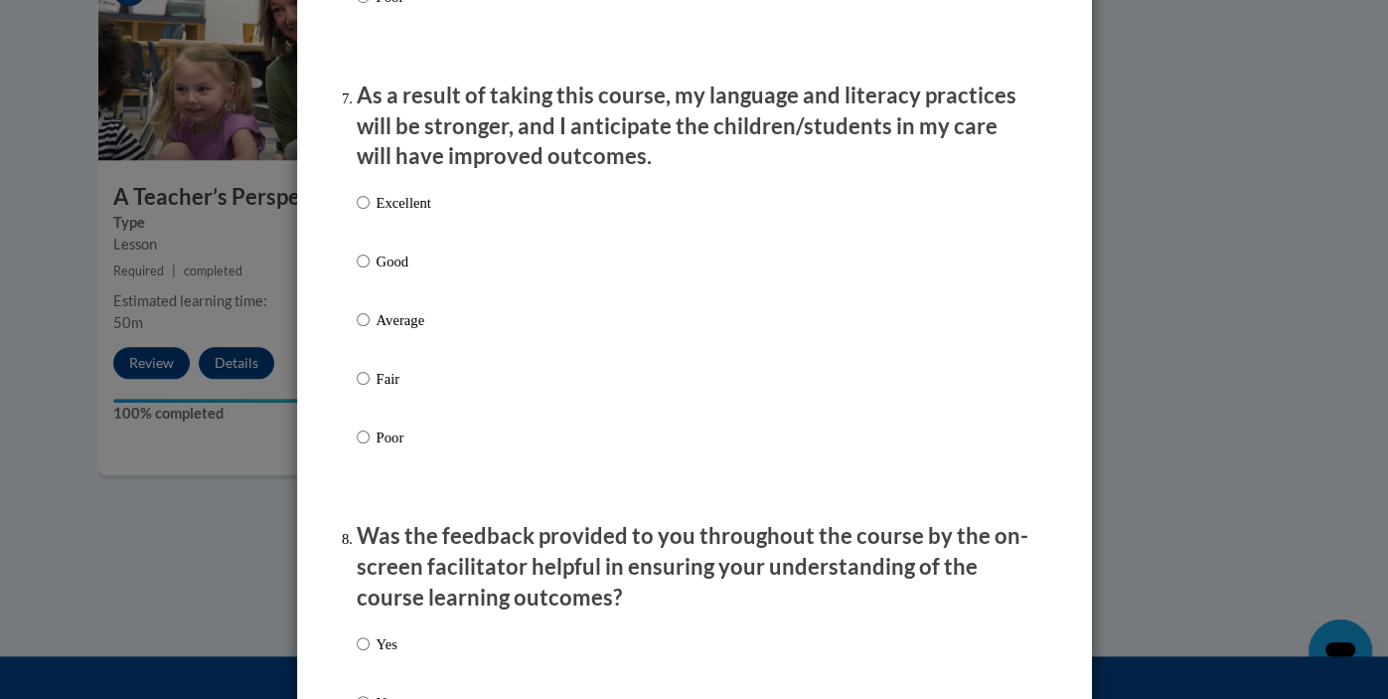
click at [379, 272] on p "Good" at bounding box center [404, 261] width 55 height 22
click at [370, 272] on input "Good" at bounding box center [363, 261] width 13 height 22
radio input "true"
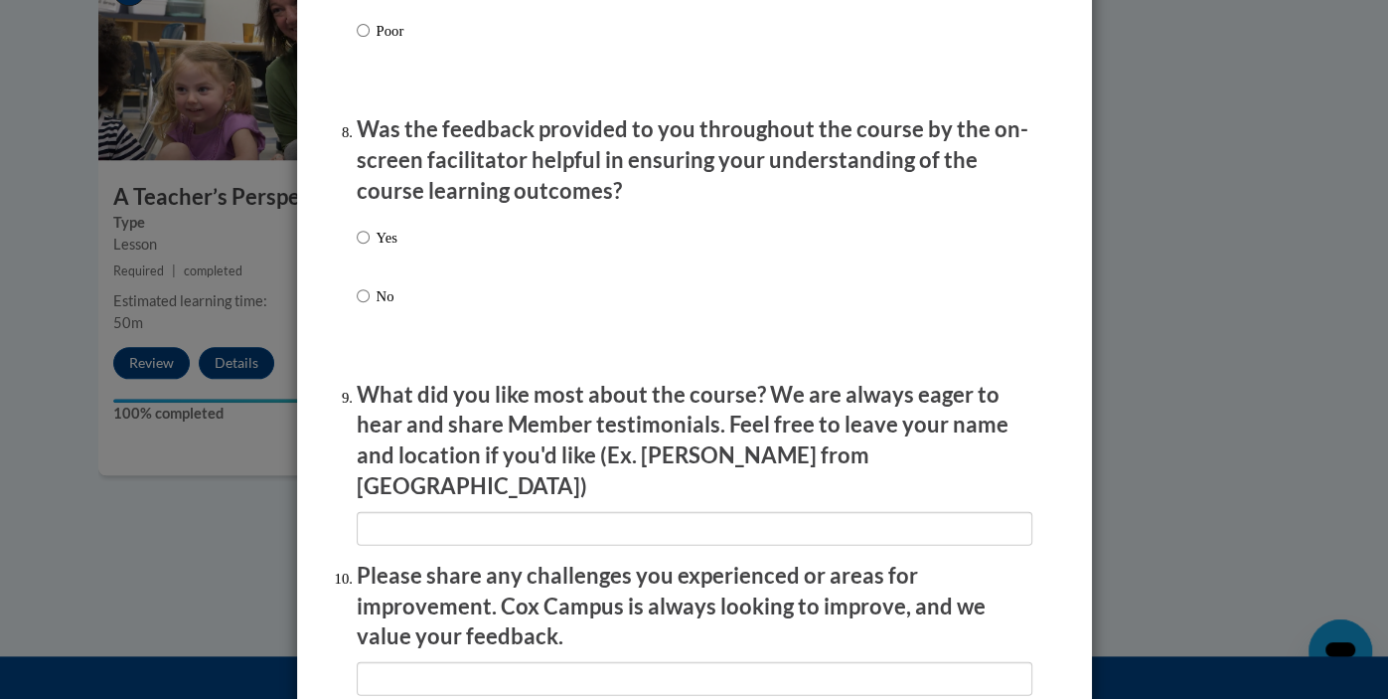
scroll to position [3005, 0]
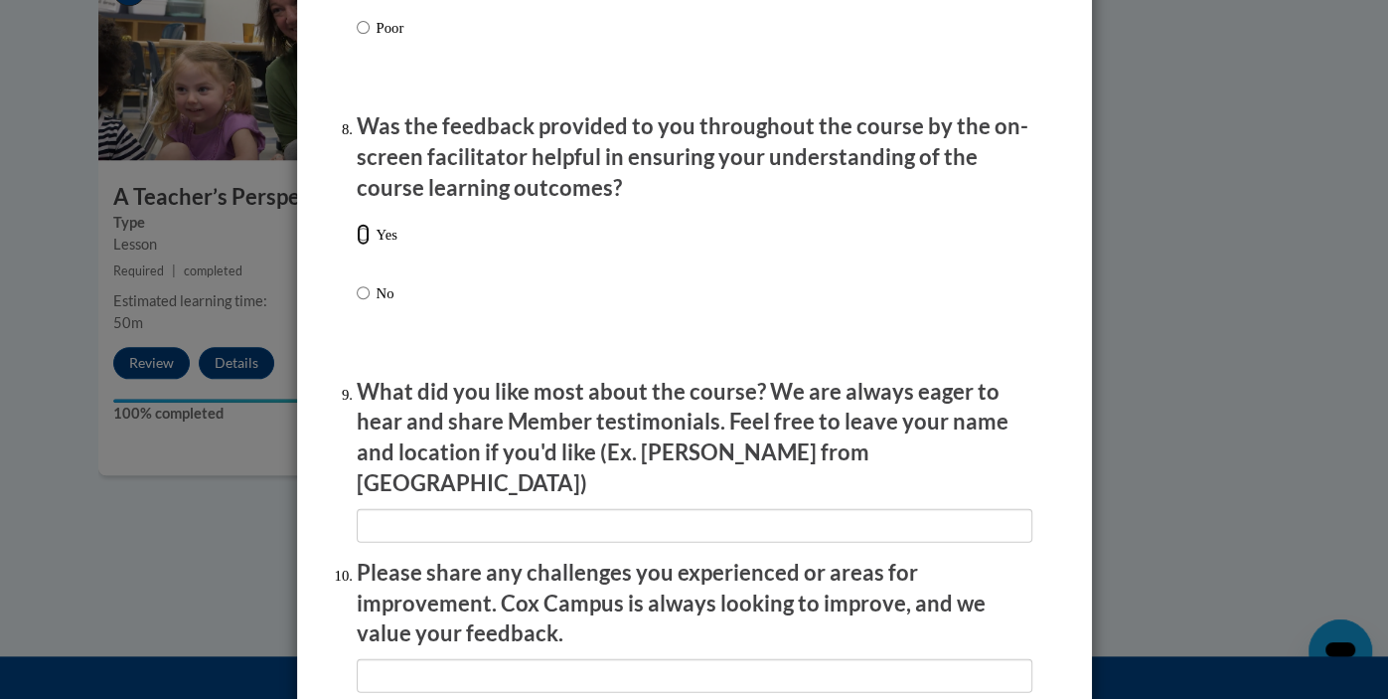
click at [366, 245] on input "Yes" at bounding box center [363, 235] width 13 height 22
radio input "true"
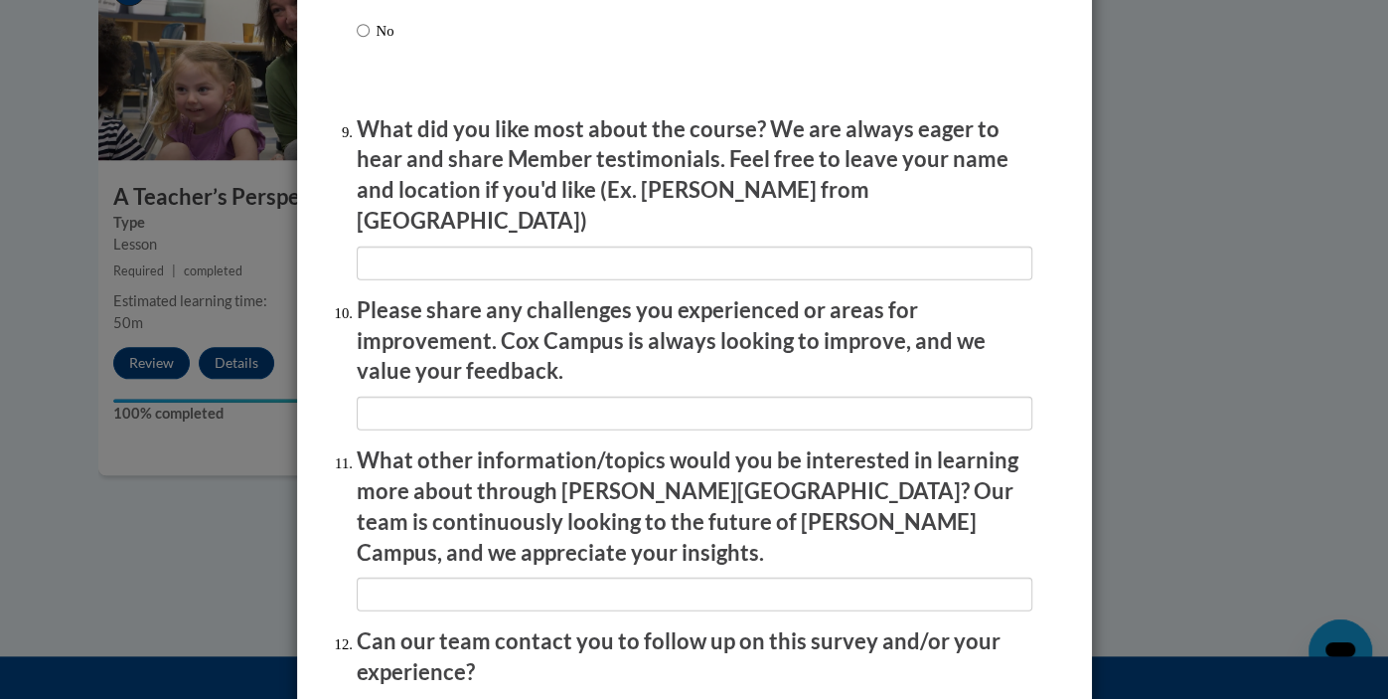
scroll to position [3296, 0]
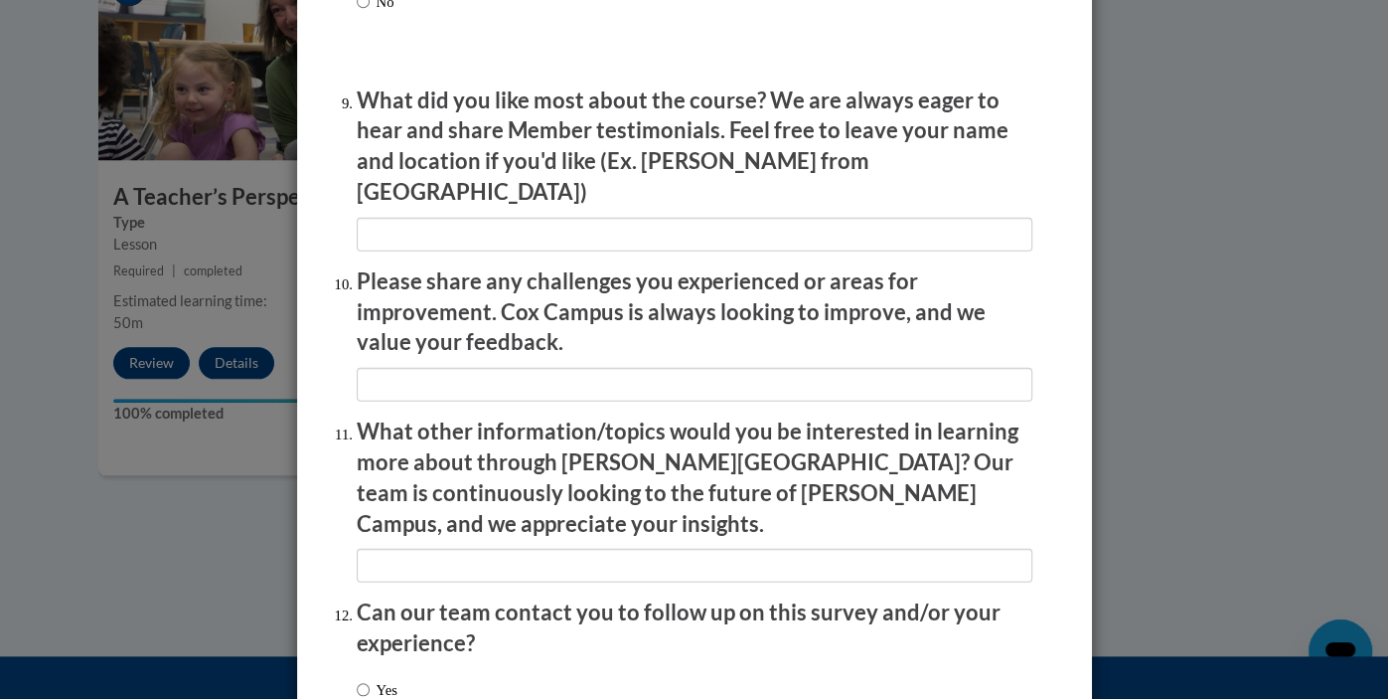
radio input "true"
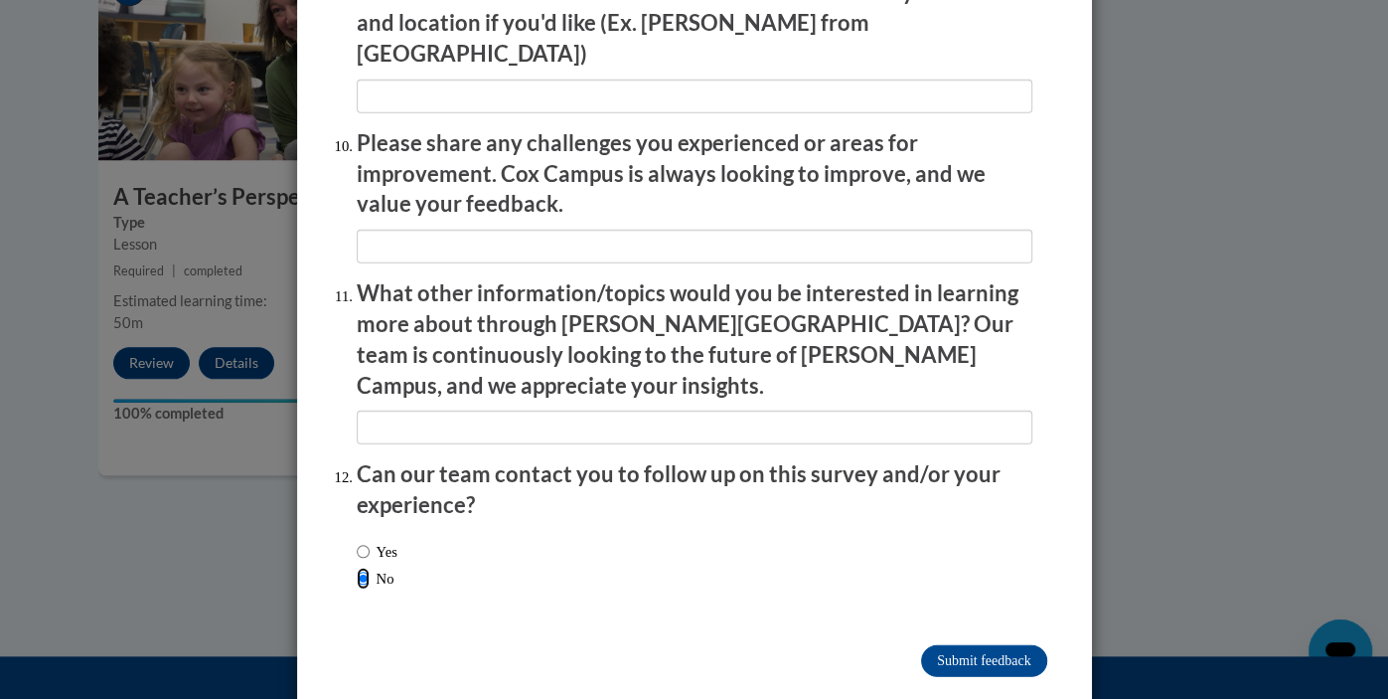
scroll to position [3440, 0]
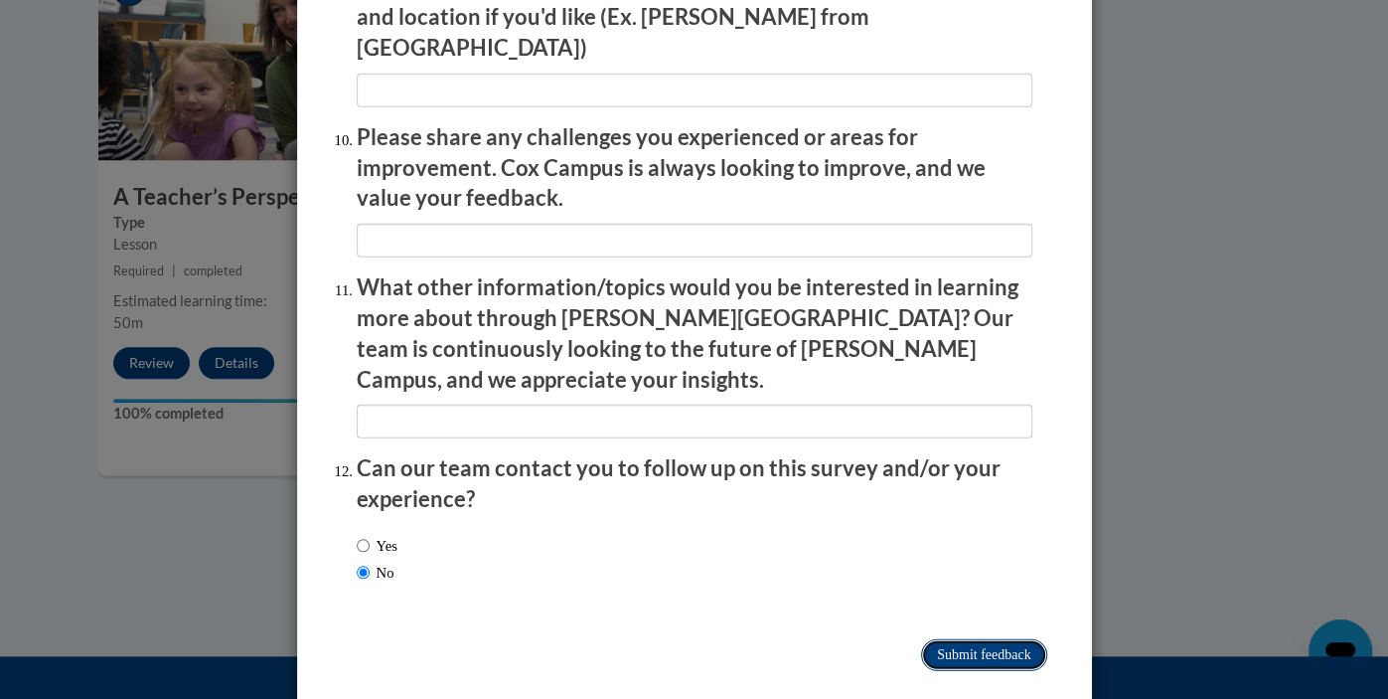
click at [1009, 639] on input "Submit feedback" at bounding box center [983, 655] width 125 height 32
